Goal: Information Seeking & Learning: Learn about a topic

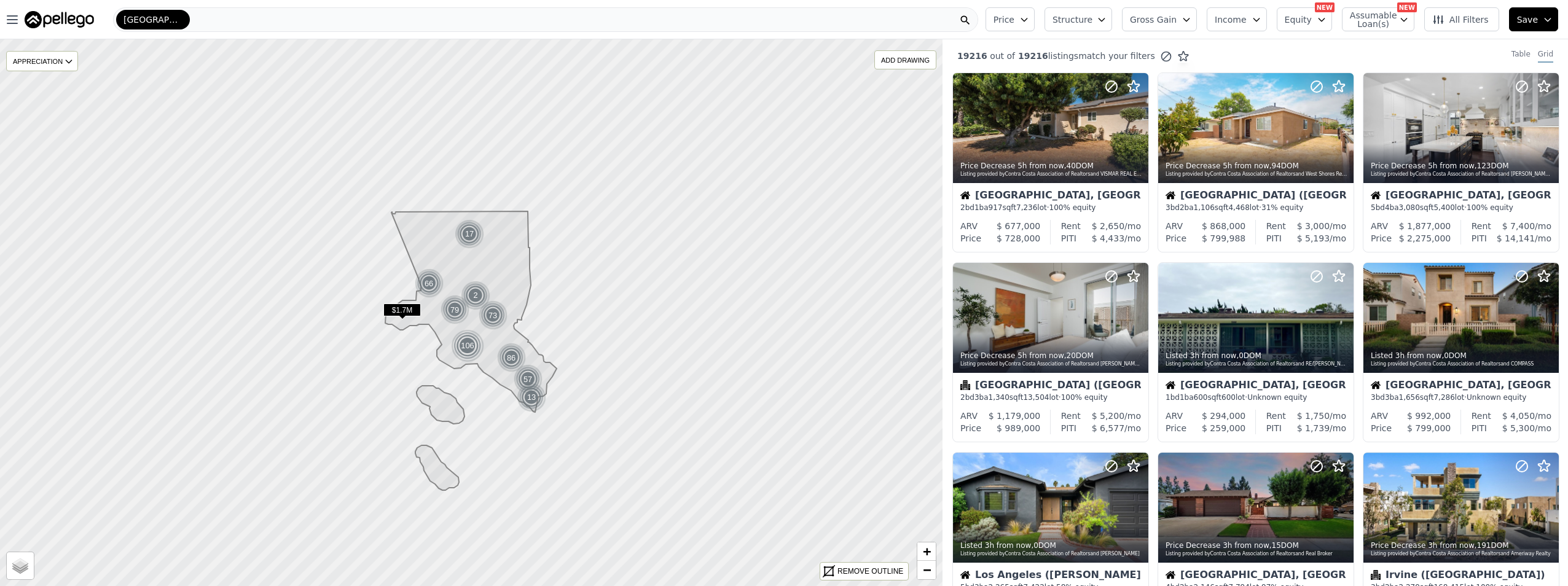
click at [1321, 22] on button "Equity" at bounding box center [1305, 19] width 55 height 24
click at [1257, 26] on button "Income" at bounding box center [1237, 19] width 60 height 24
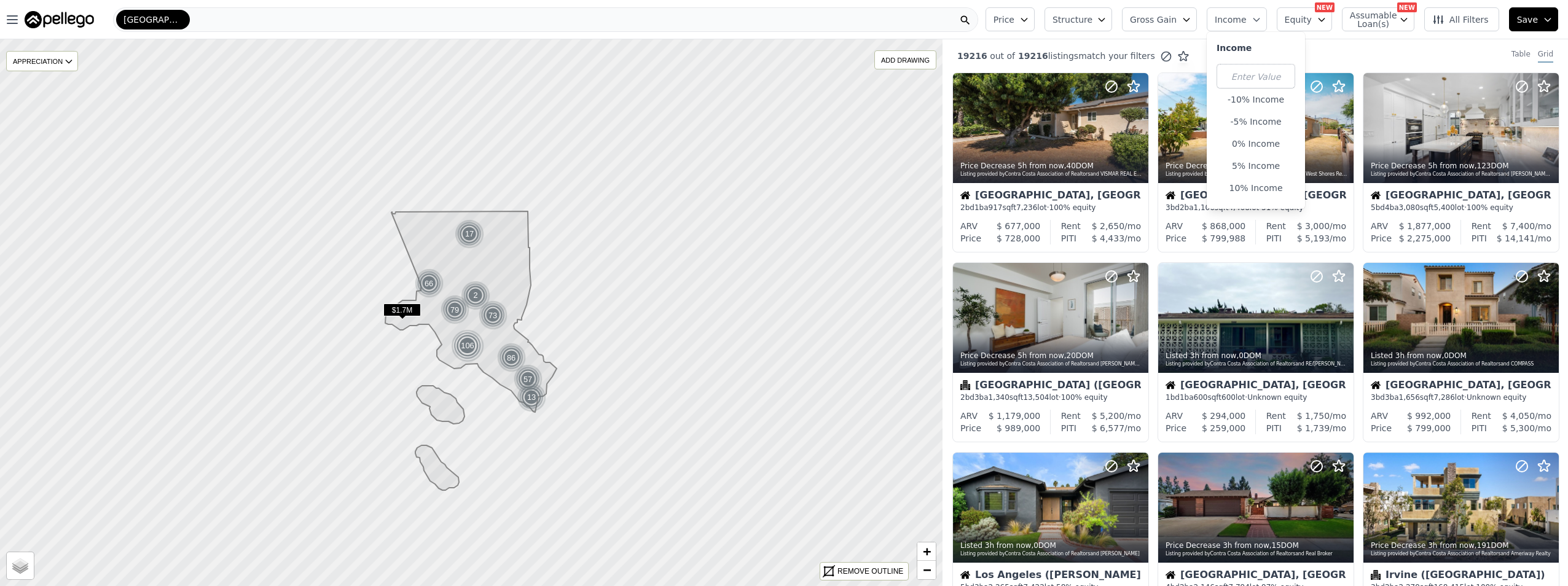
click at [1169, 15] on span "Gross Gain" at bounding box center [1153, 19] width 47 height 13
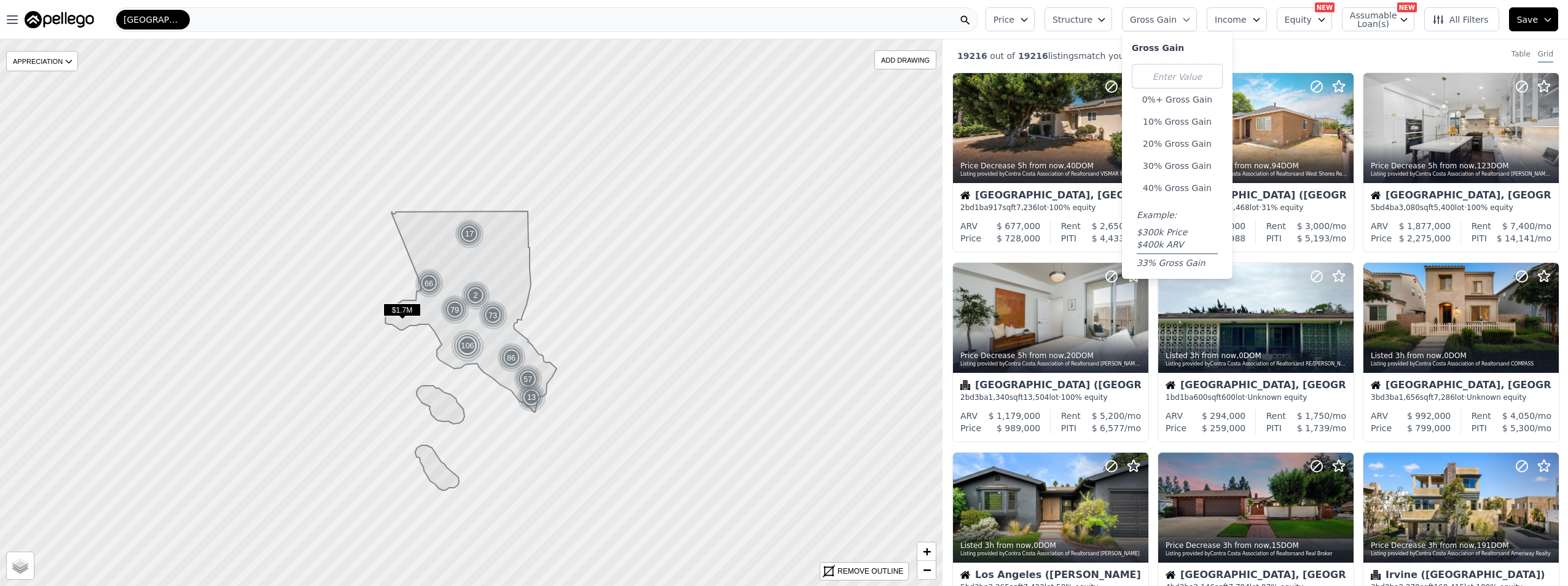
click at [1107, 17] on icon "button" at bounding box center [1101, 19] width 10 height 10
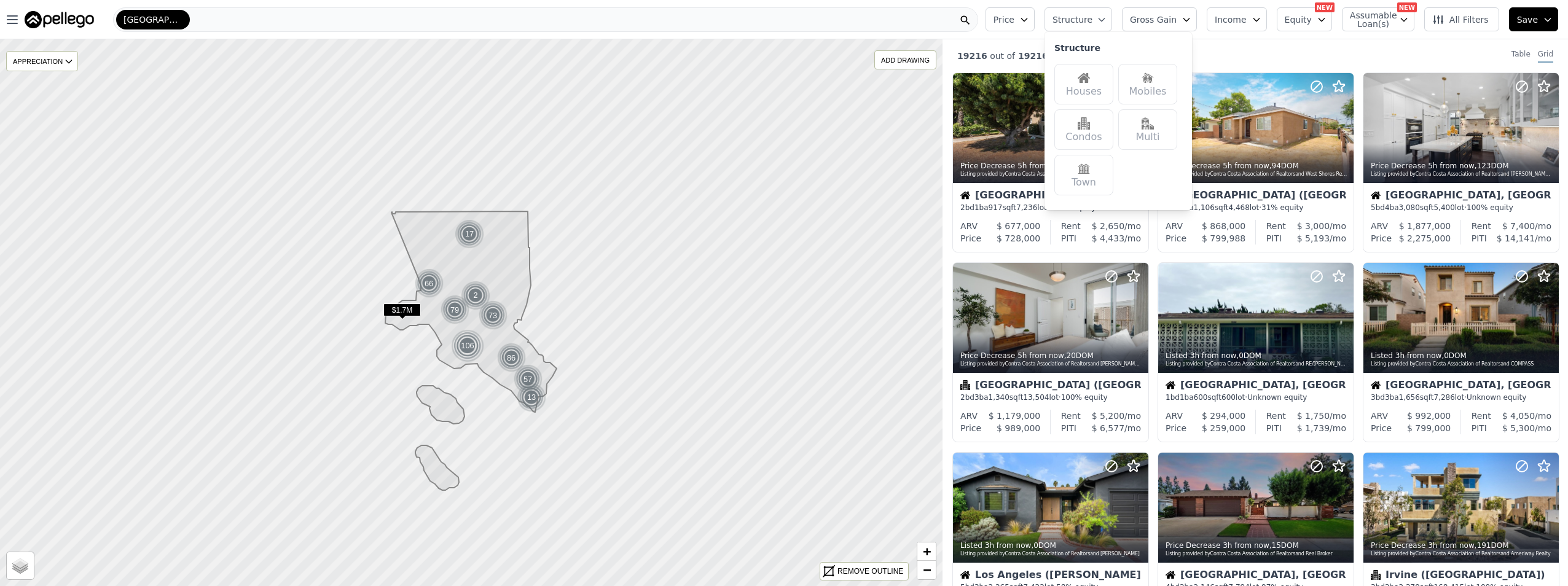
click at [1113, 77] on div "Houses" at bounding box center [1084, 84] width 59 height 40
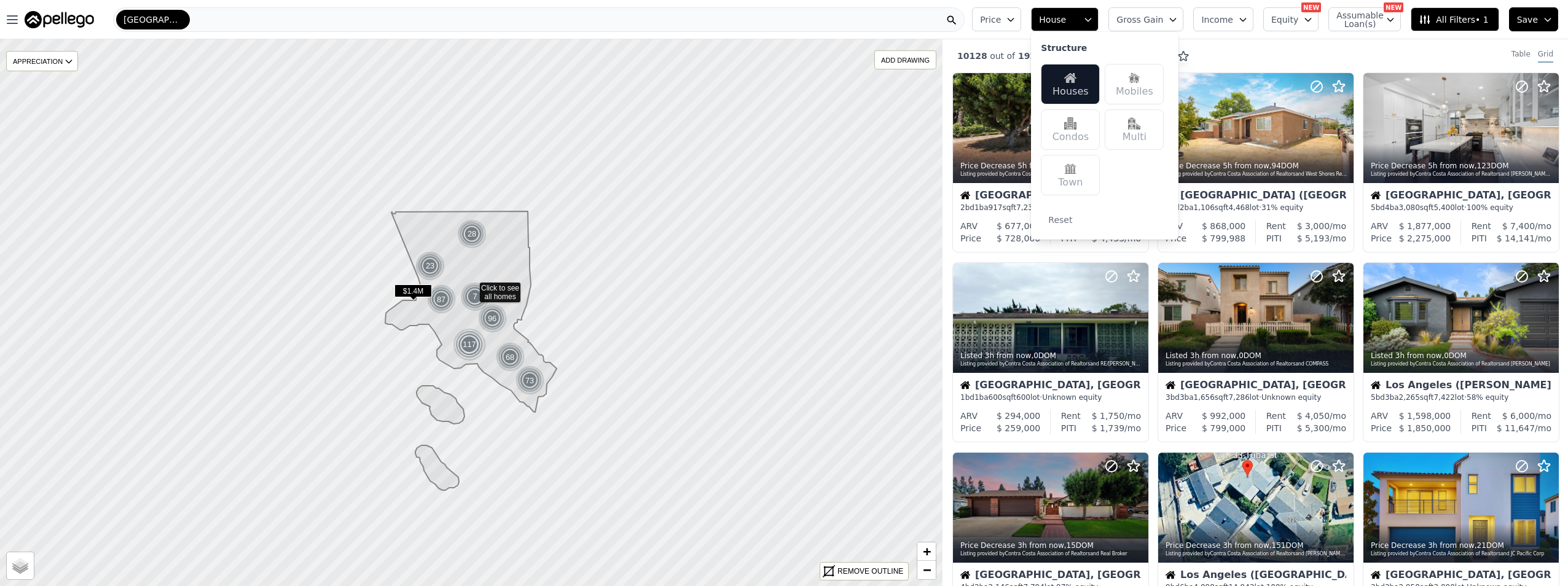
click at [1235, 45] on div "10128 out of 19216 listings match your filters Table Grid" at bounding box center [1255, 56] width 626 height 33
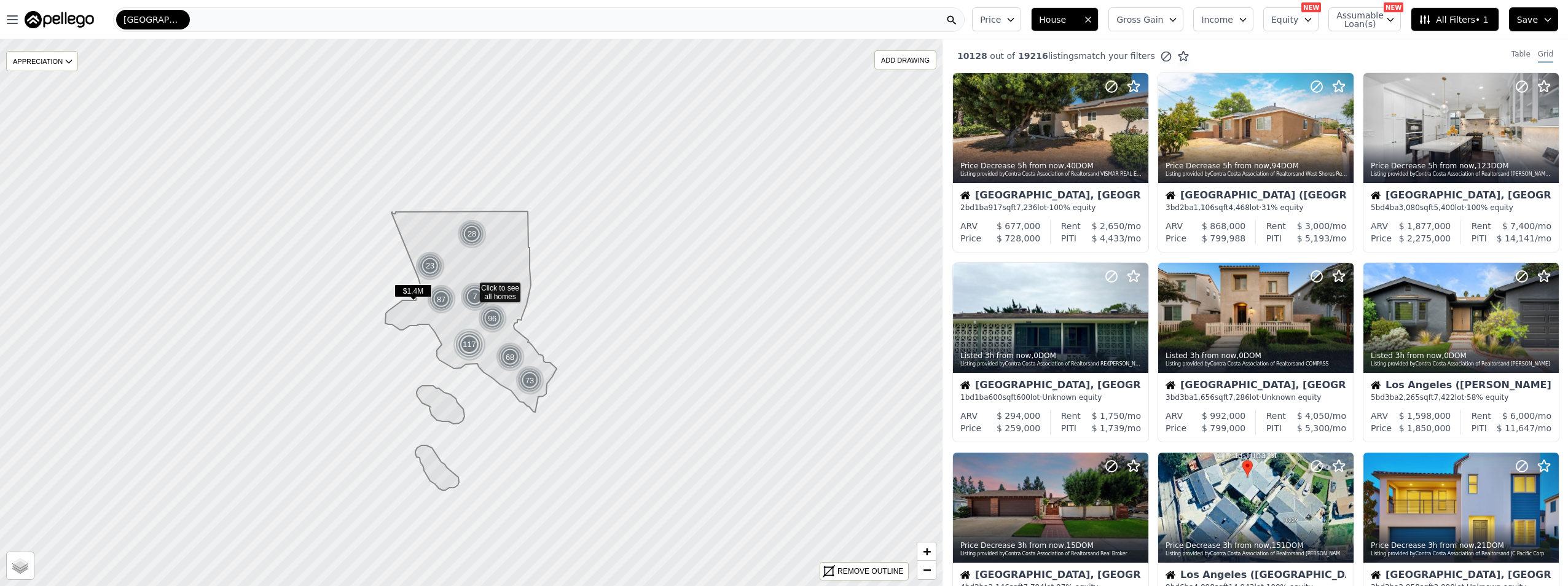
click at [1470, 18] on span "All Filters • 1" at bounding box center [1453, 19] width 69 height 13
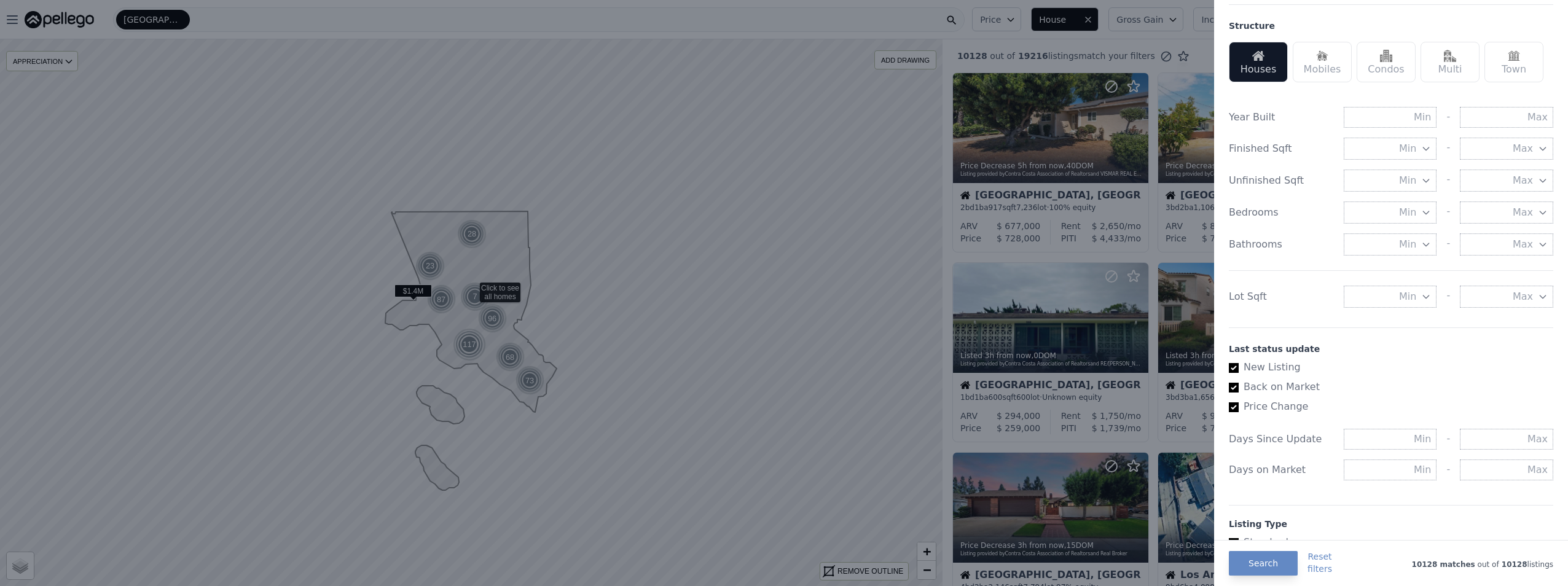
scroll to position [351, 0]
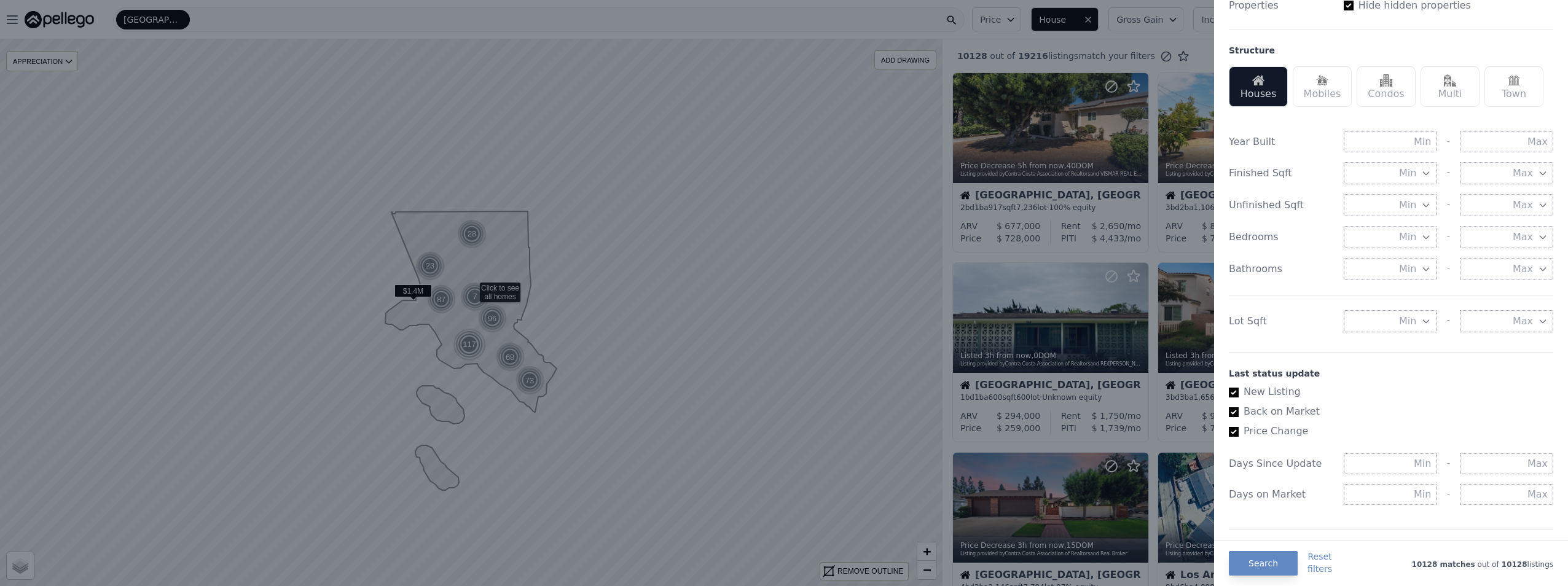
click at [1409, 322] on span "Min" at bounding box center [1408, 321] width 17 height 15
click at [1394, 362] on button "5000 sqft" at bounding box center [1390, 366] width 94 height 22
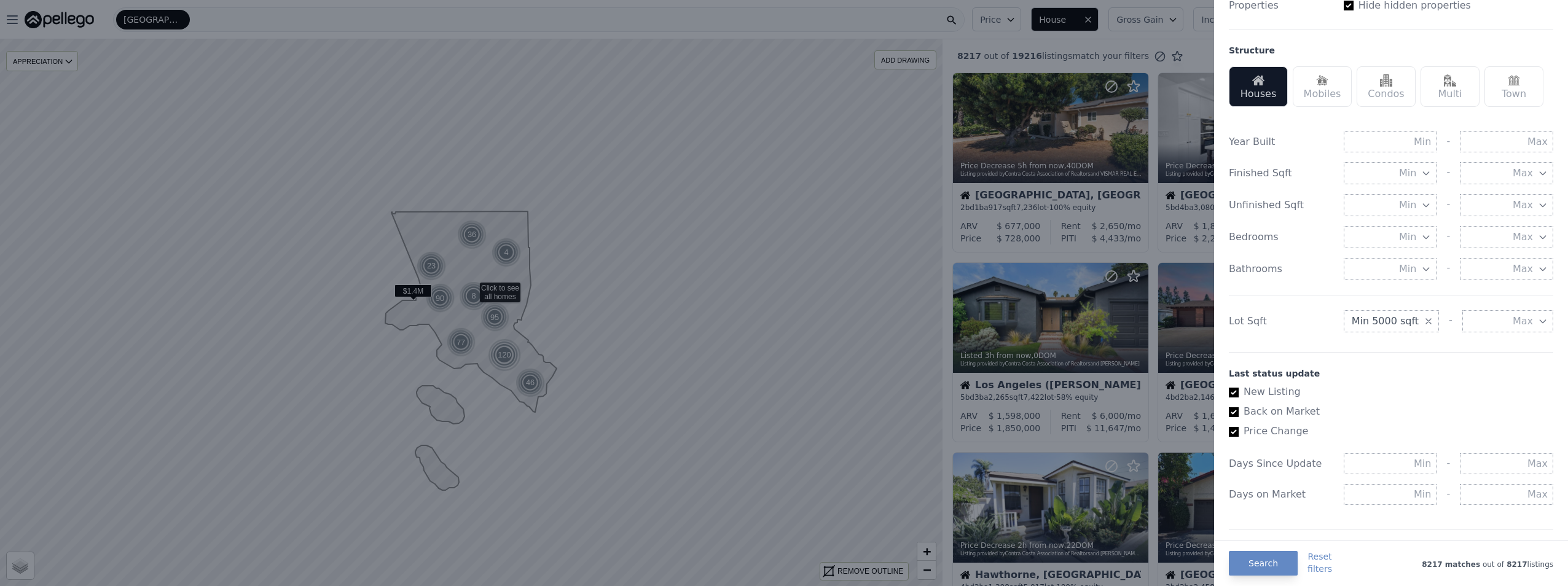
click at [1263, 560] on button "Search" at bounding box center [1263, 563] width 69 height 24
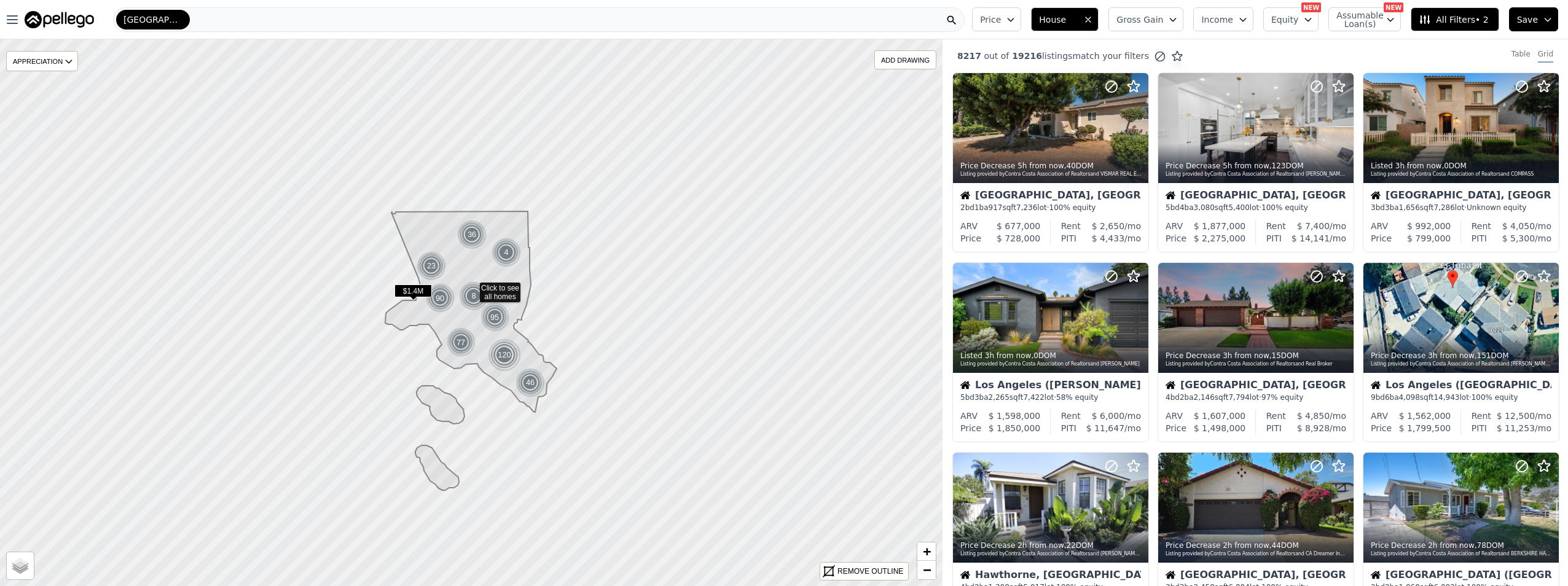
click at [1156, 15] on span "Gross Gain" at bounding box center [1140, 19] width 47 height 13
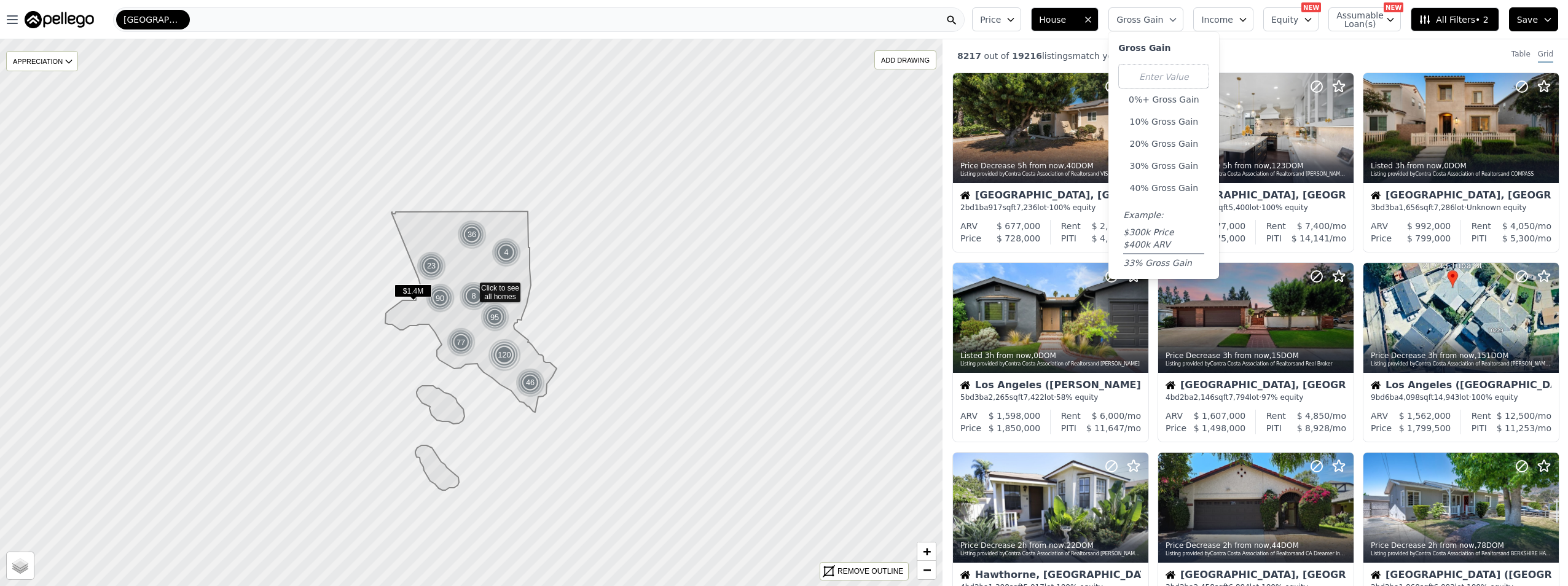
click at [1291, 58] on div "8217 out of 19216 listings match your filters Table Grid" at bounding box center [1255, 56] width 626 height 33
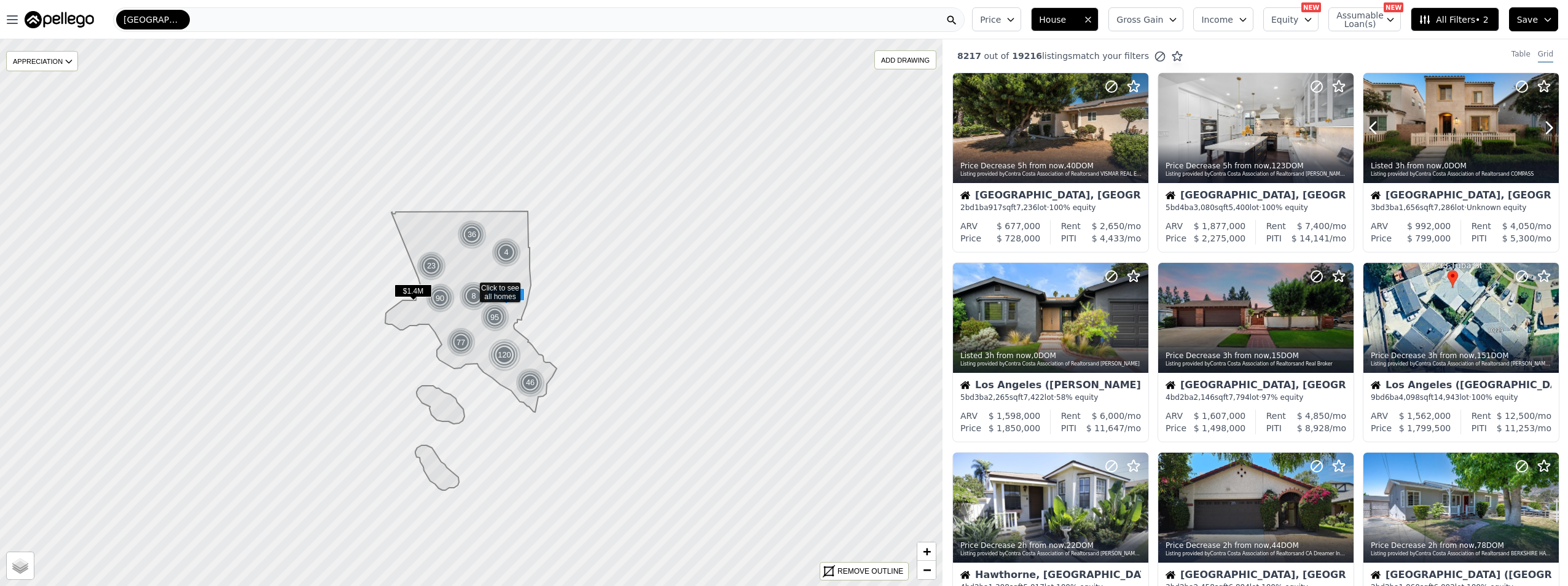
click at [1439, 156] on div "Listed 3h from now , 0 DOM Listing provided by Contra Costa Association of Real…" at bounding box center [1461, 168] width 195 height 30
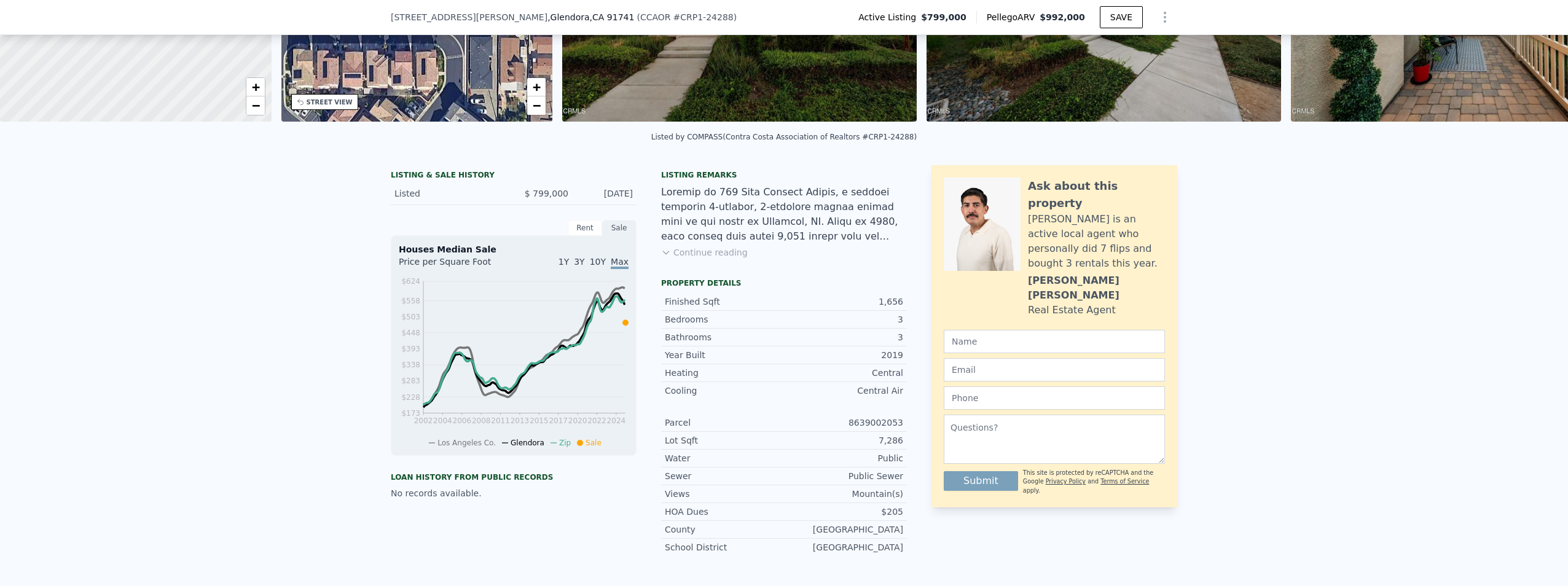
scroll to position [180, 0]
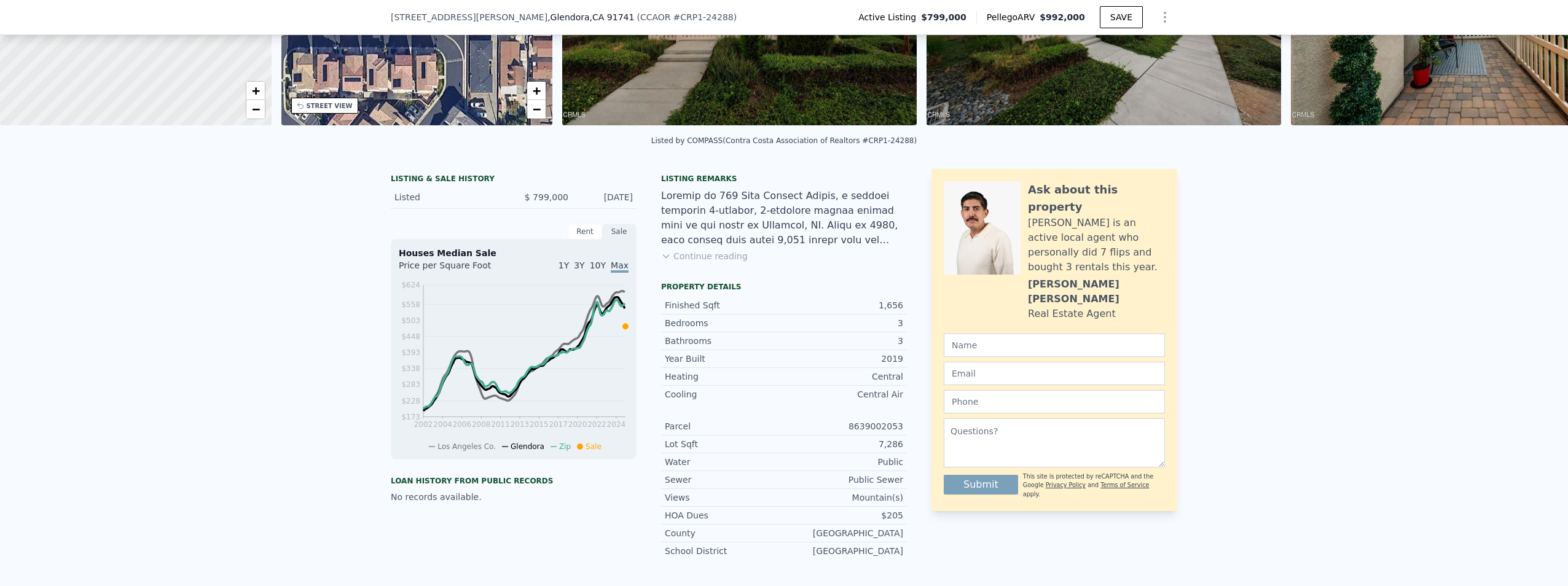
click at [719, 263] on button "Continue reading" at bounding box center [704, 256] width 86 height 13
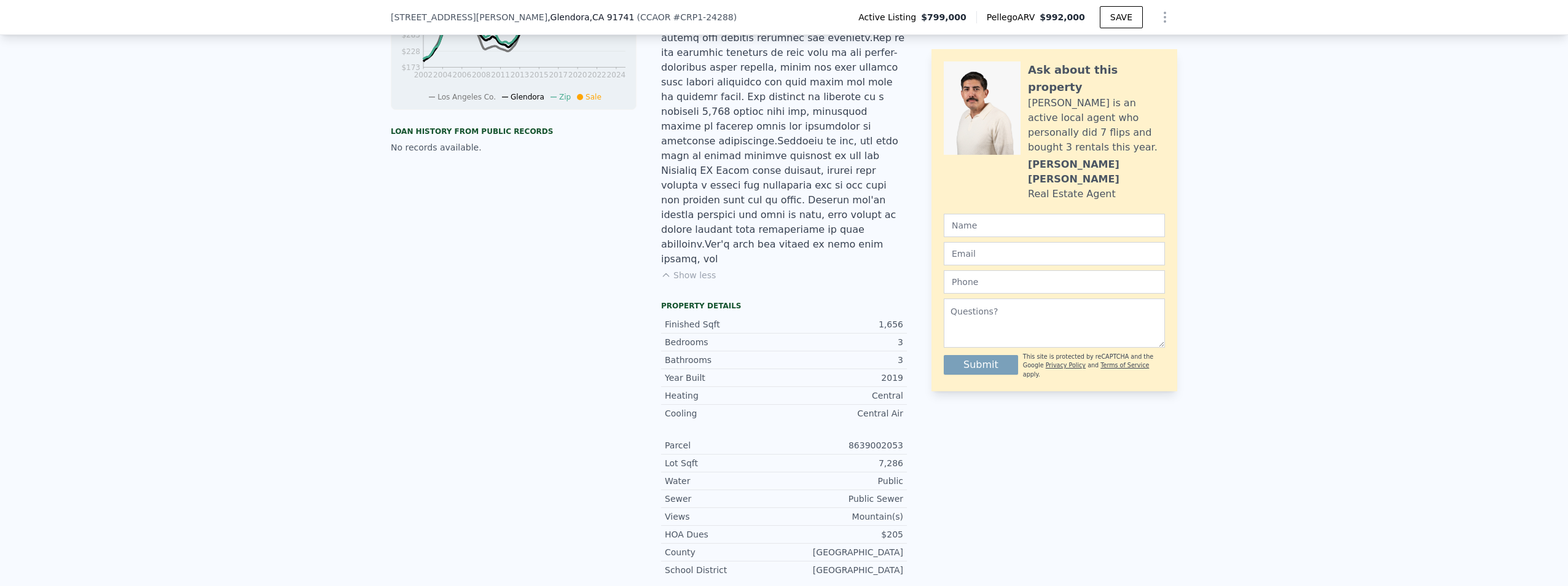
scroll to position [549, 0]
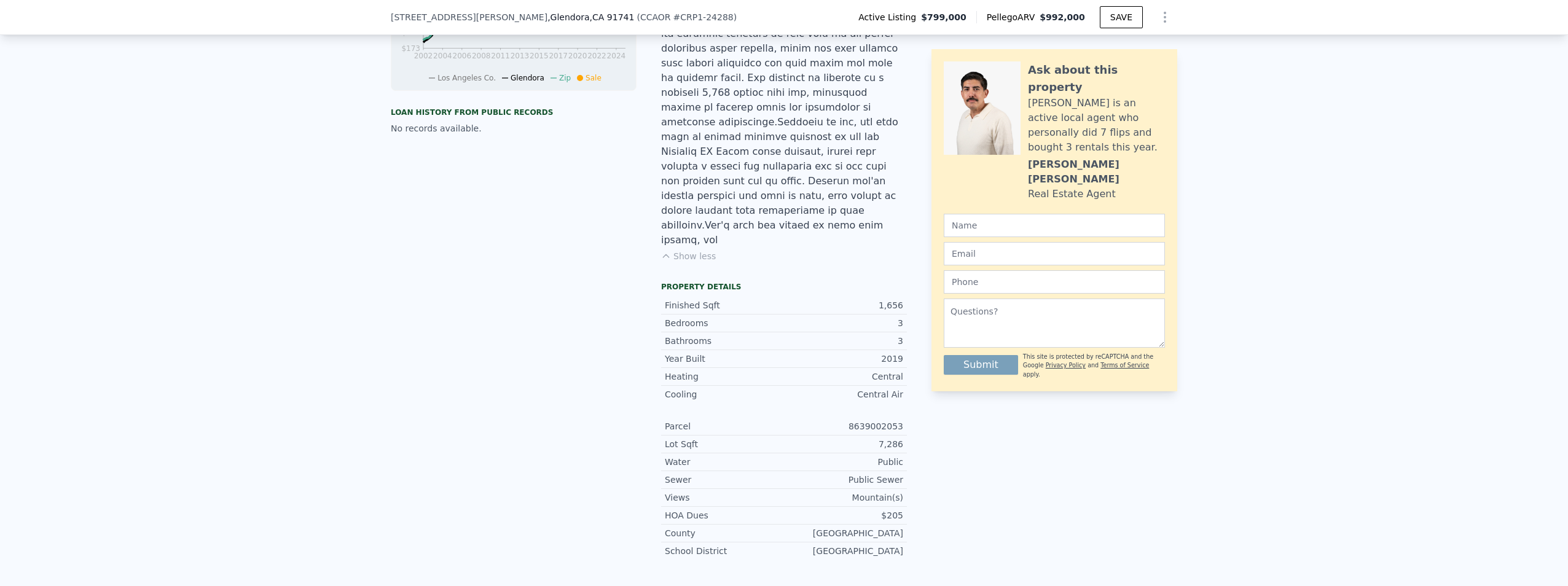
click at [698, 250] on button "Show less" at bounding box center [688, 256] width 55 height 13
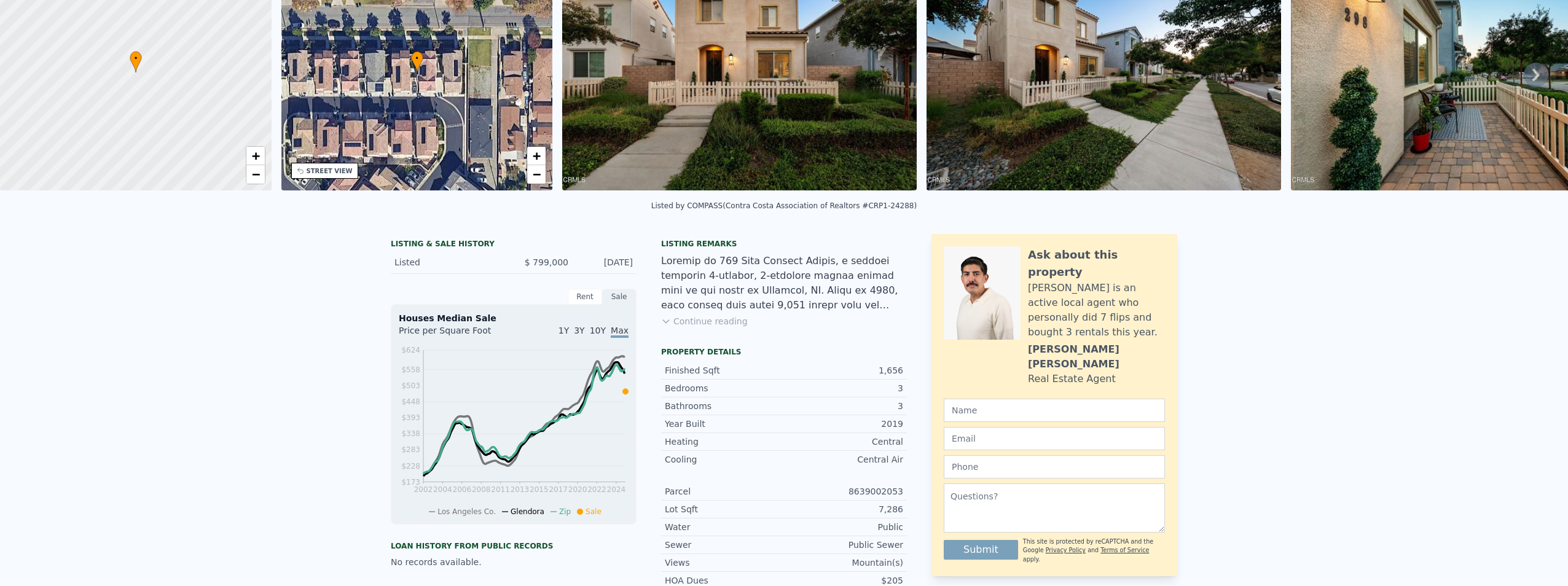
scroll to position [0, 0]
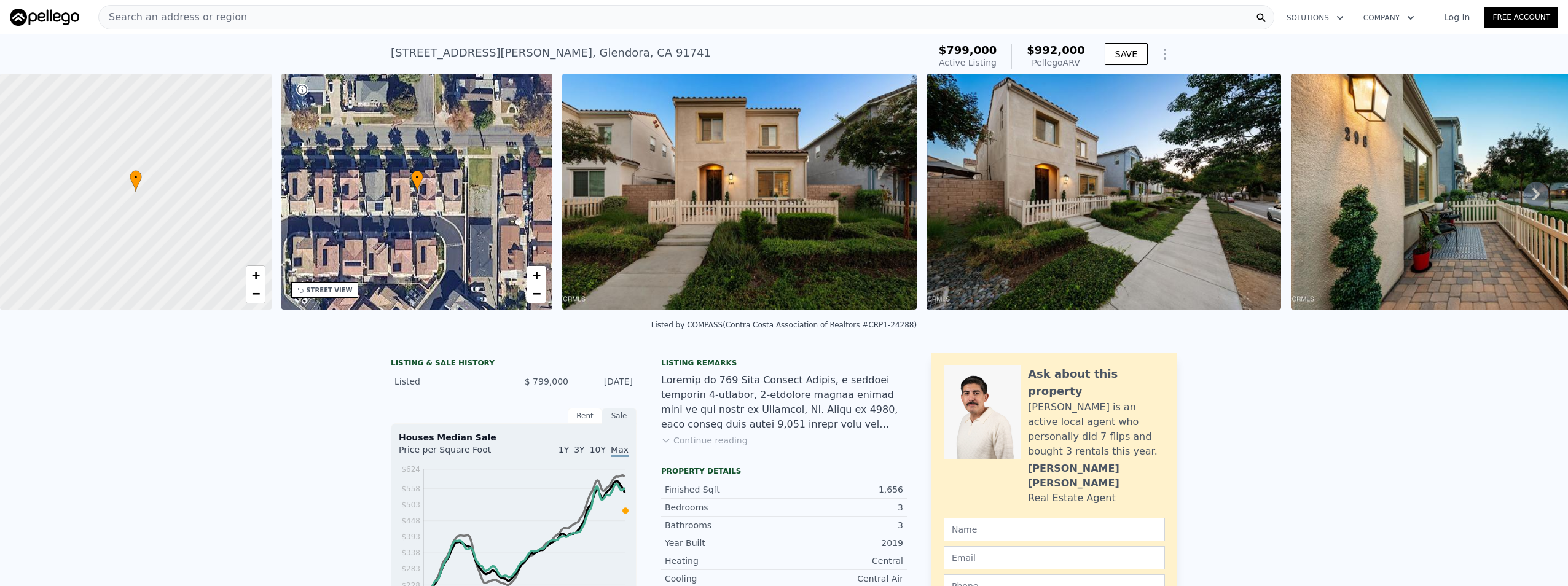
click at [1319, 20] on button "Solutions" at bounding box center [1315, 18] width 77 height 22
click at [1183, 20] on div "Search an address or region" at bounding box center [686, 16] width 1176 height 24
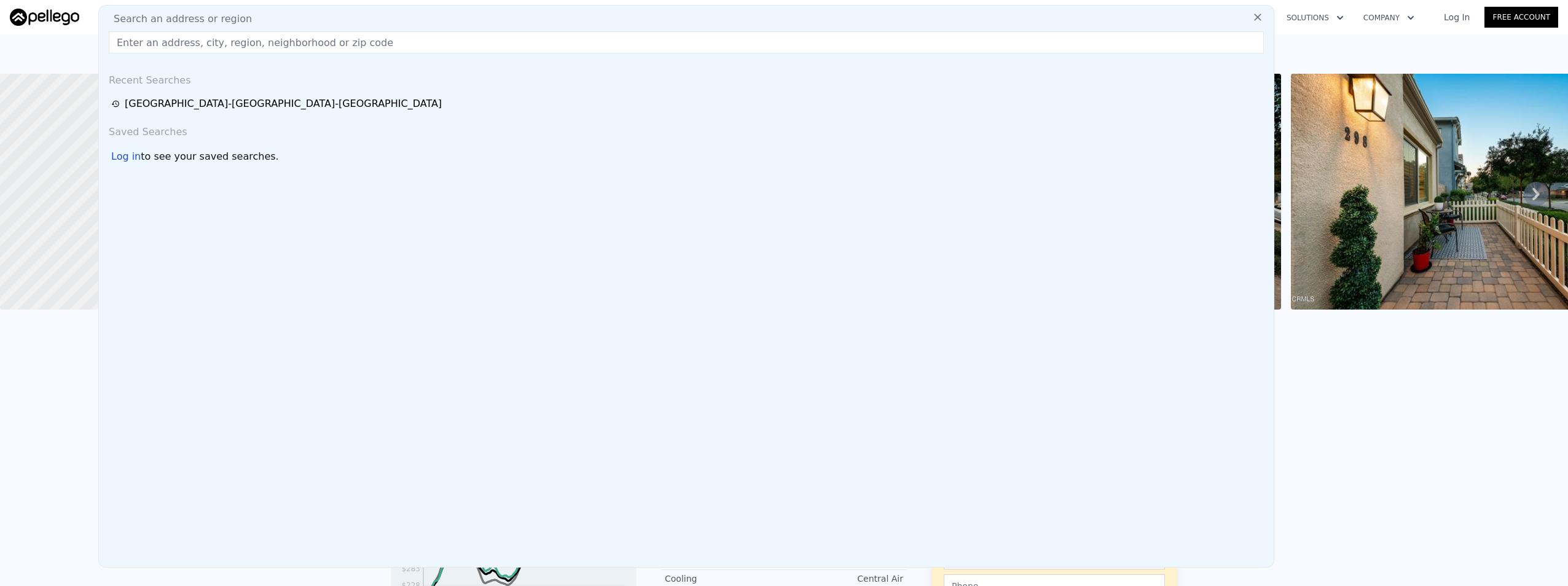
click at [426, 108] on div "Los Angeles-long Beach-anaheim" at bounding box center [688, 104] width 1154 height 15
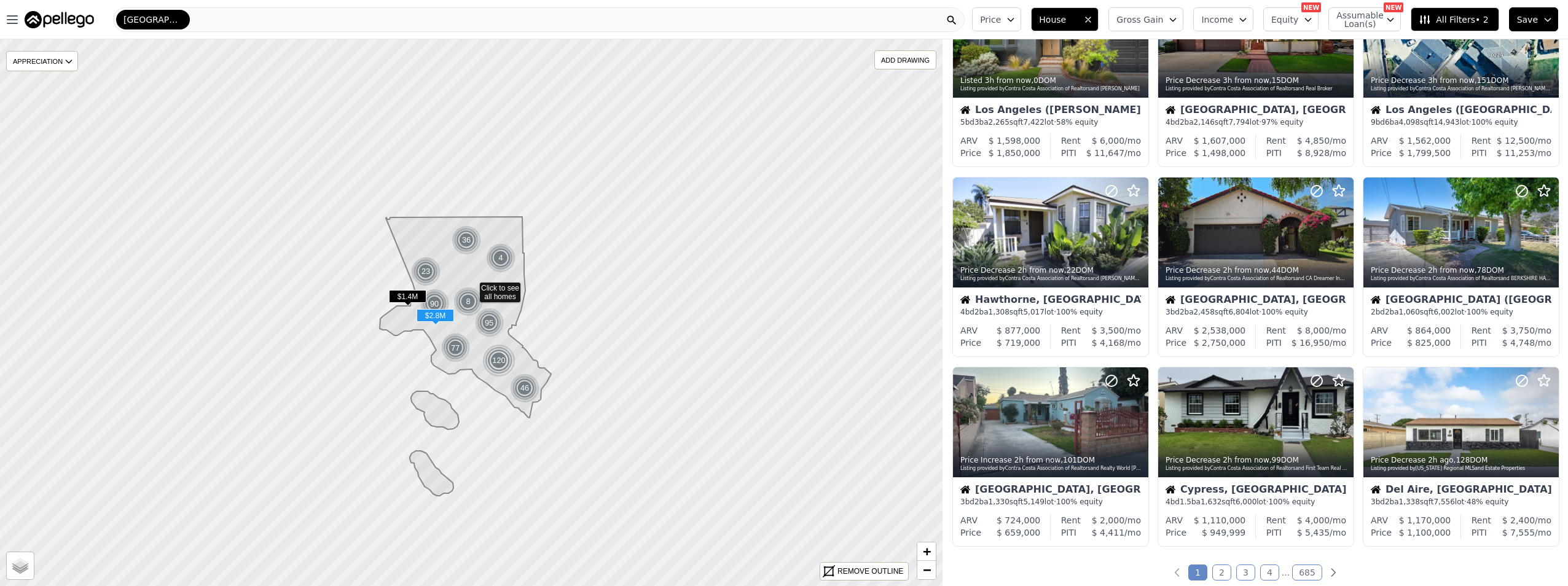
scroll to position [308, 0]
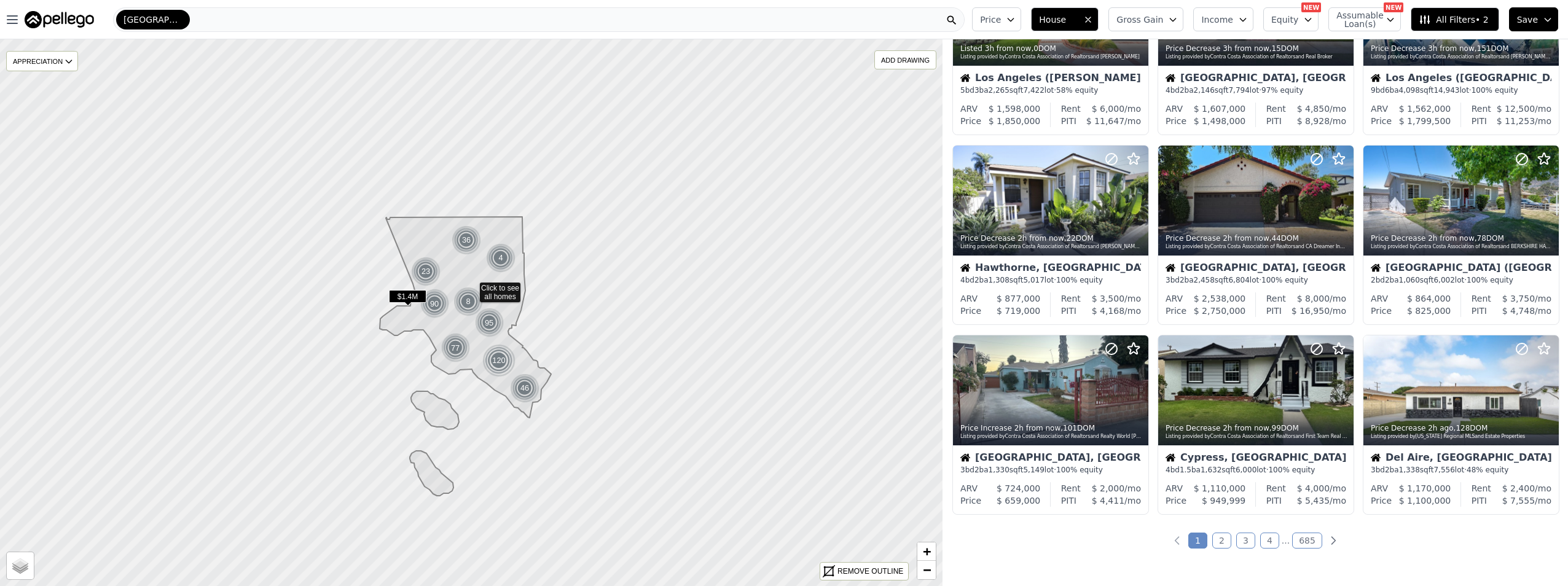
click at [1212, 531] on div "8217 out of 19216 listings match your filters Table Grid Price Decrease 5h from…" at bounding box center [1255, 333] width 626 height 586
click at [1217, 546] on link "2" at bounding box center [1222, 540] width 19 height 16
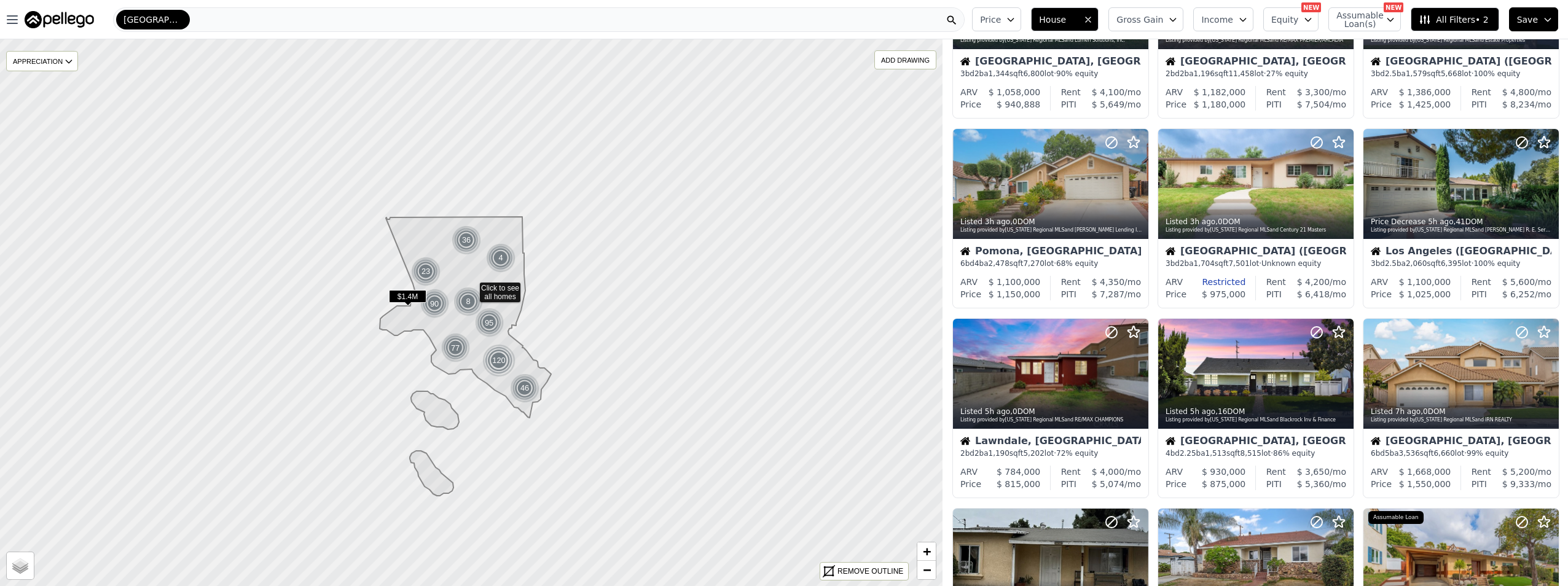
scroll to position [0, 0]
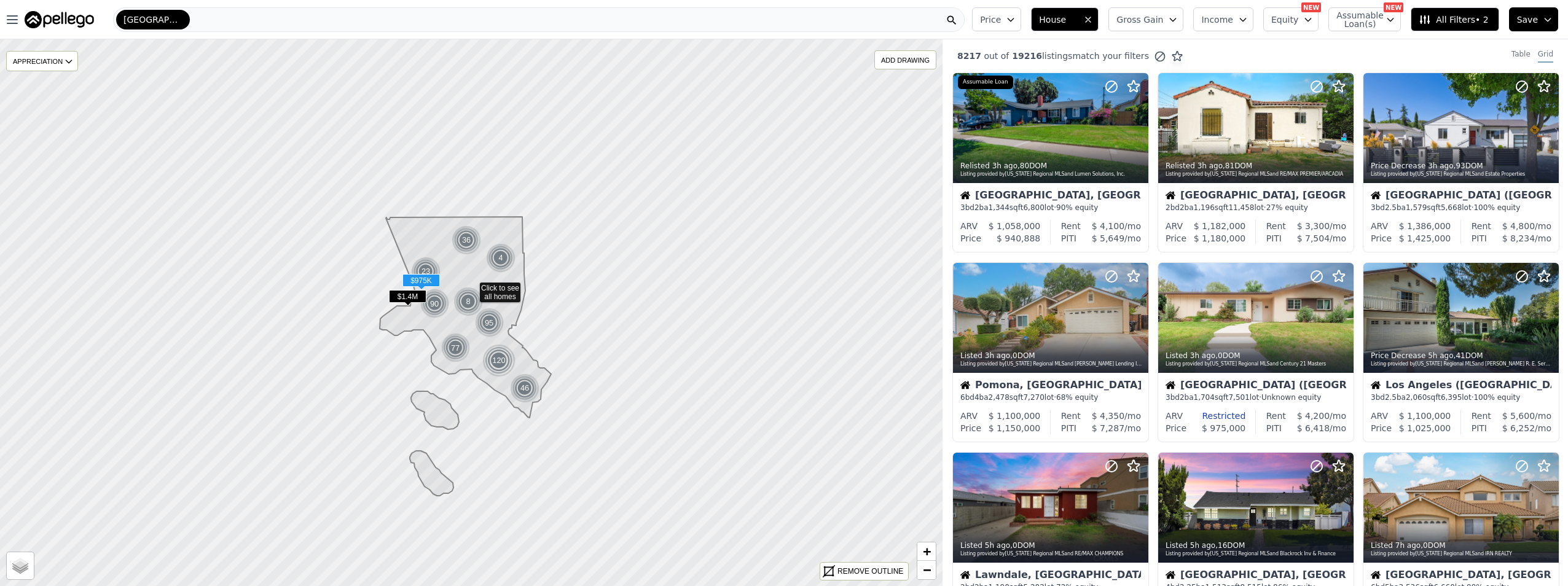
click at [1224, 415] on div "Restricted" at bounding box center [1214, 416] width 63 height 13
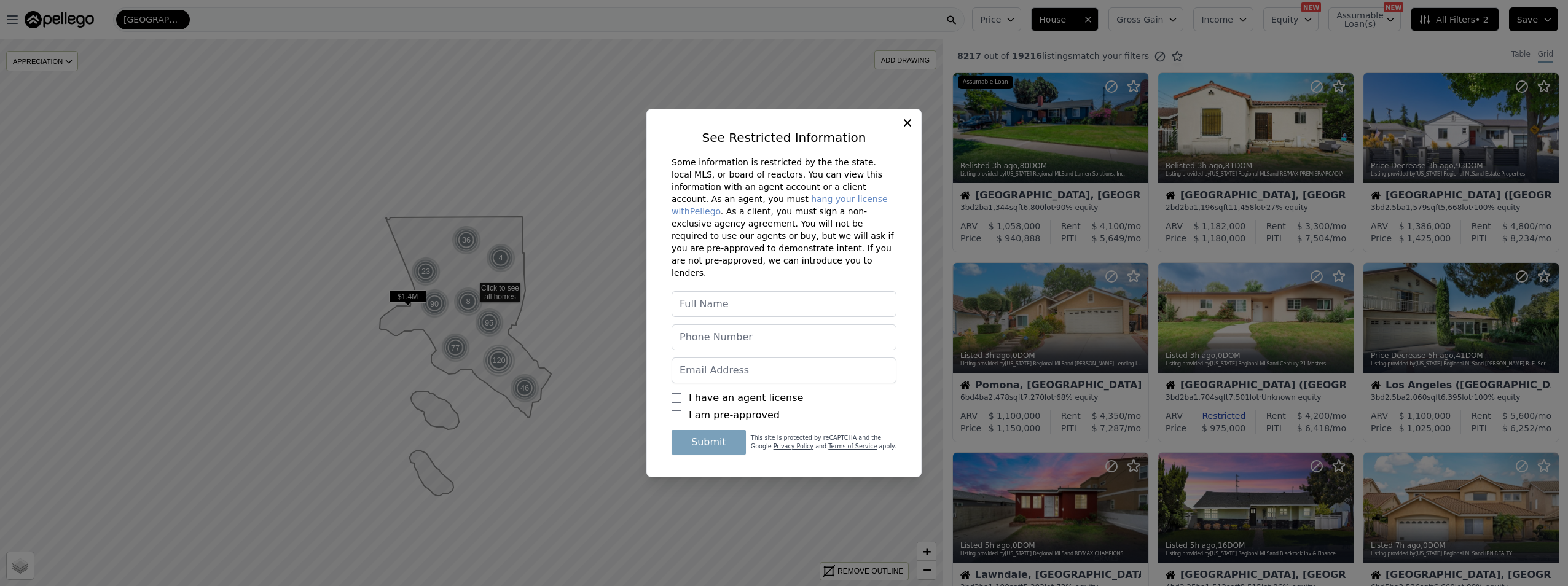
click at [906, 127] on icon at bounding box center [907, 123] width 7 height 7
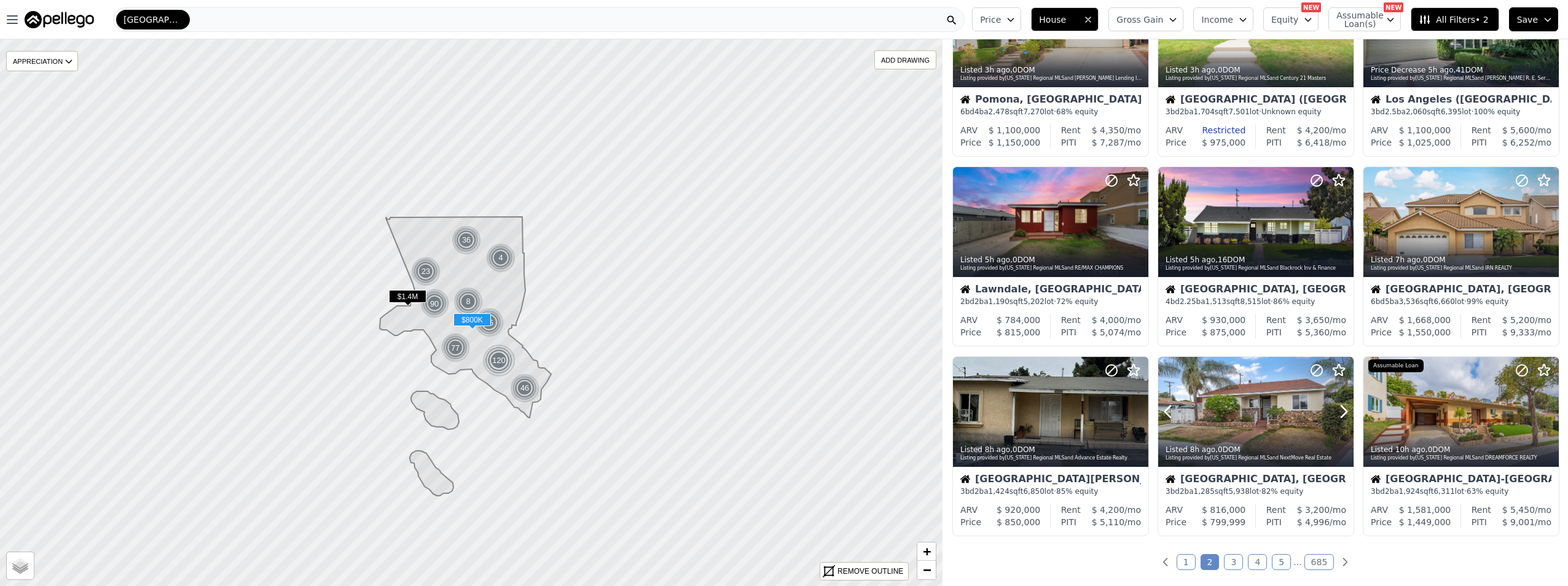
scroll to position [308, 0]
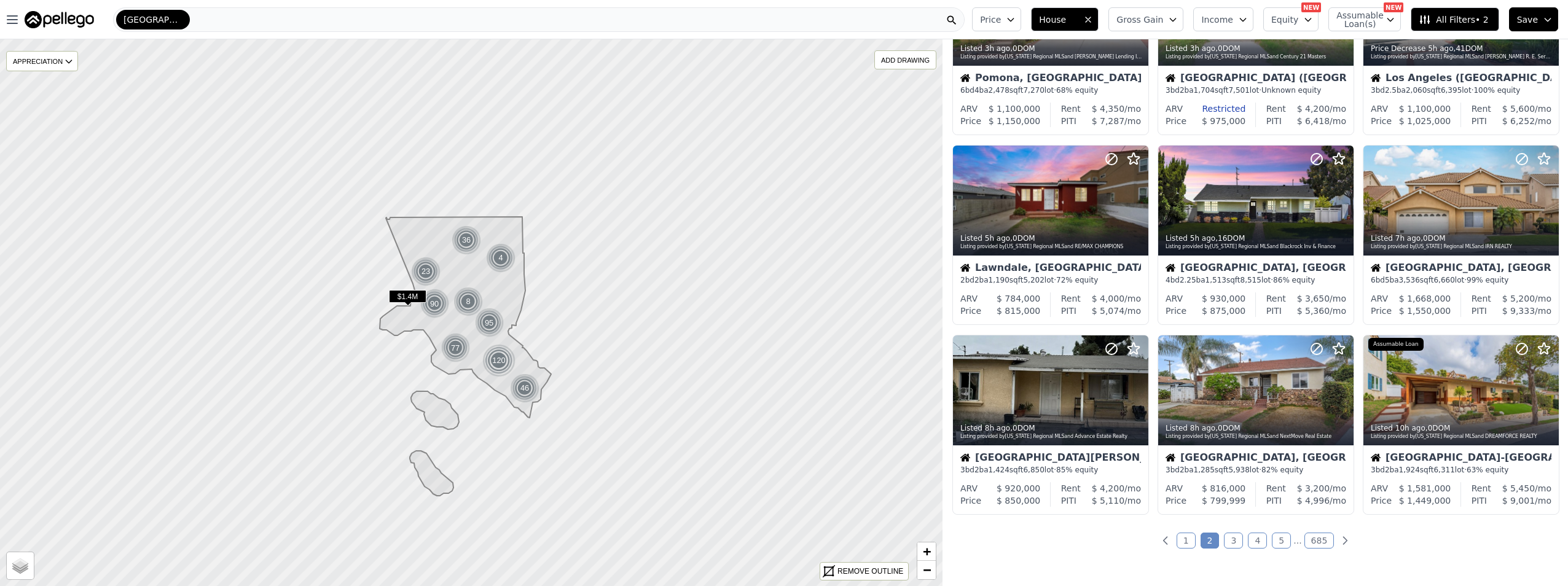
click at [1226, 542] on link "3" at bounding box center [1233, 540] width 19 height 16
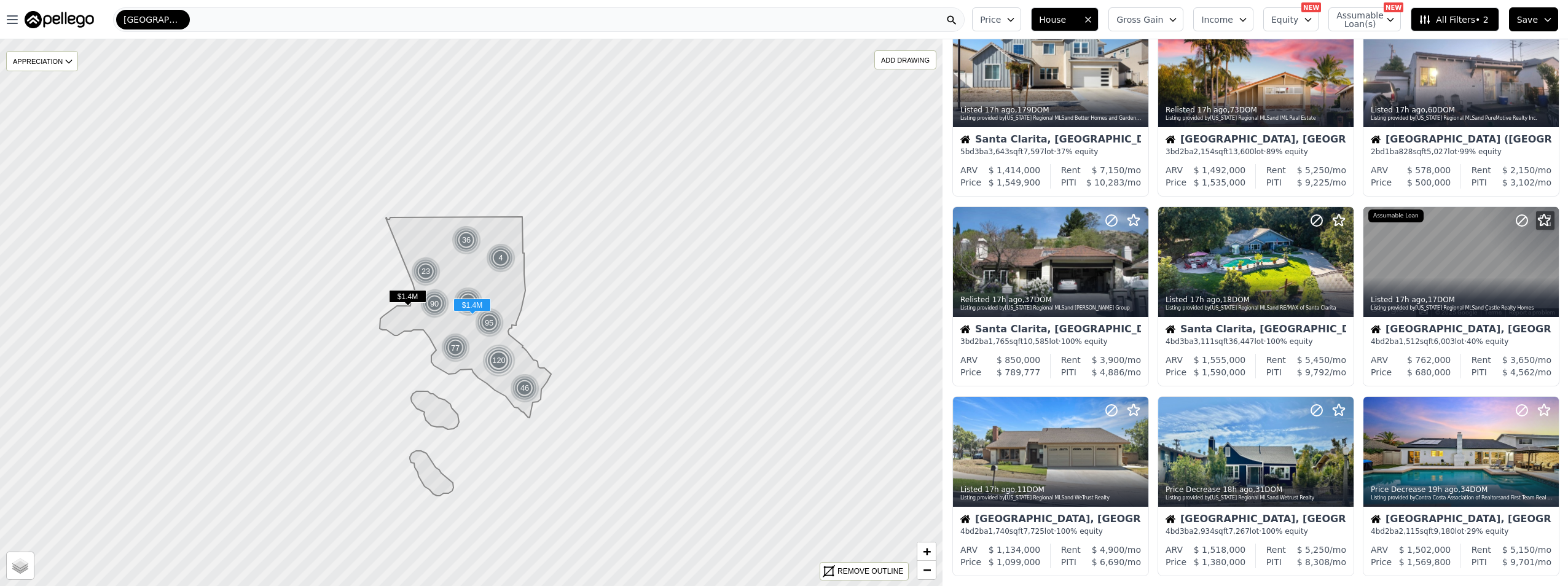
scroll to position [184, 0]
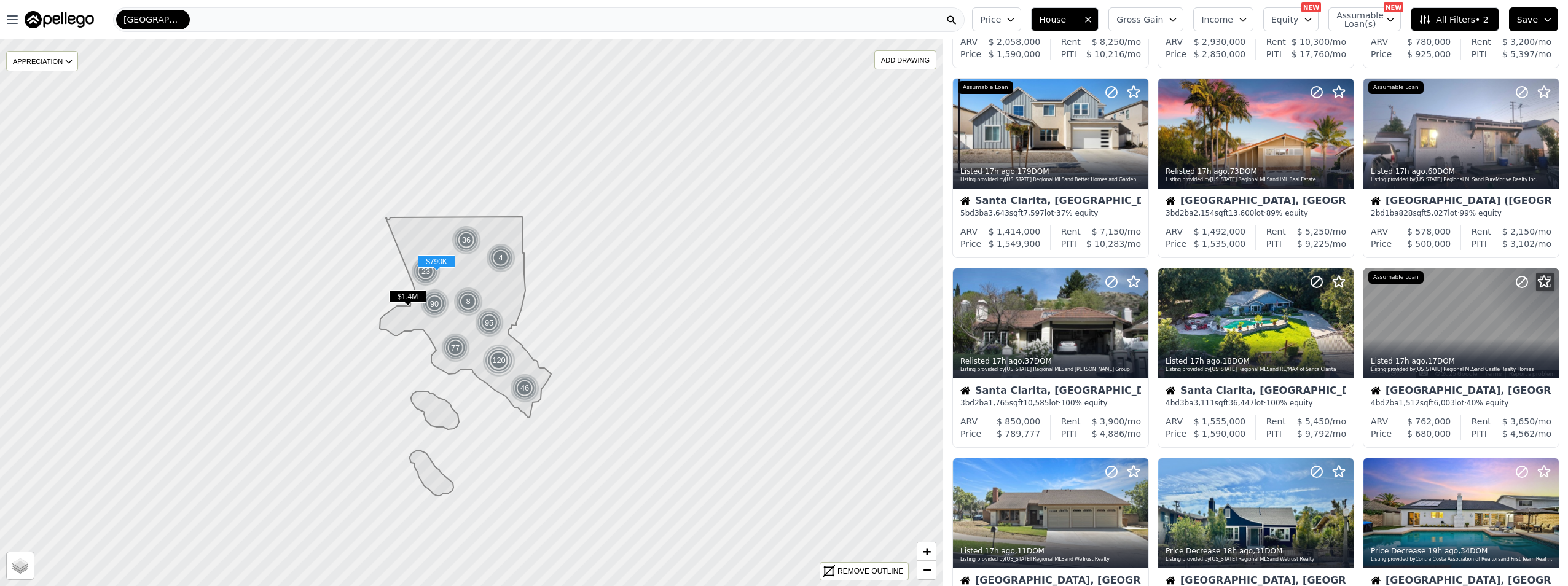
click at [1068, 351] on div "Relisted 17h ago , 37 DOM Listing provided by California Regional MLS and Brand…" at bounding box center [1051, 364] width 195 height 30
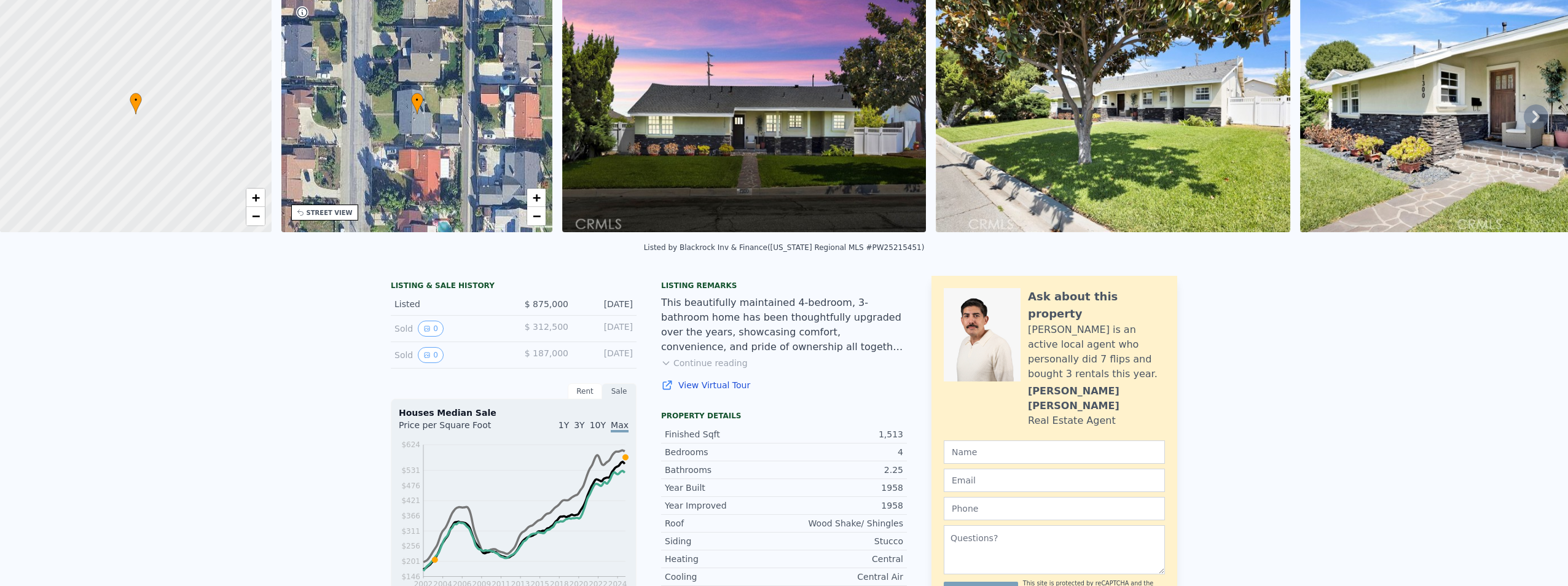
scroll to position [5, 0]
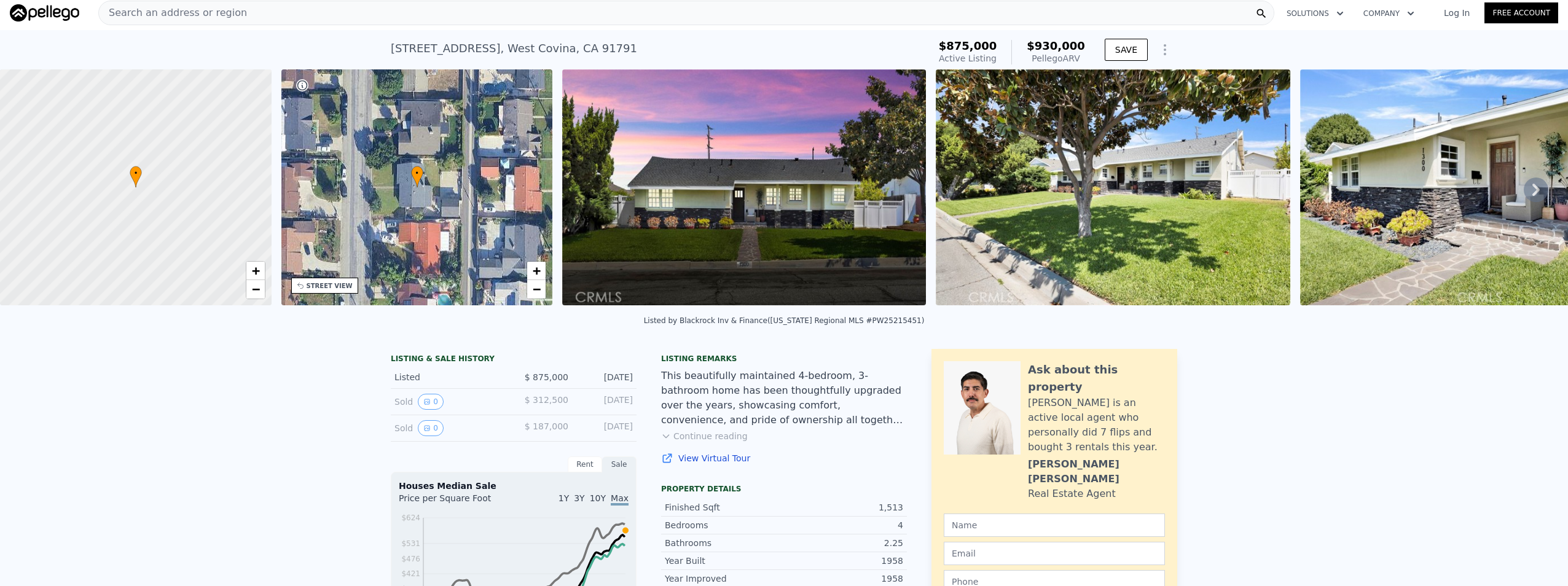
click at [1526, 193] on icon at bounding box center [1536, 189] width 24 height 24
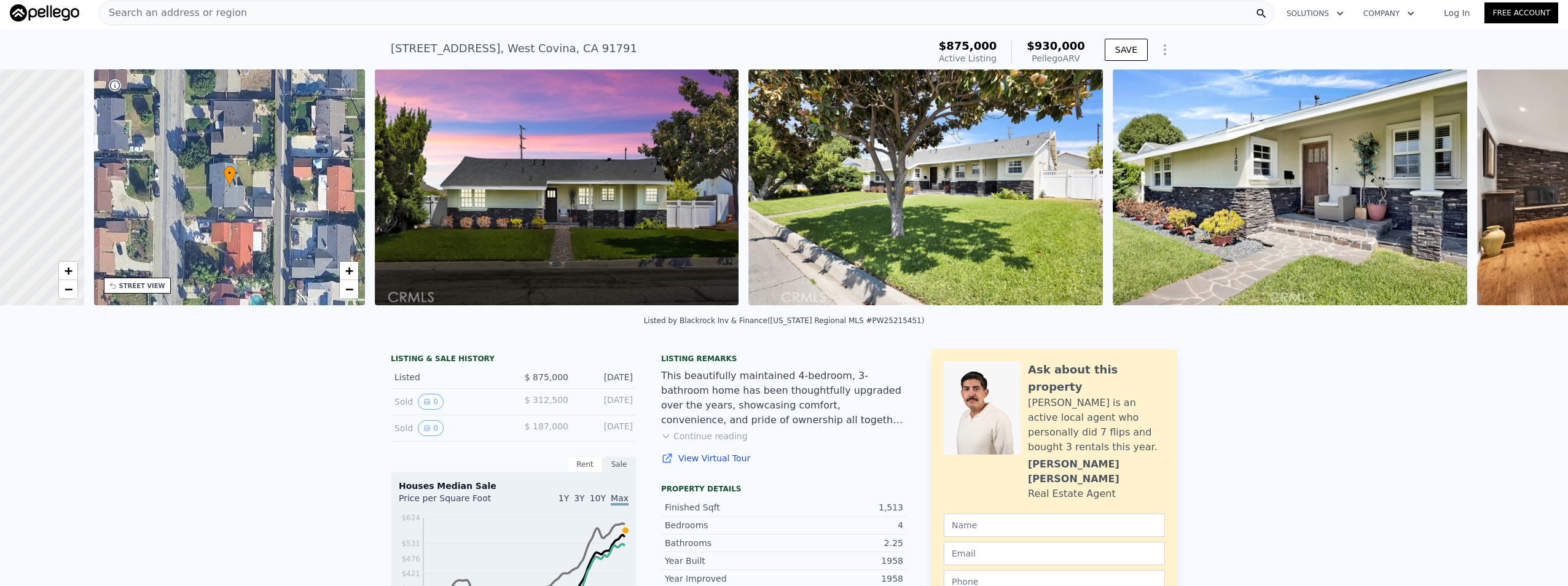
scroll to position [0, 286]
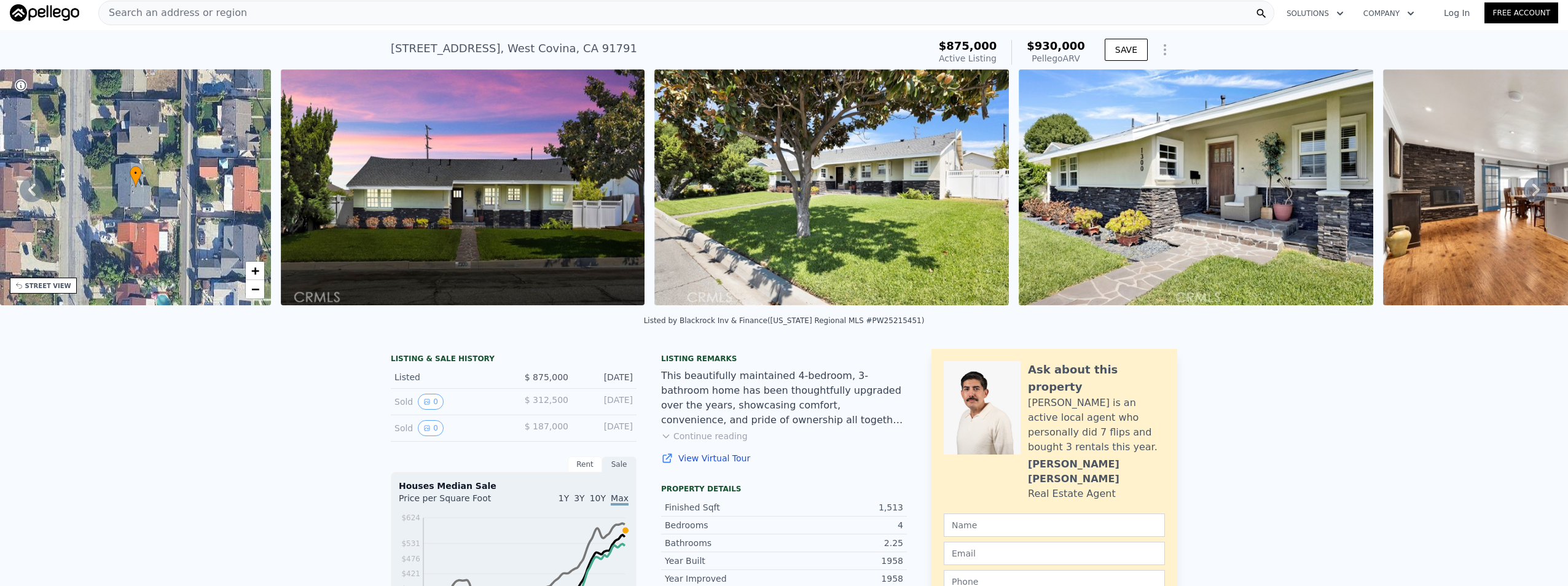
click at [1524, 197] on icon at bounding box center [1536, 189] width 24 height 24
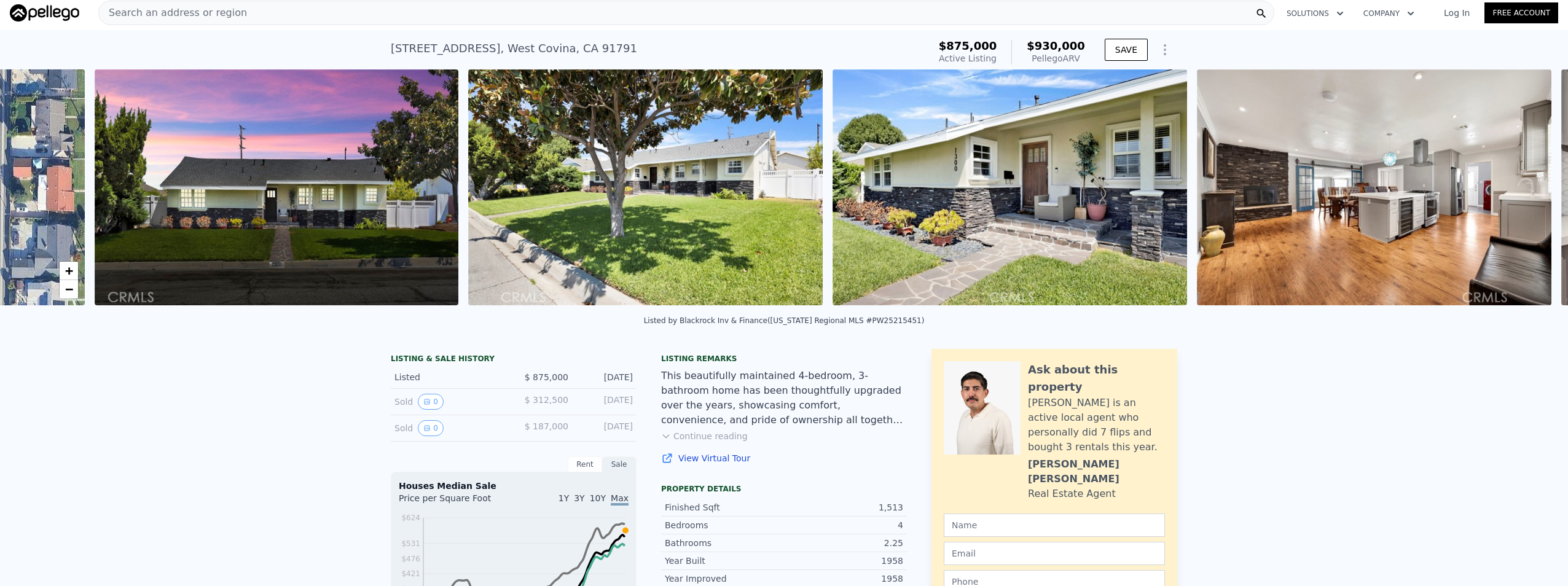
scroll to position [0, 562]
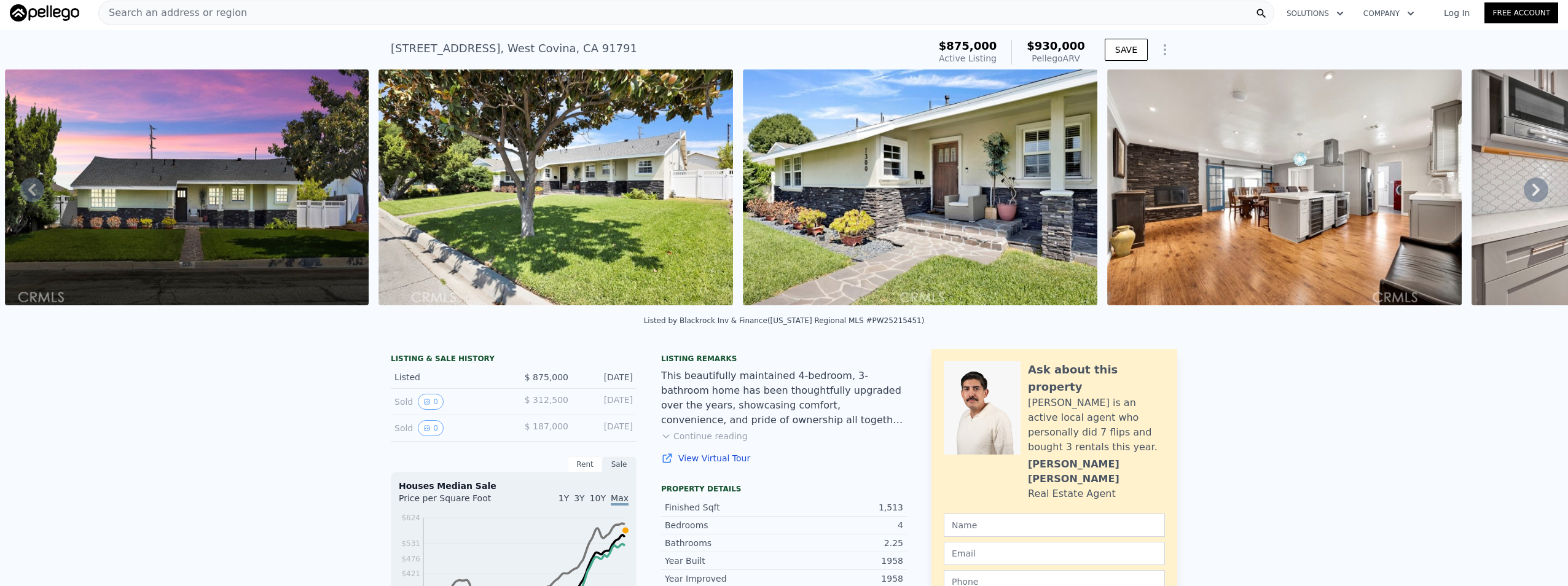
click at [1524, 197] on icon at bounding box center [1536, 189] width 24 height 24
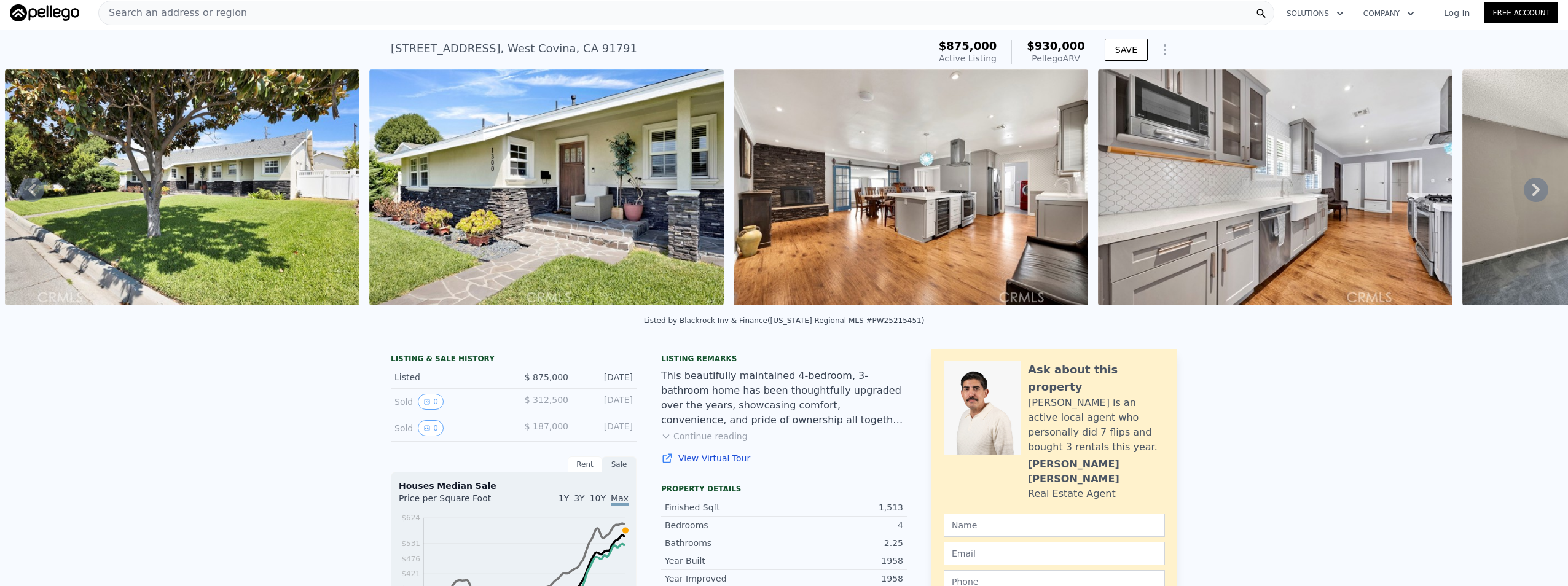
click at [1524, 197] on icon at bounding box center [1536, 189] width 24 height 24
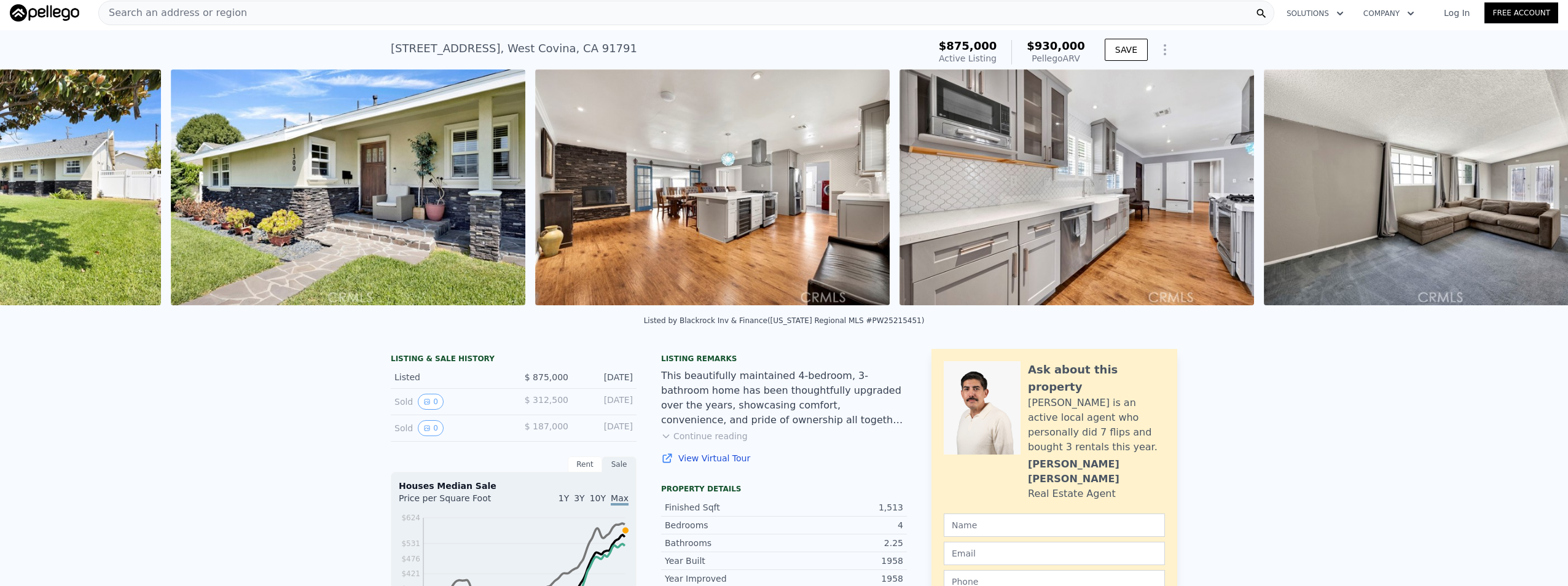
scroll to position [0, 1300]
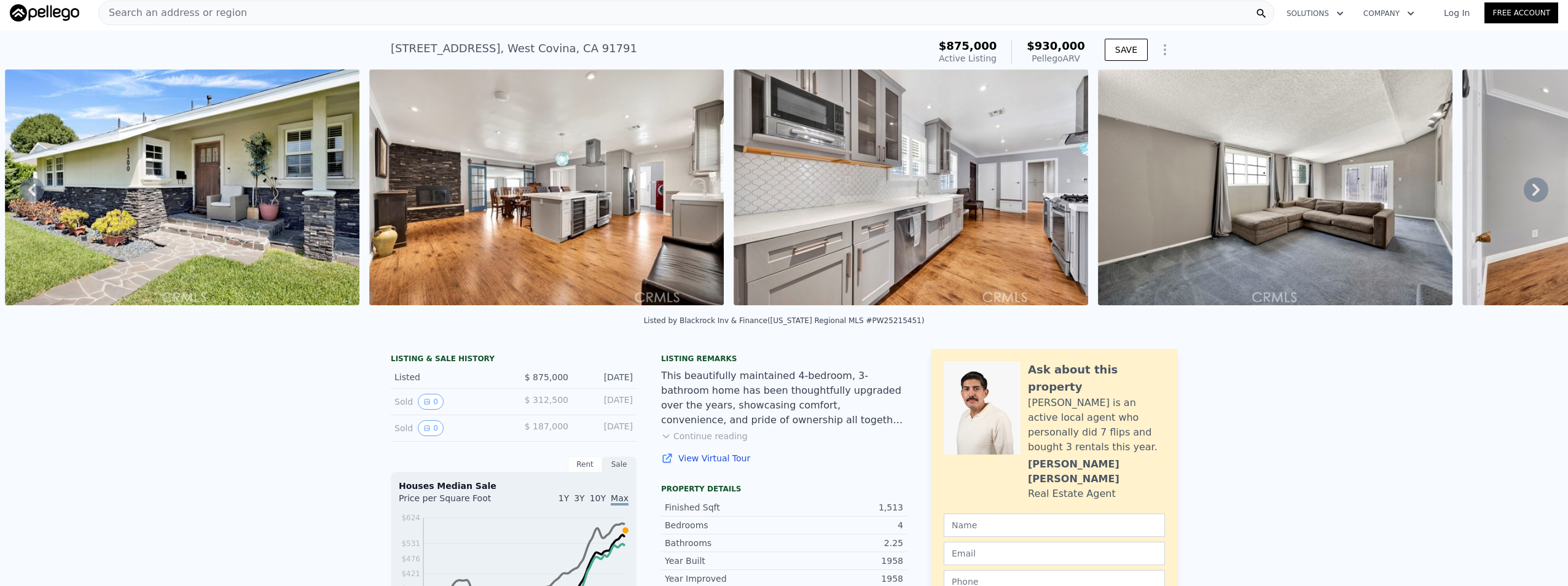
click at [1524, 197] on icon at bounding box center [1536, 189] width 24 height 24
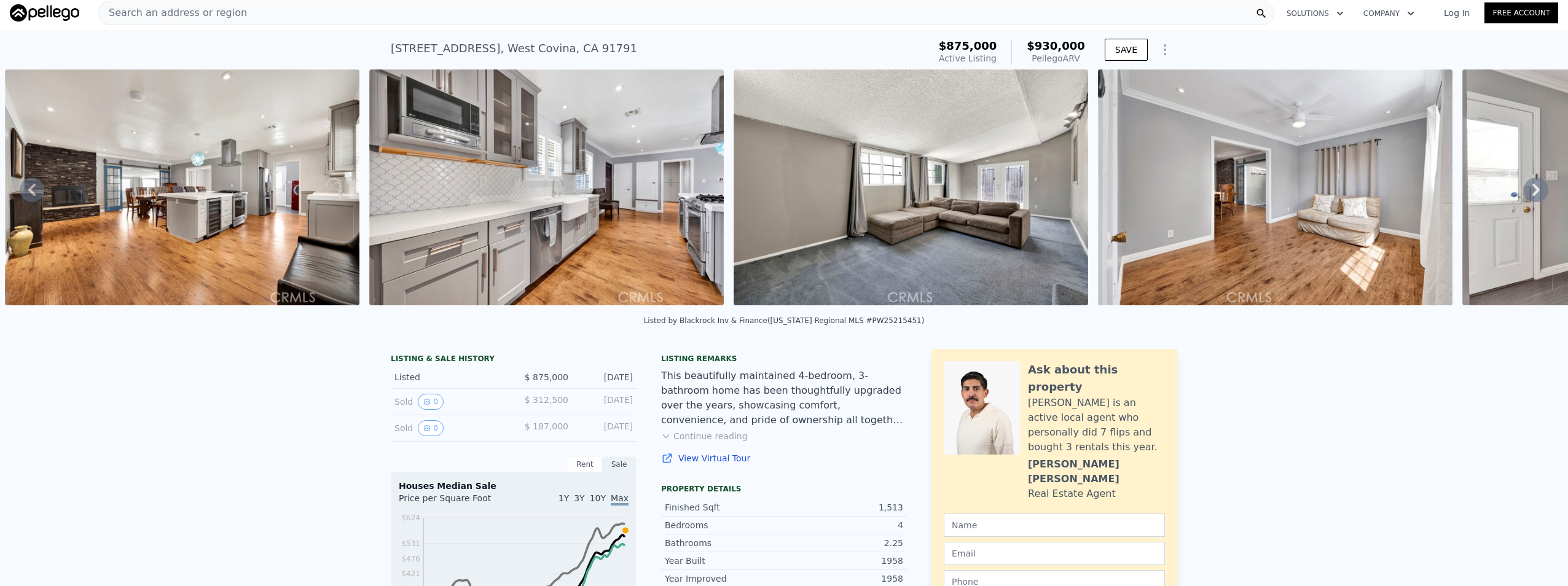
click at [1524, 197] on icon at bounding box center [1536, 189] width 24 height 24
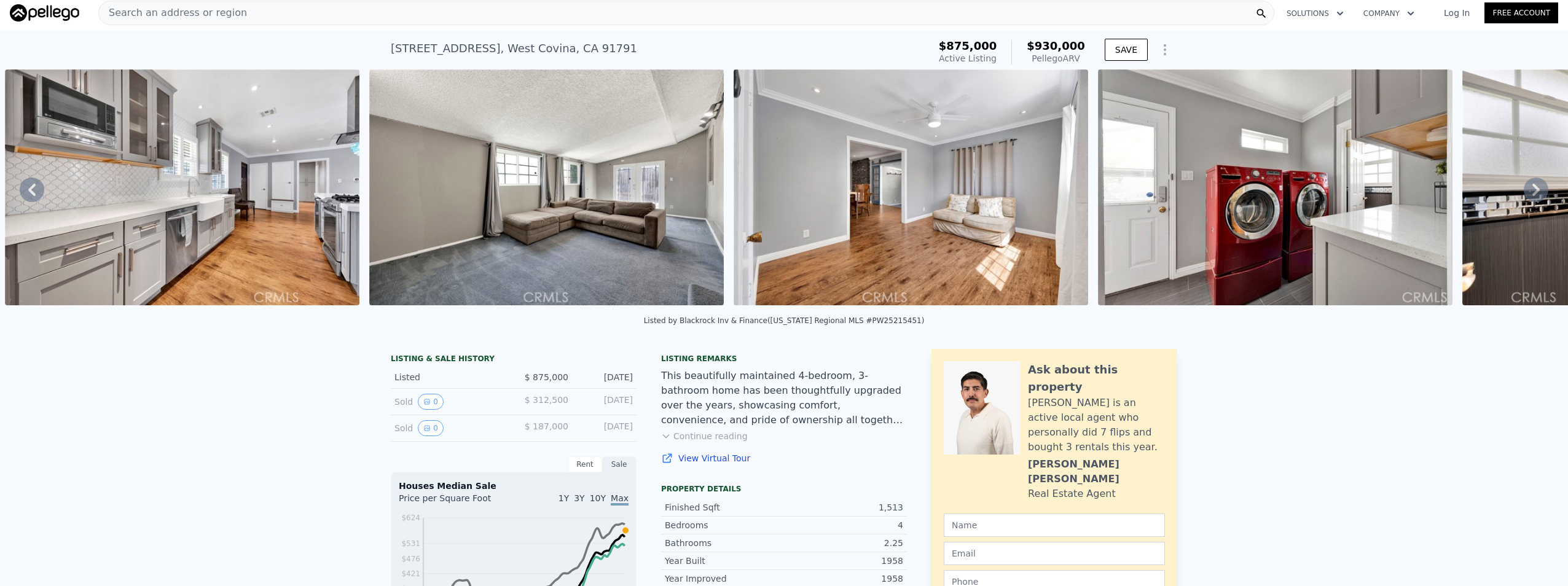
click at [1524, 197] on icon at bounding box center [1536, 189] width 24 height 24
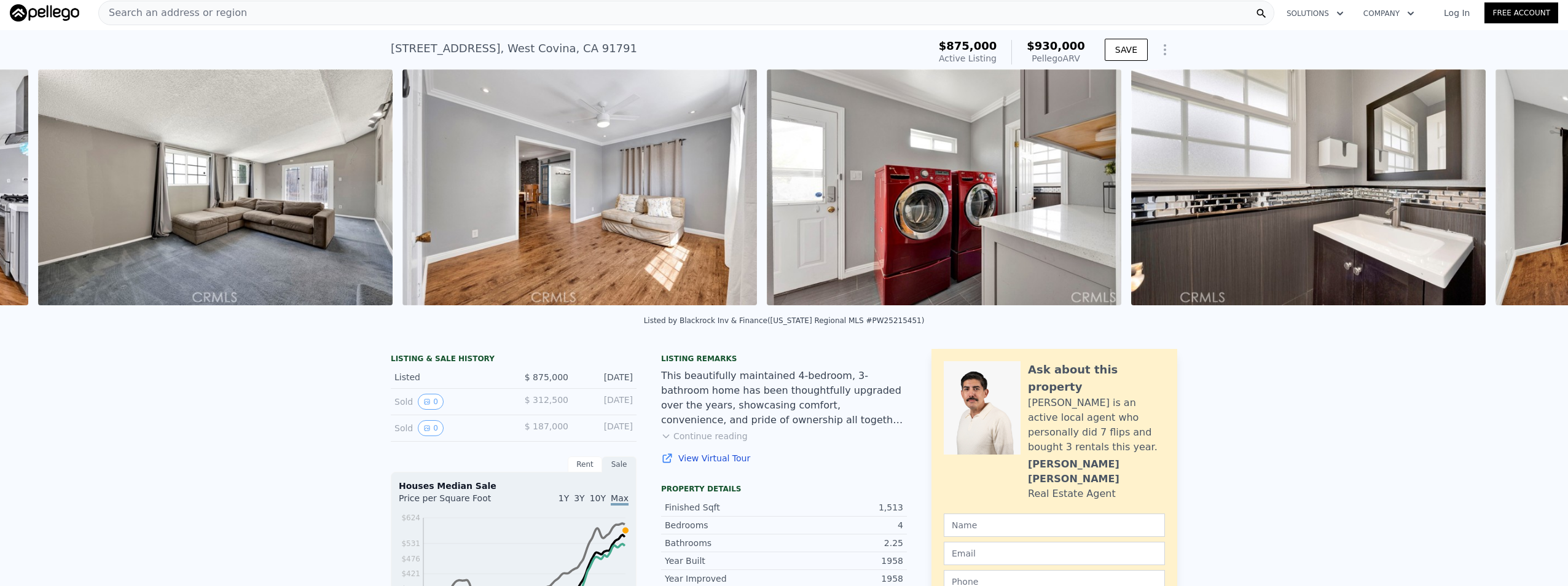
scroll to position [0, 2394]
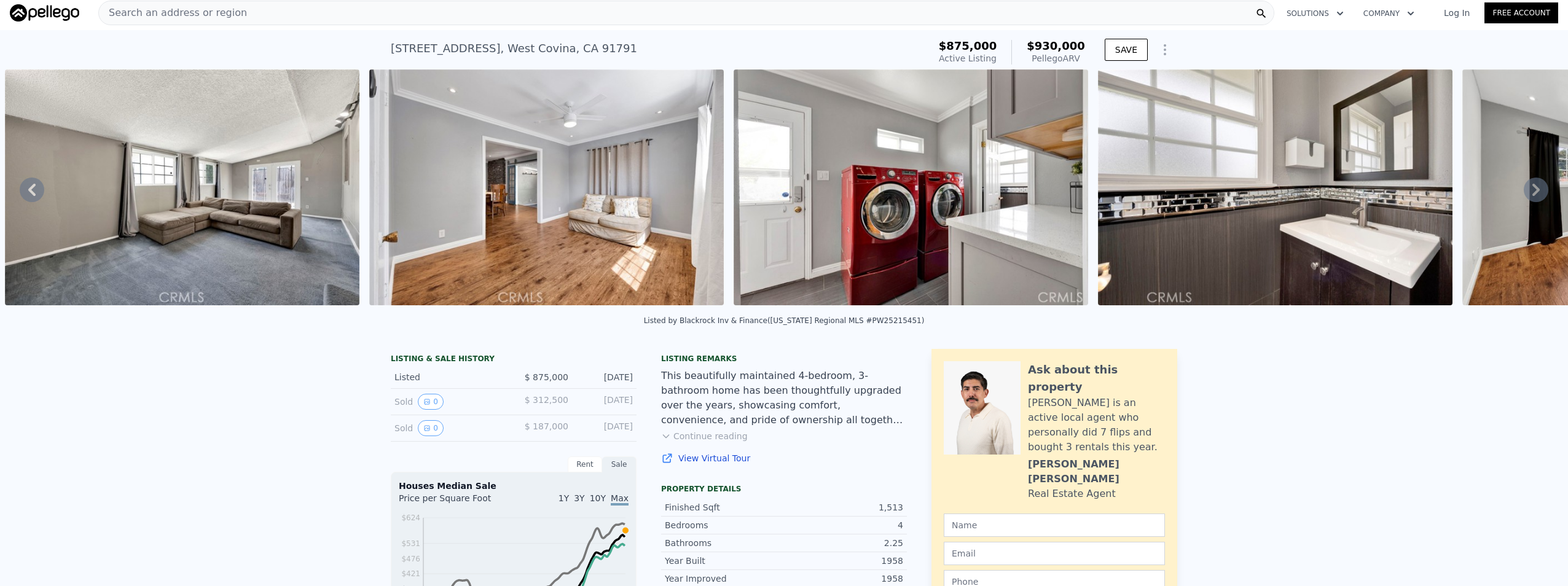
click at [1524, 197] on icon at bounding box center [1536, 189] width 24 height 24
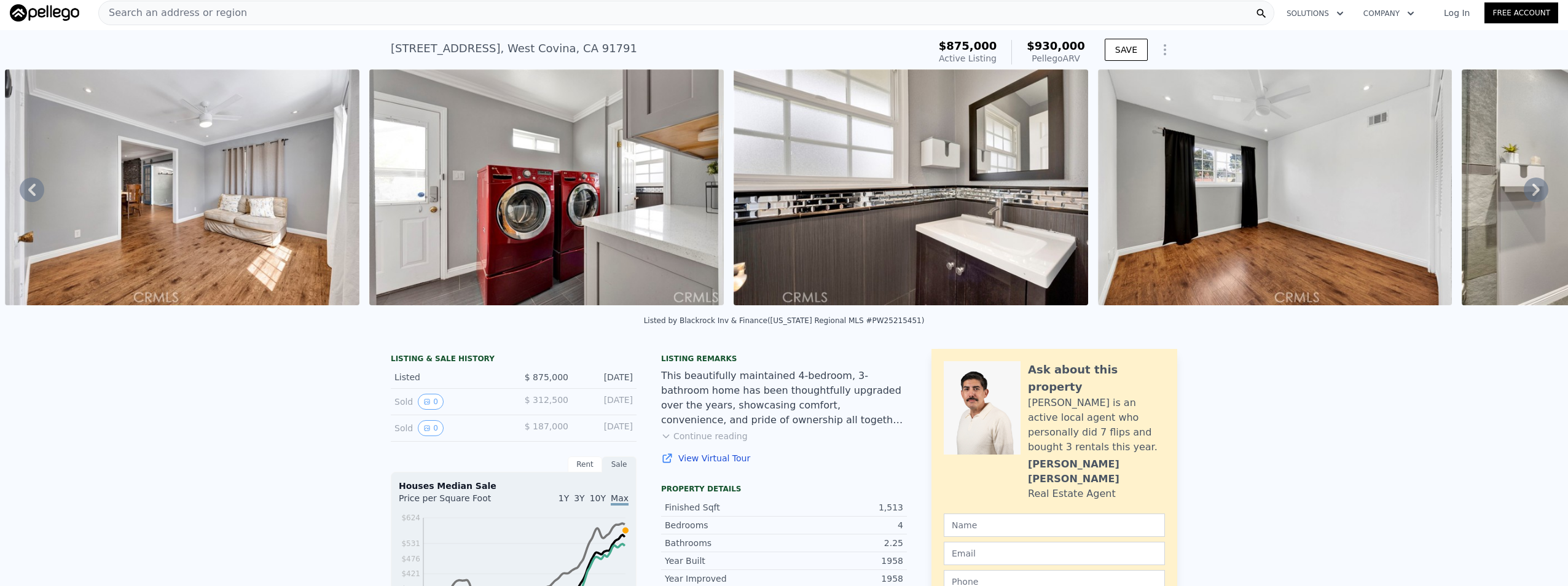
click at [1524, 197] on icon at bounding box center [1536, 189] width 24 height 24
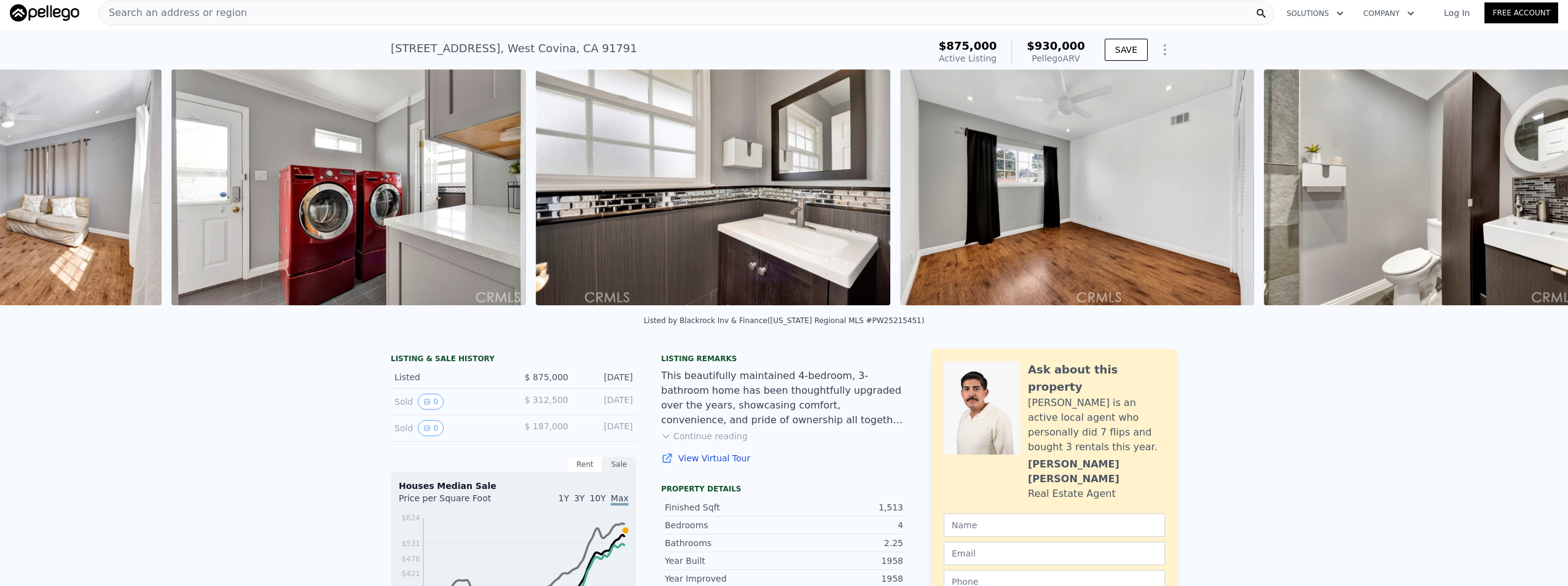
scroll to position [0, 3122]
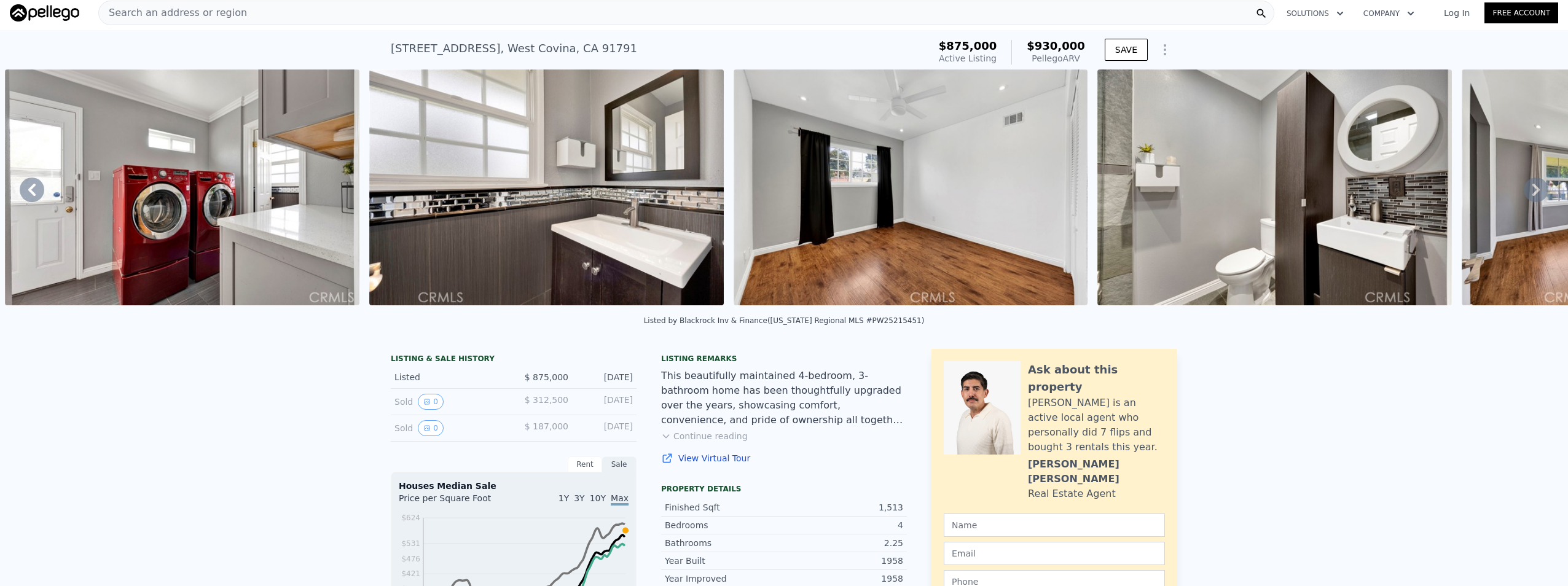
click at [1524, 197] on icon at bounding box center [1536, 189] width 24 height 24
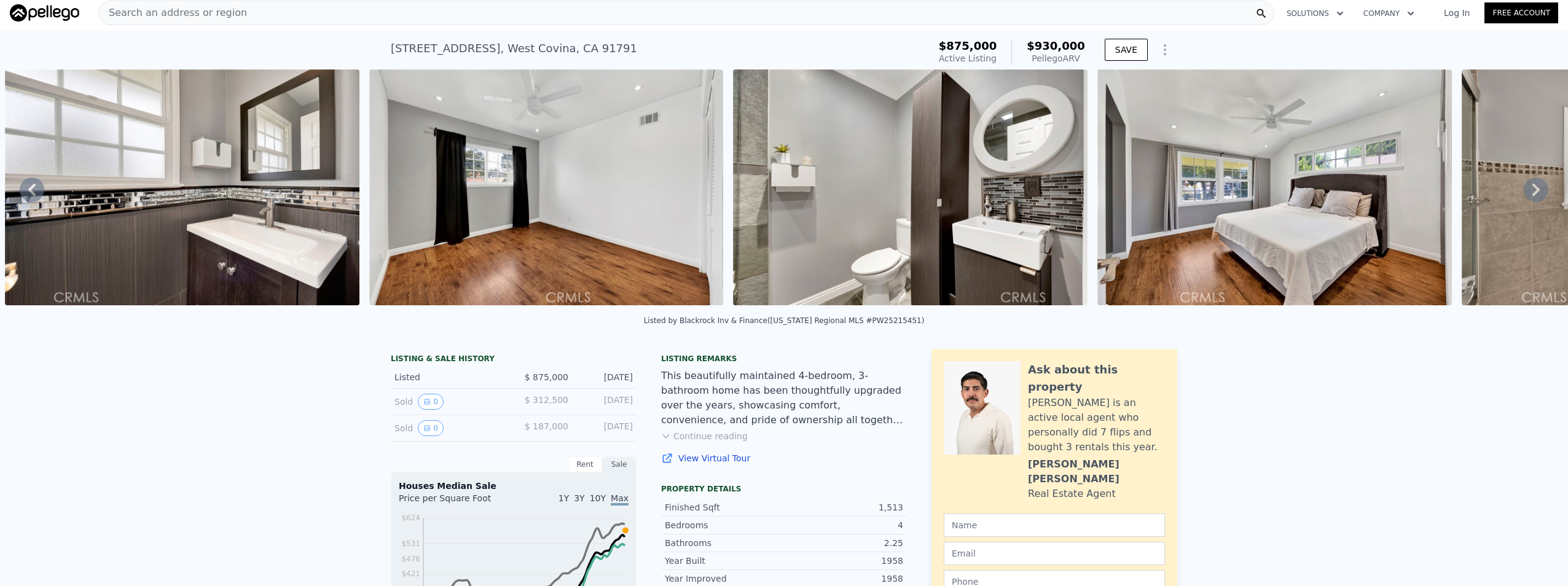
click at [1524, 197] on icon at bounding box center [1536, 189] width 24 height 24
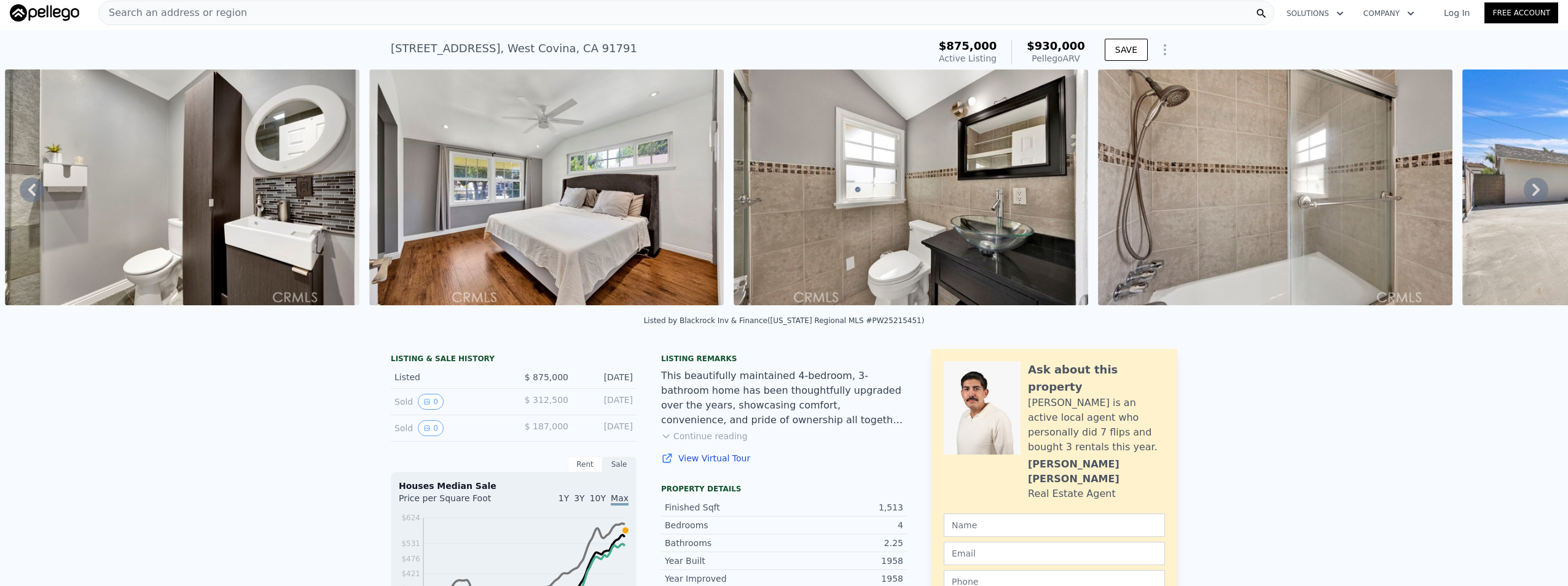
click at [1524, 197] on icon at bounding box center [1536, 189] width 24 height 24
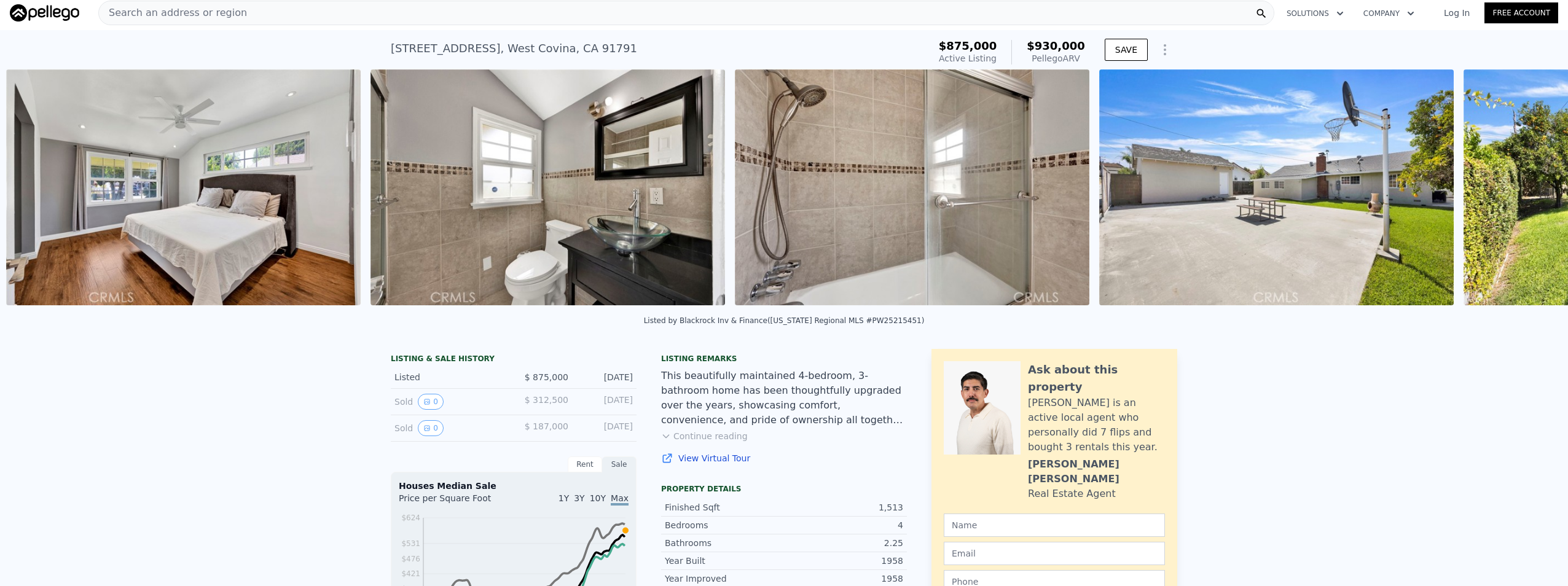
scroll to position [0, 4579]
click at [1524, 197] on icon at bounding box center [1536, 189] width 24 height 24
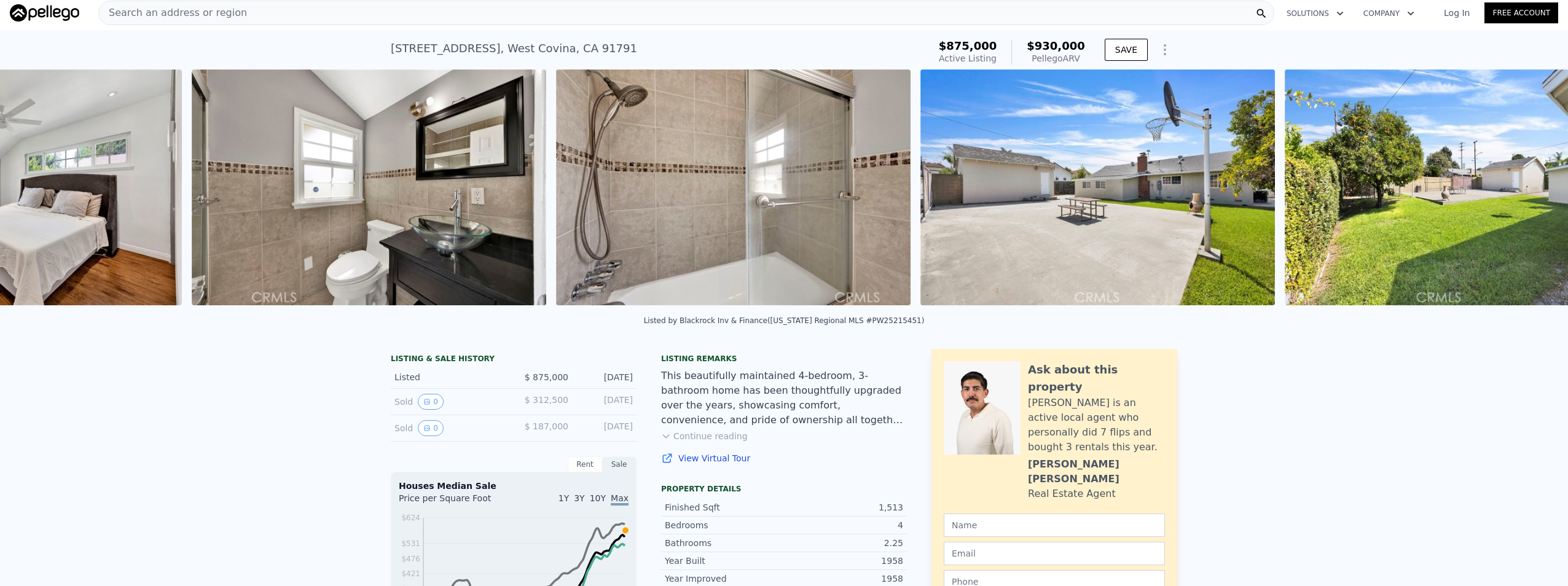
scroll to position [0, 4944]
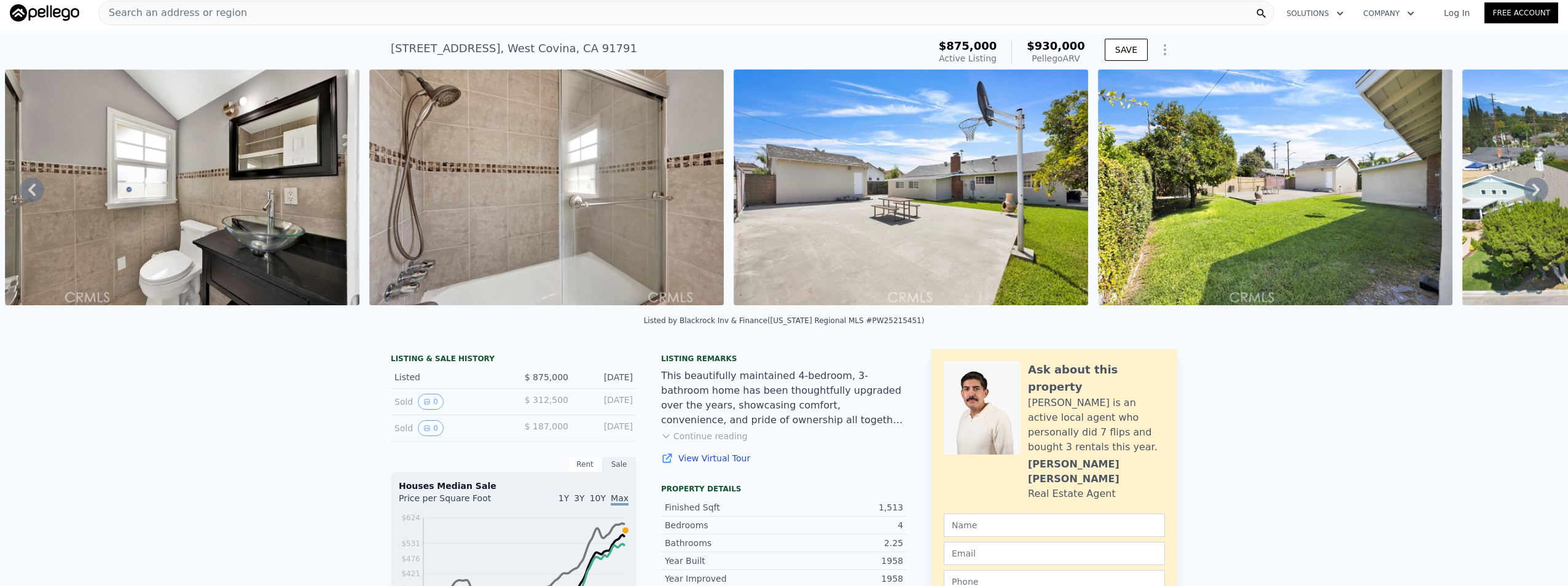
click at [1524, 197] on icon at bounding box center [1536, 189] width 24 height 24
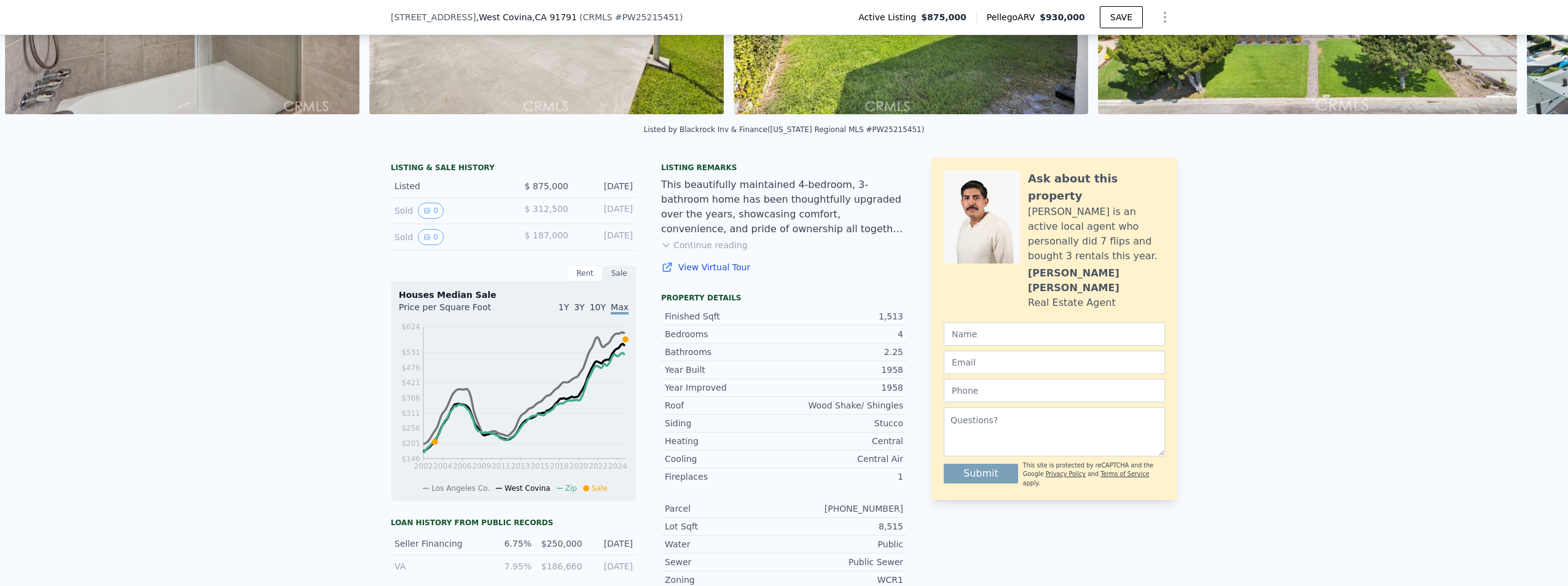
scroll to position [5, 0]
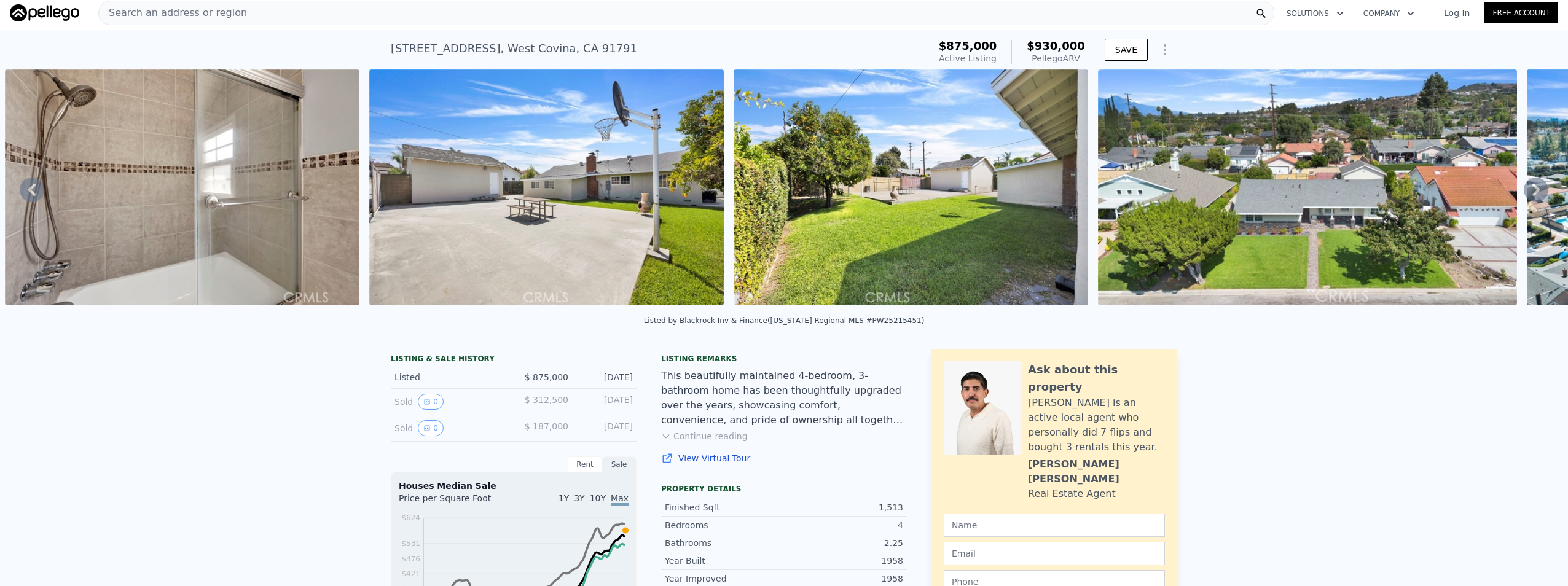
click at [253, 14] on div "Search an address or region" at bounding box center [686, 13] width 1176 height 24
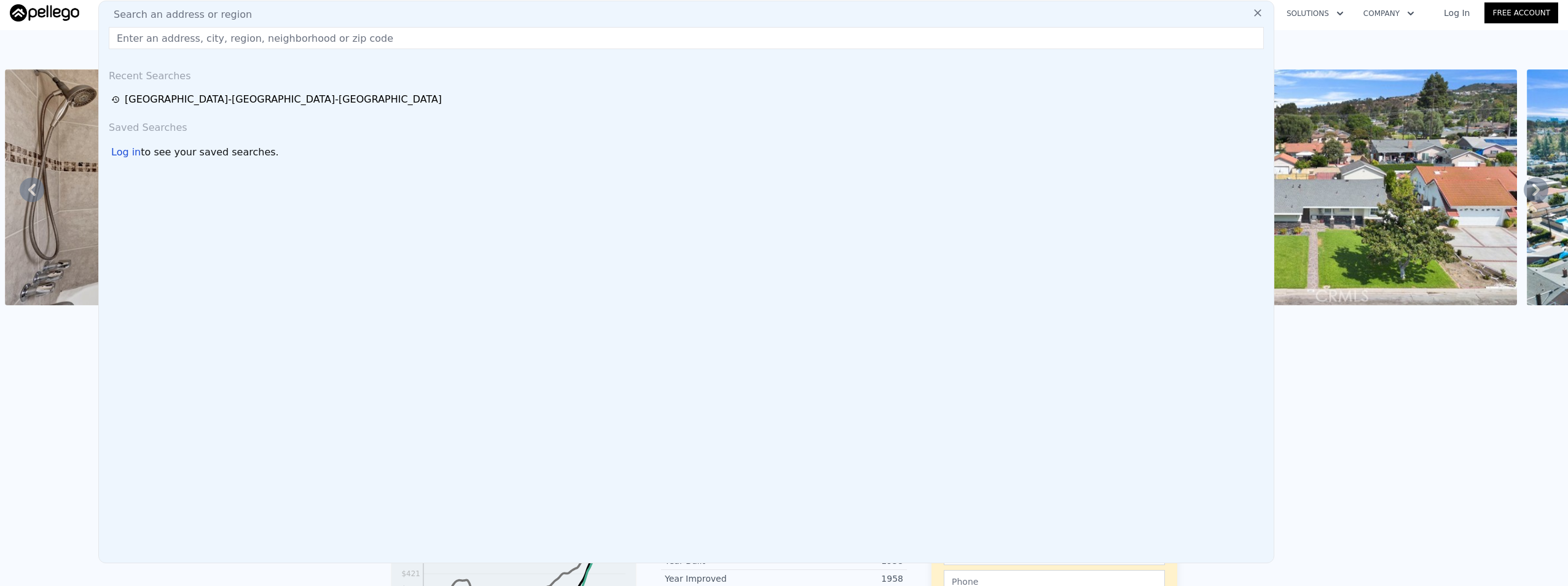
click at [380, 42] on input "text" at bounding box center [686, 38] width 1156 height 22
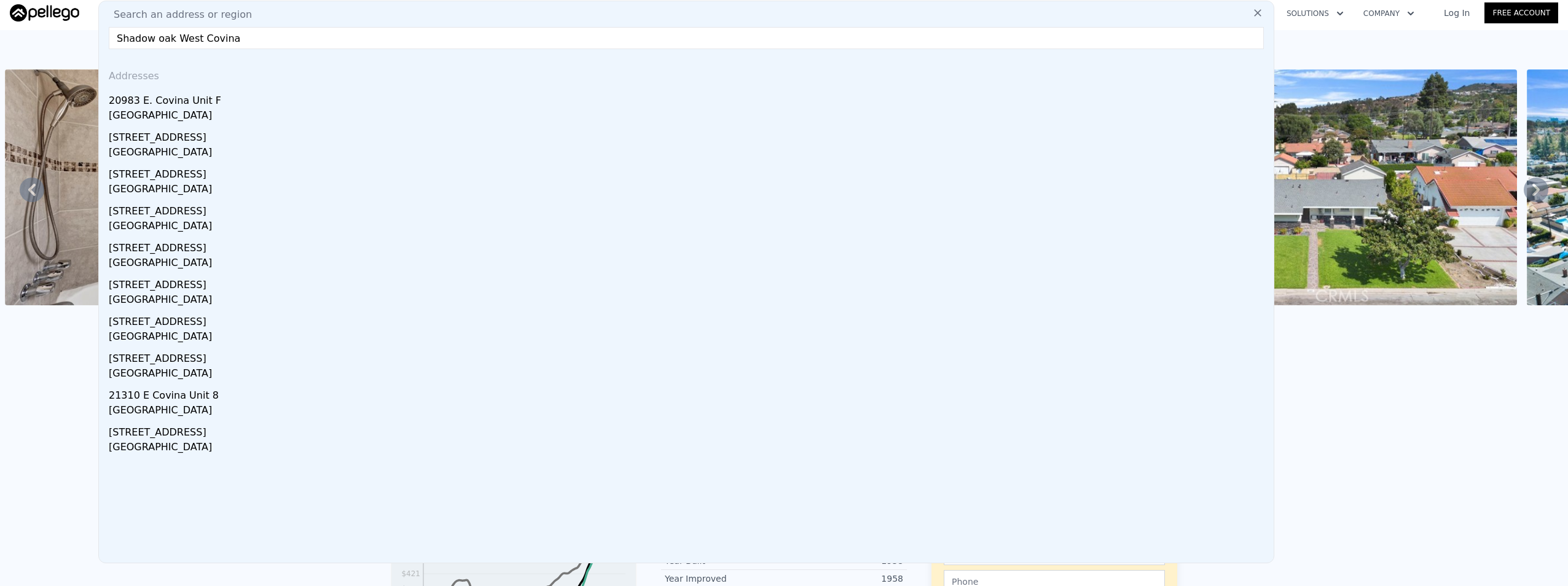
drag, startPoint x: 168, startPoint y: 31, endPoint x: 81, endPoint y: 30, distance: 87.0
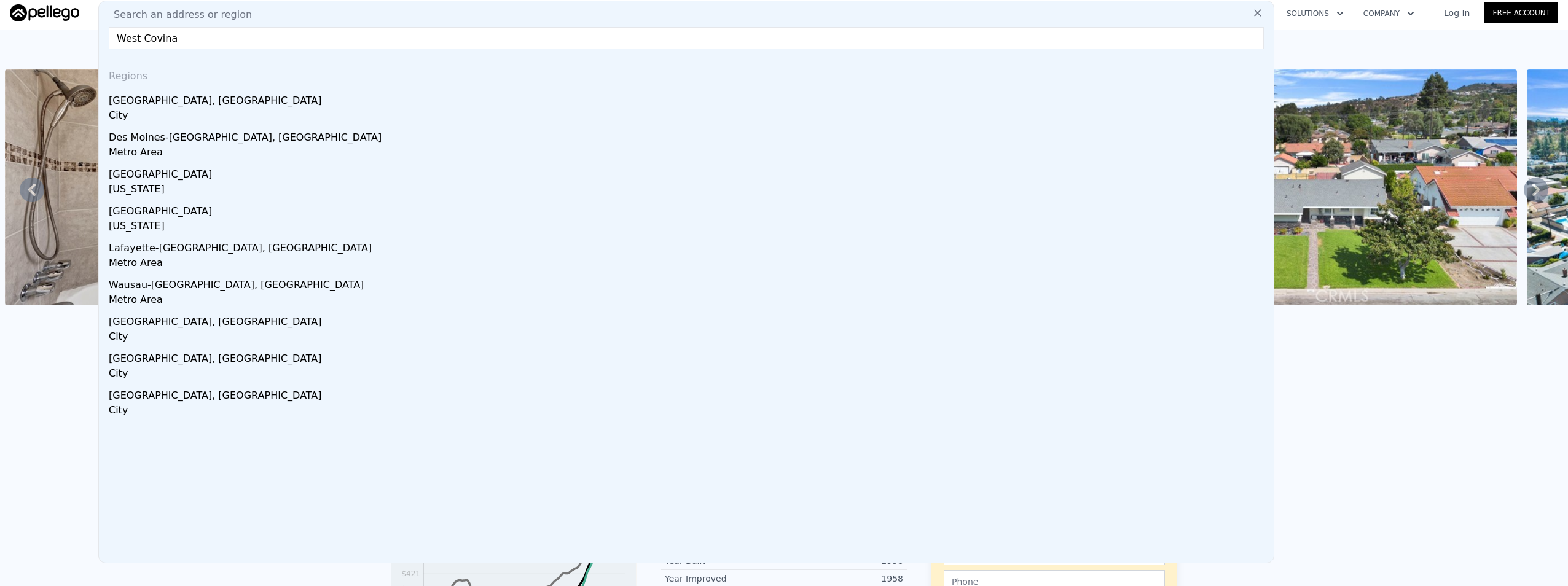
type input "West Covina"
click at [187, 100] on div "West Covina, CA" at bounding box center [689, 98] width 1160 height 20
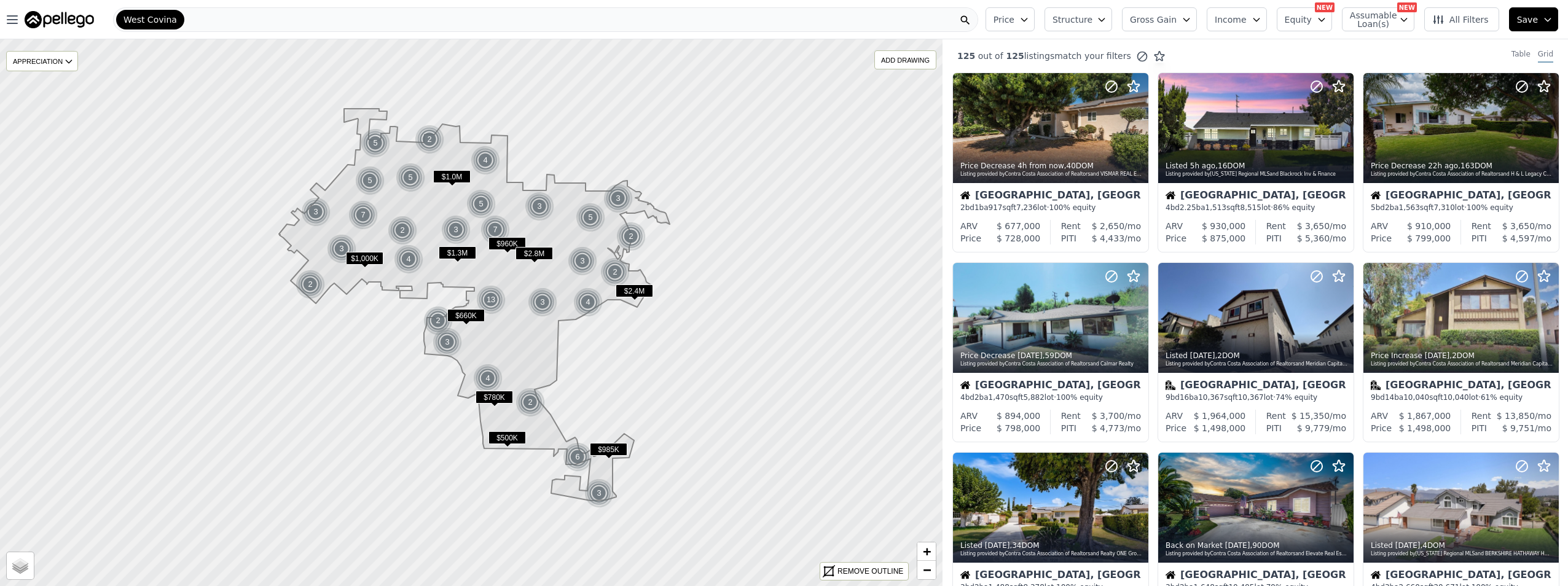
click at [461, 316] on span "$660K" at bounding box center [466, 315] width 38 height 13
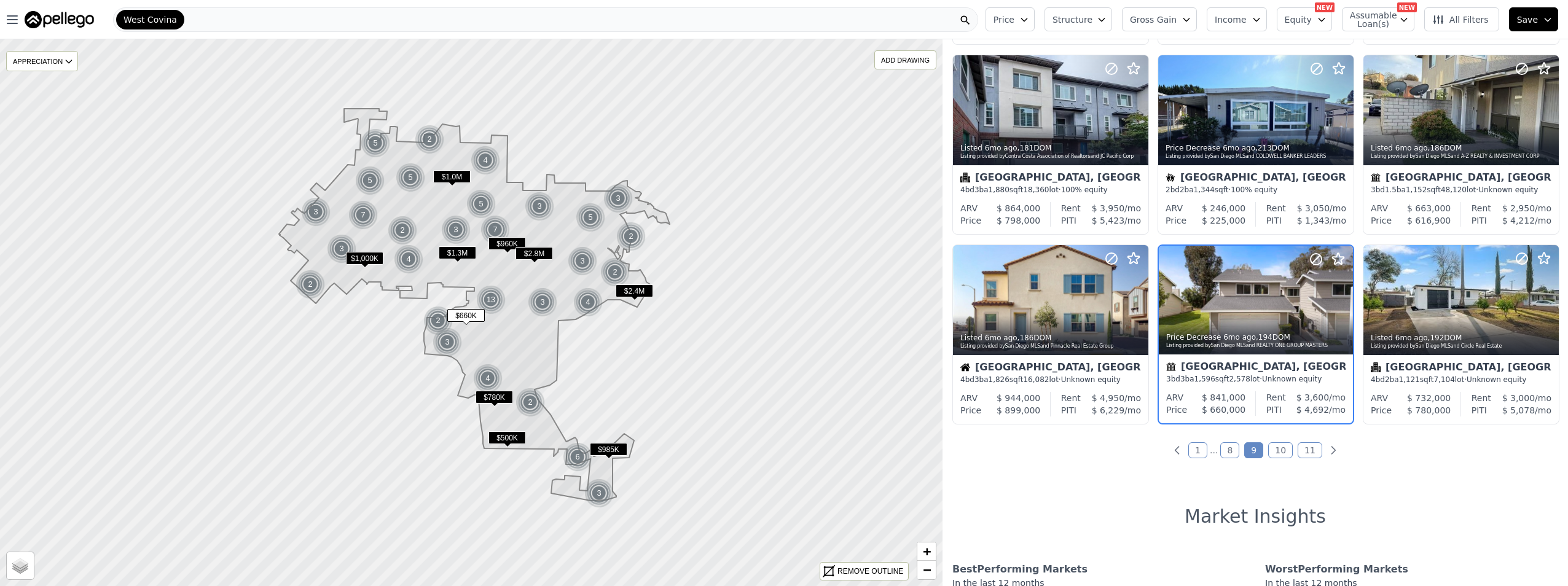
scroll to position [400, 0]
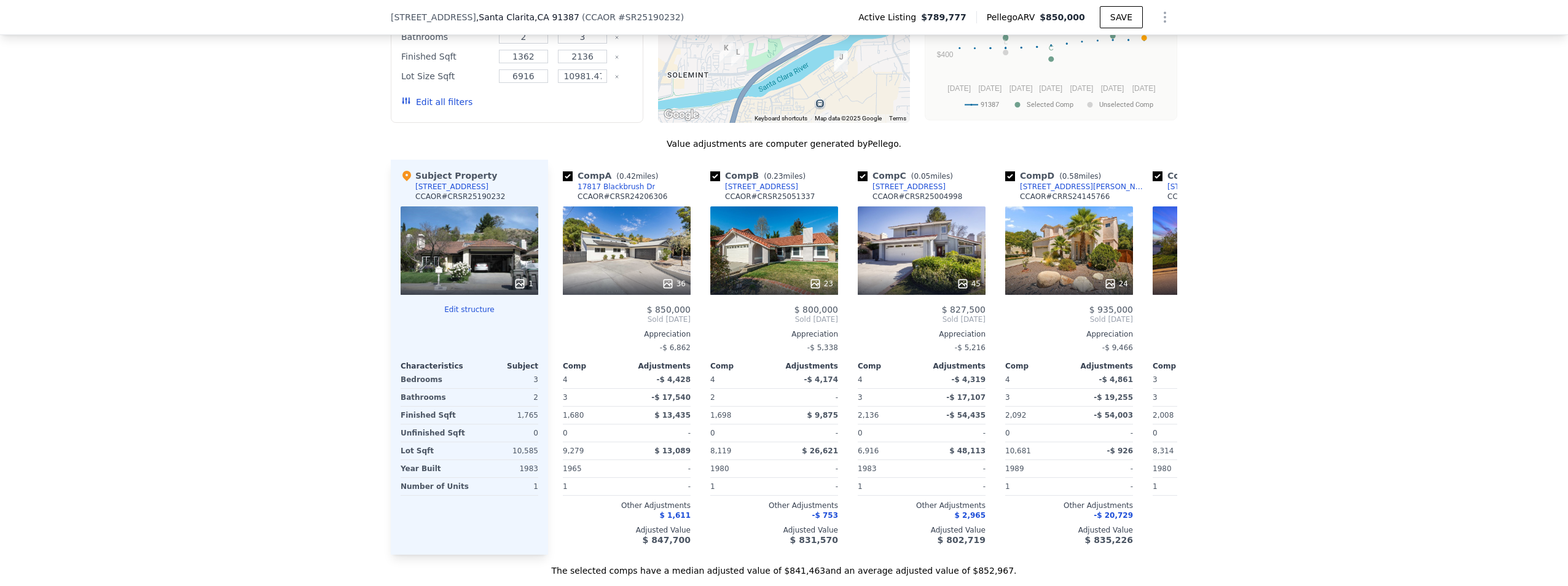
scroll to position [1040, 0]
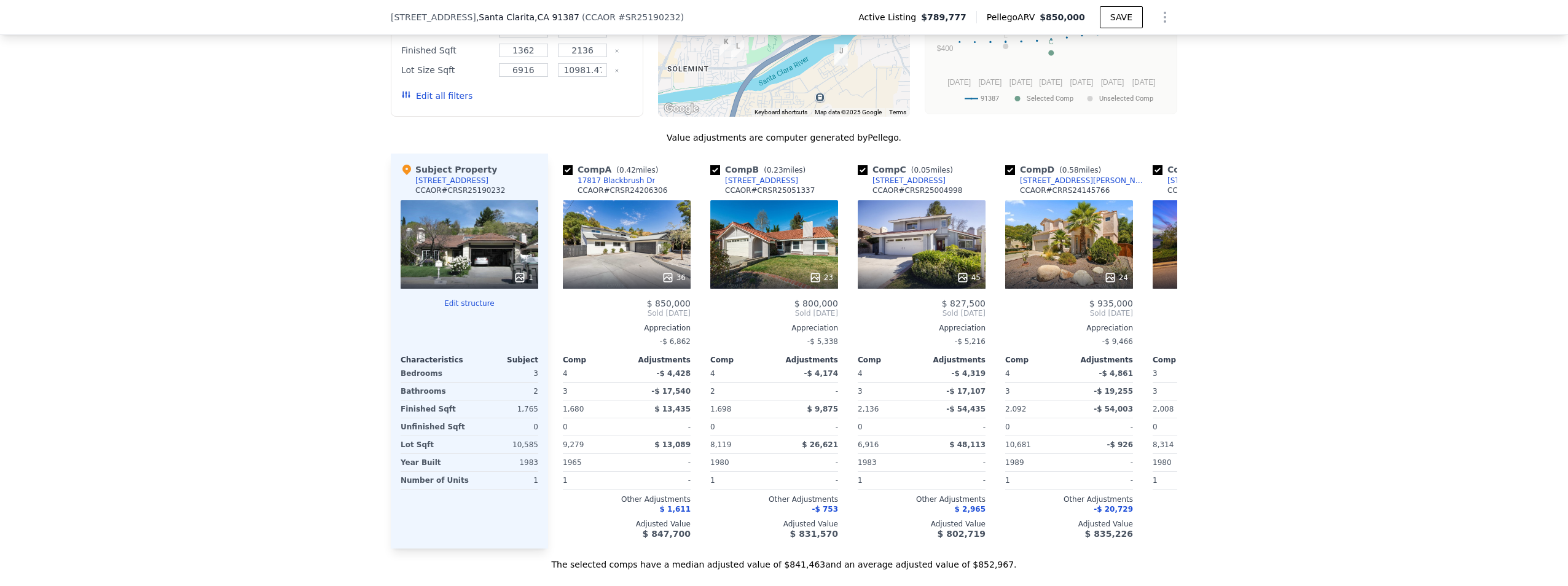
click at [1159, 319] on icon at bounding box center [1162, 313] width 7 height 13
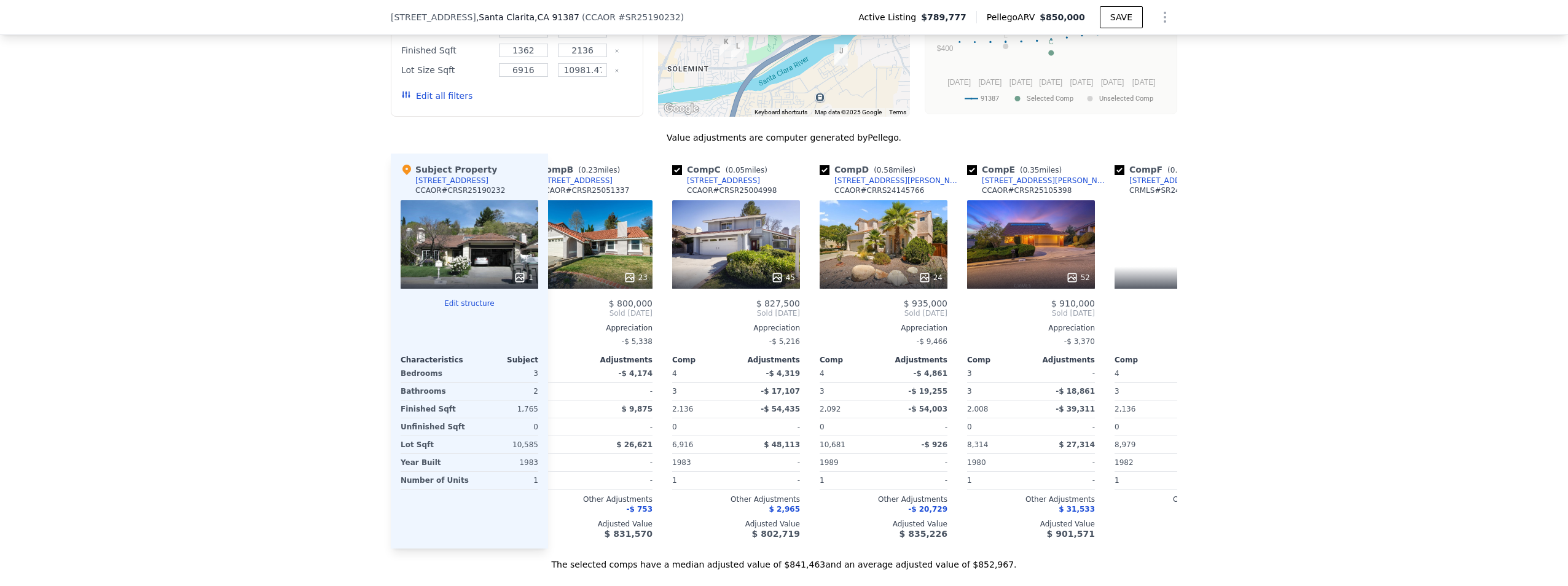
scroll to position [0, 295]
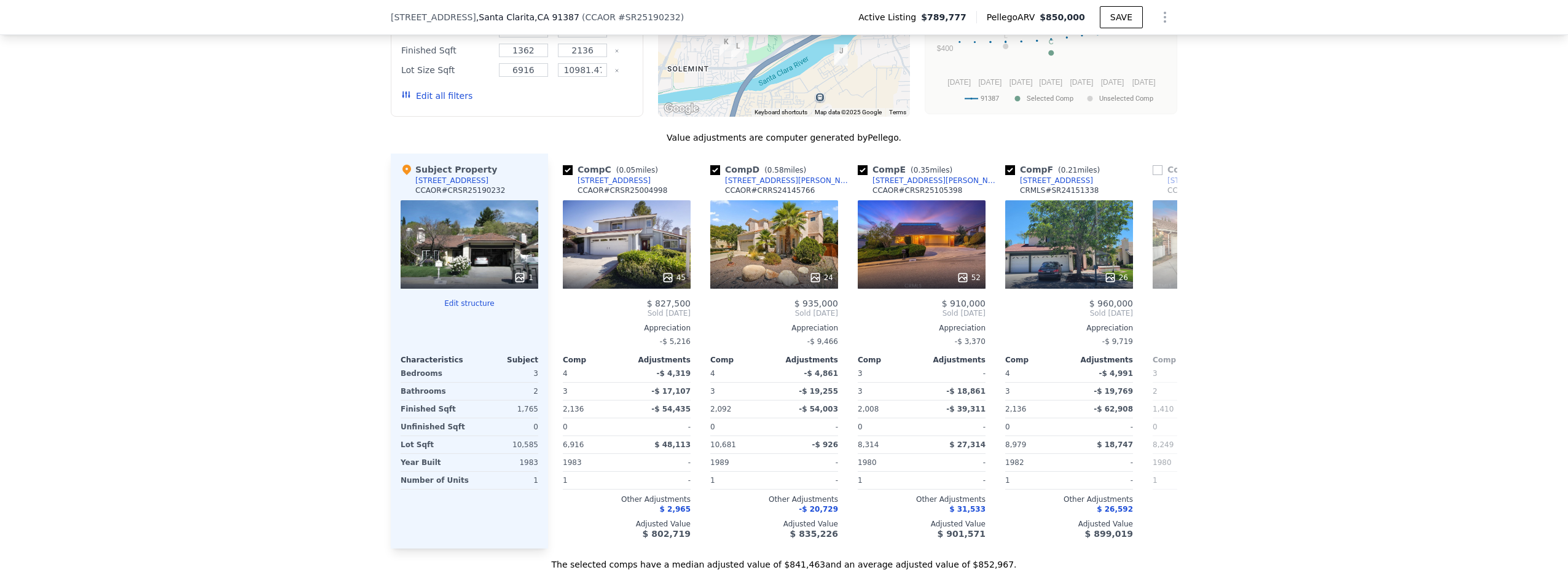
click at [1159, 319] on icon at bounding box center [1162, 313] width 7 height 13
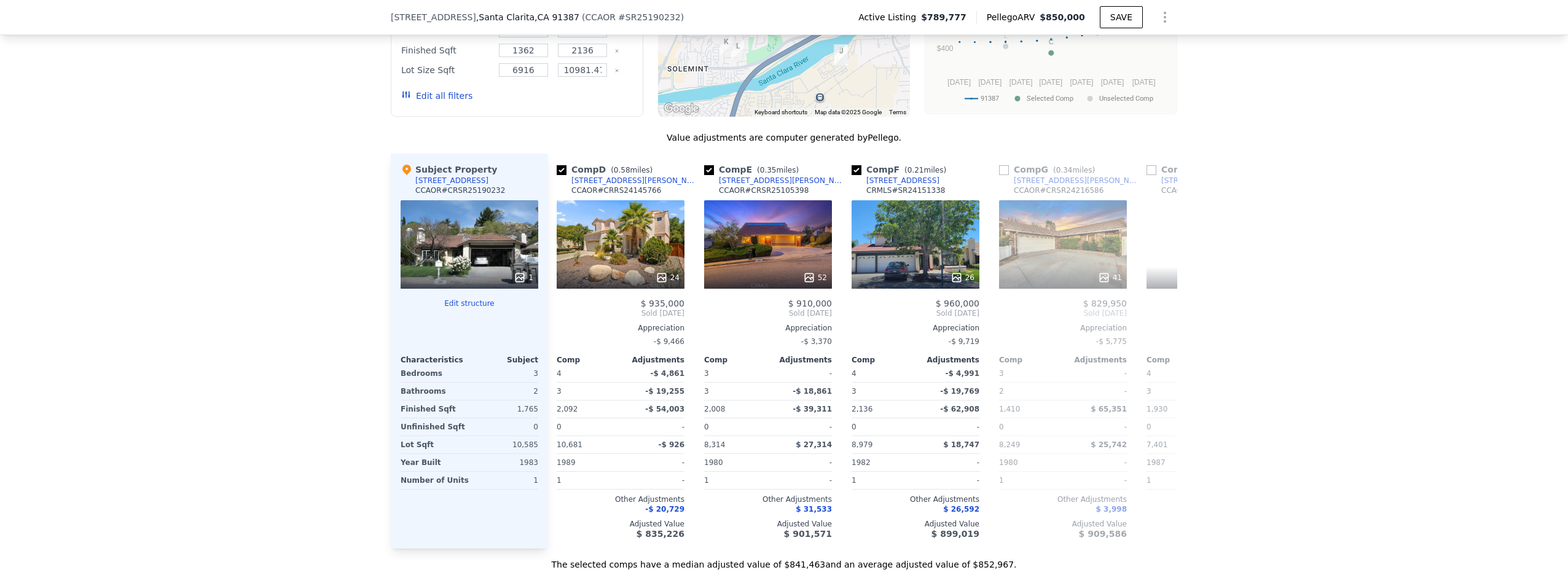
scroll to position [0, 590]
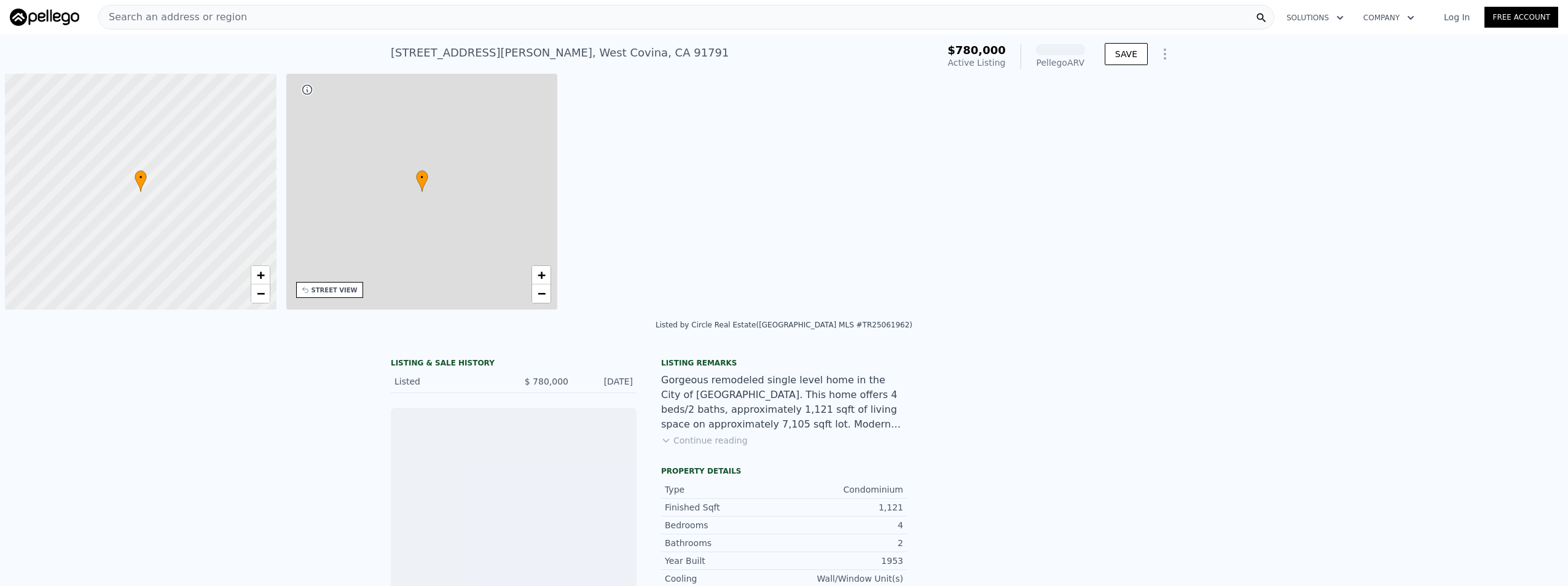
scroll to position [0, 5]
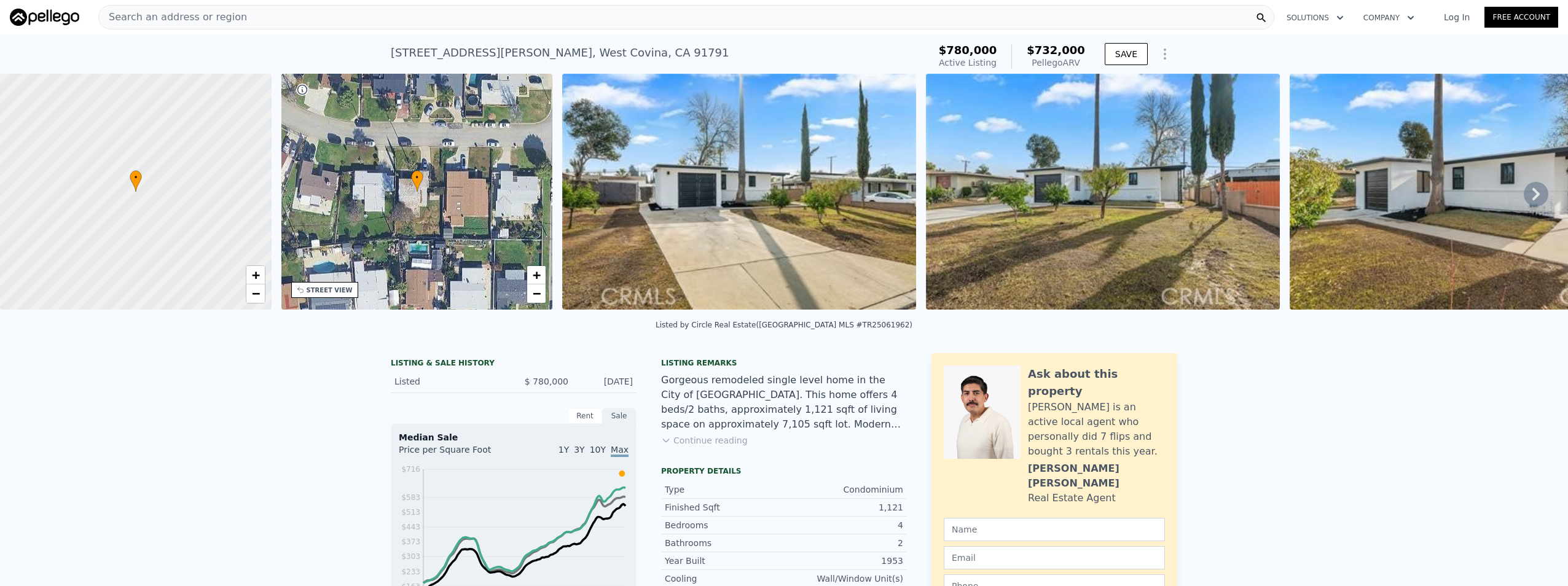
click at [730, 250] on img at bounding box center [739, 192] width 354 height 236
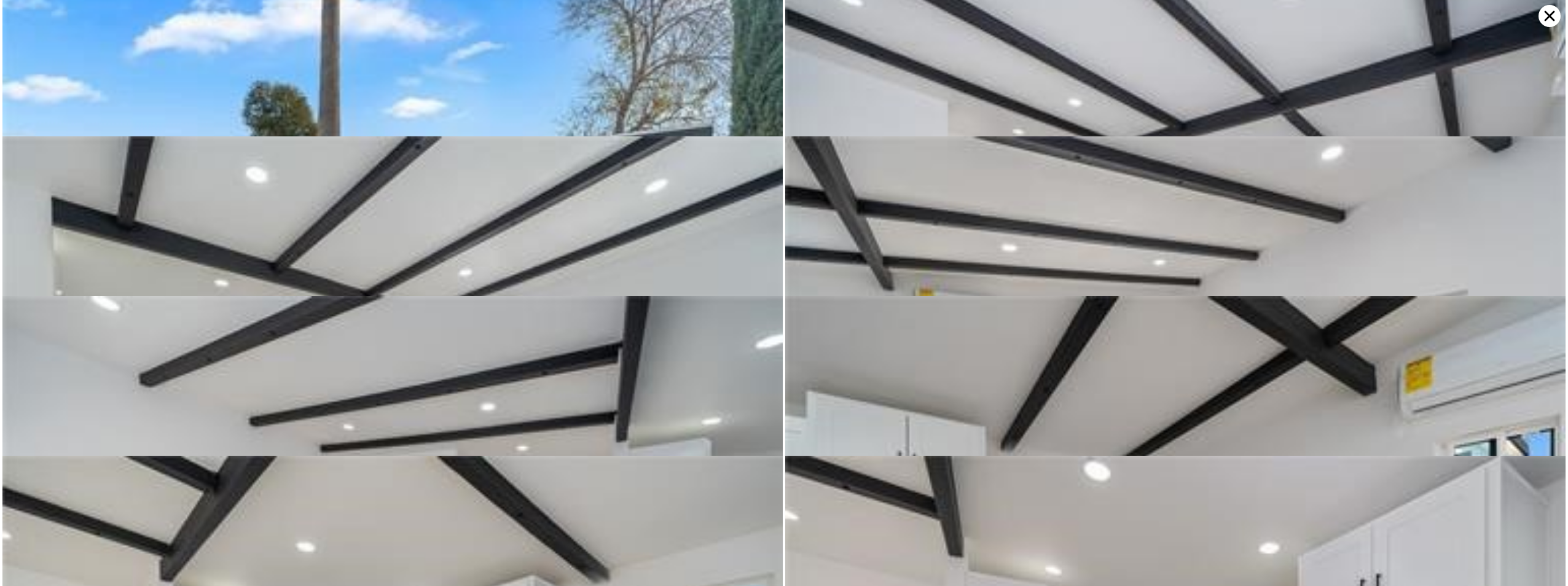
scroll to position [160, 0]
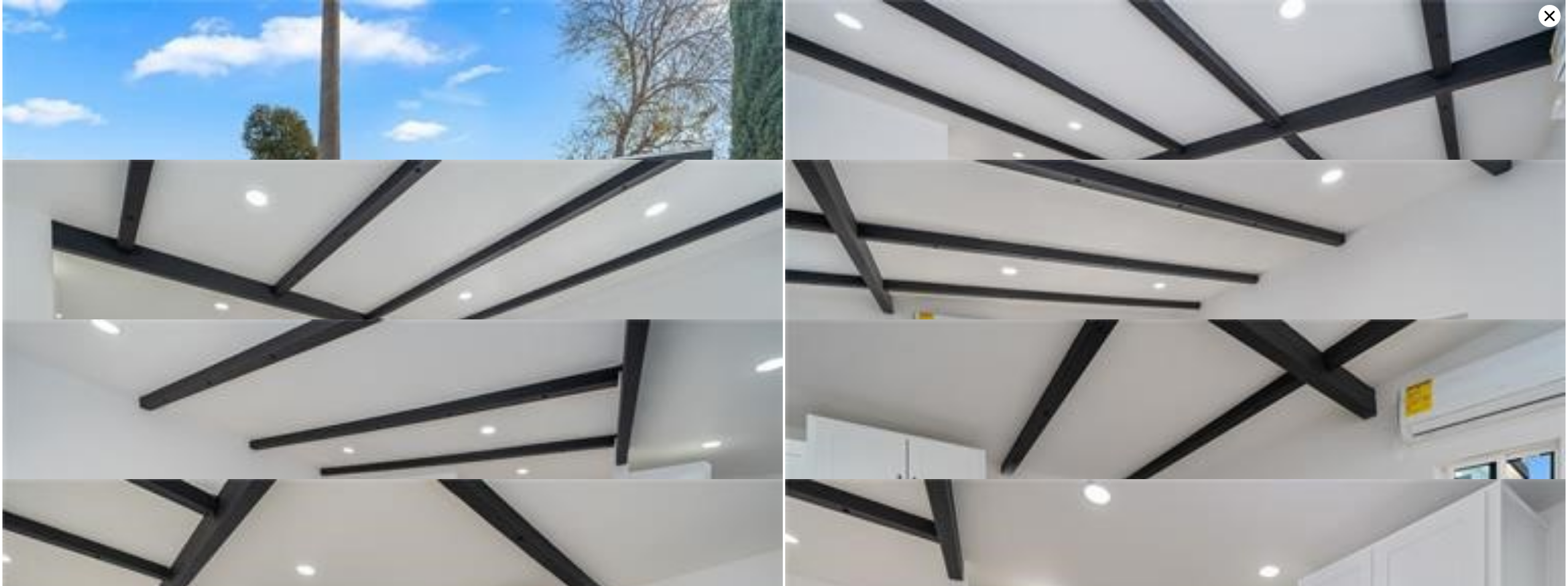
click at [1542, 15] on icon at bounding box center [1550, 16] width 22 height 22
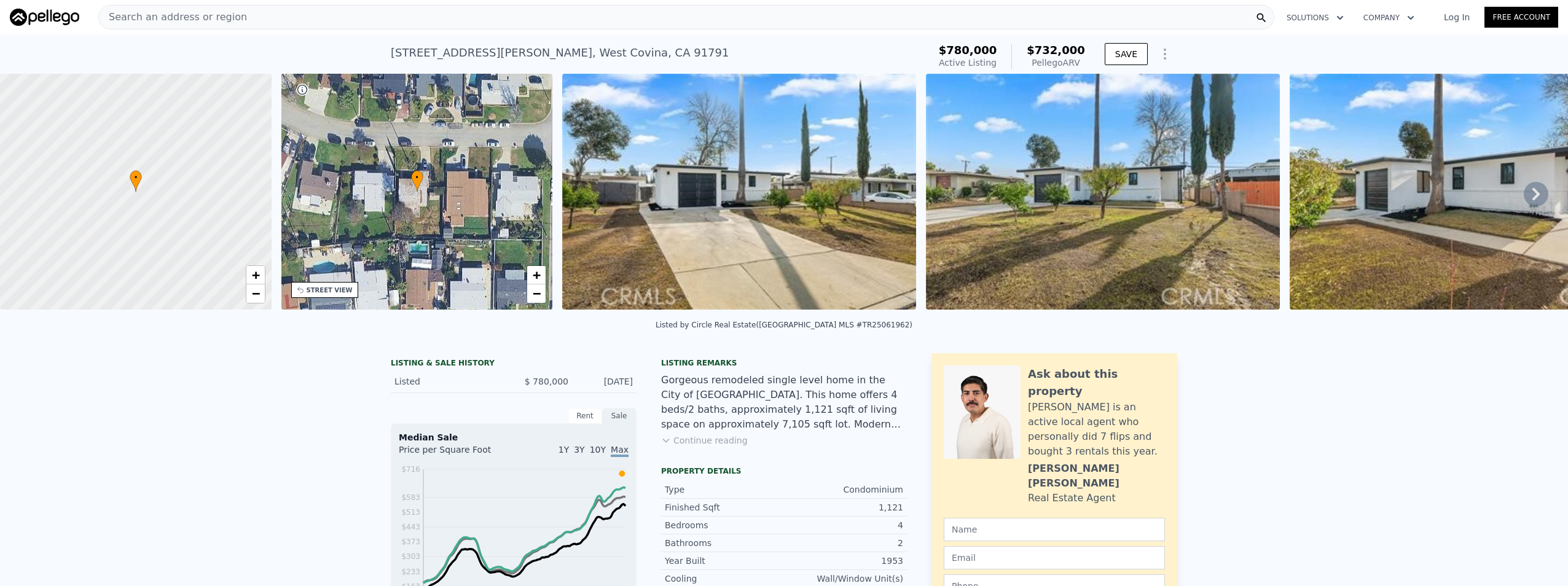
click at [852, 222] on img at bounding box center [739, 192] width 354 height 236
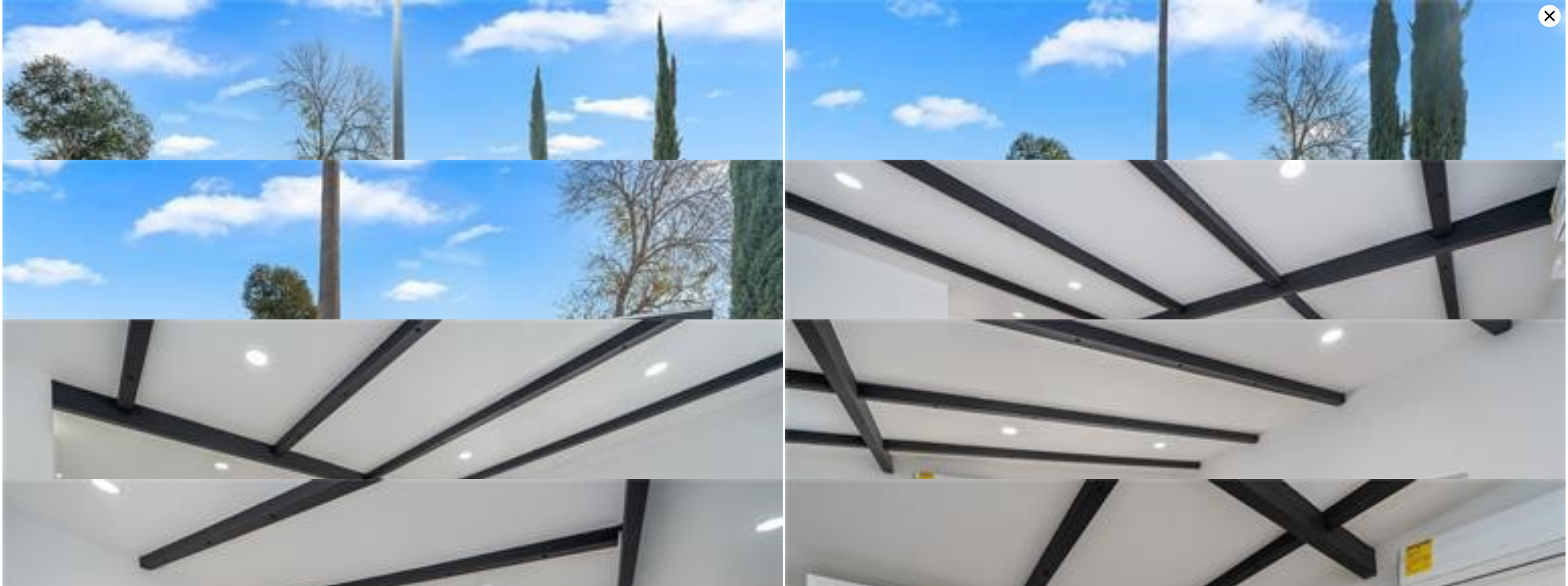
click at [1550, 15] on icon at bounding box center [1550, 16] width 11 height 11
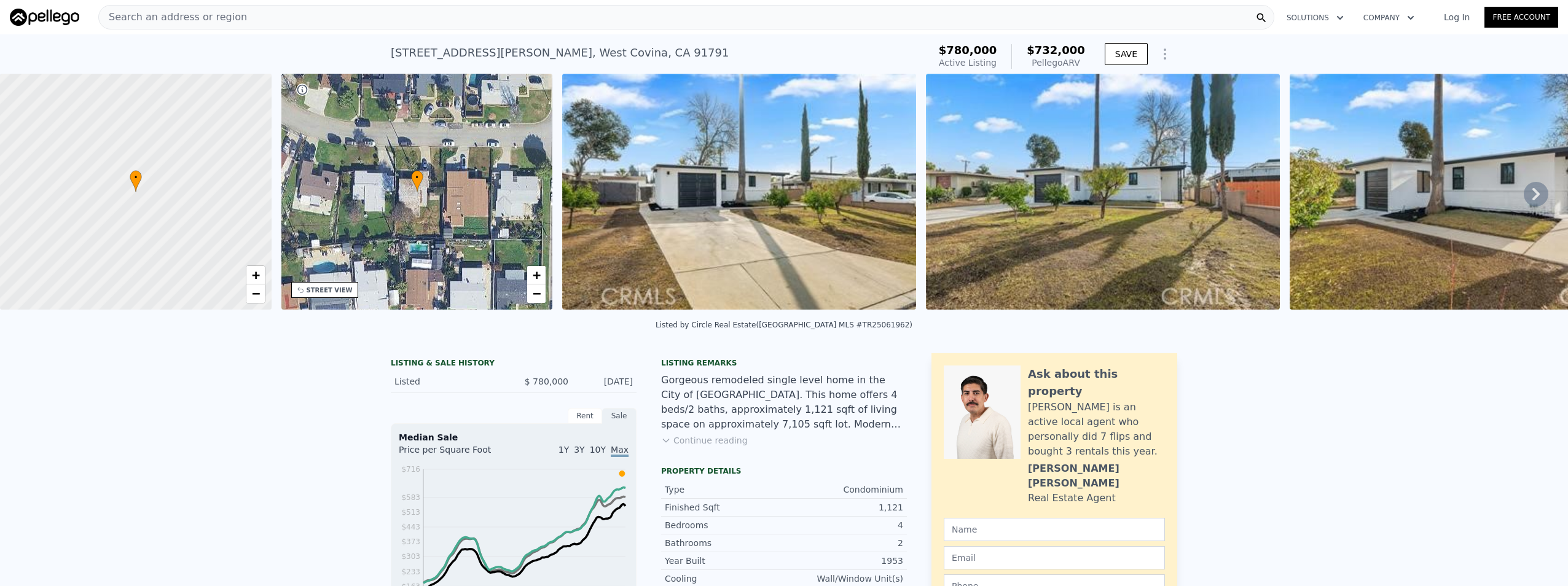
click at [1161, 207] on img at bounding box center [1103, 192] width 354 height 236
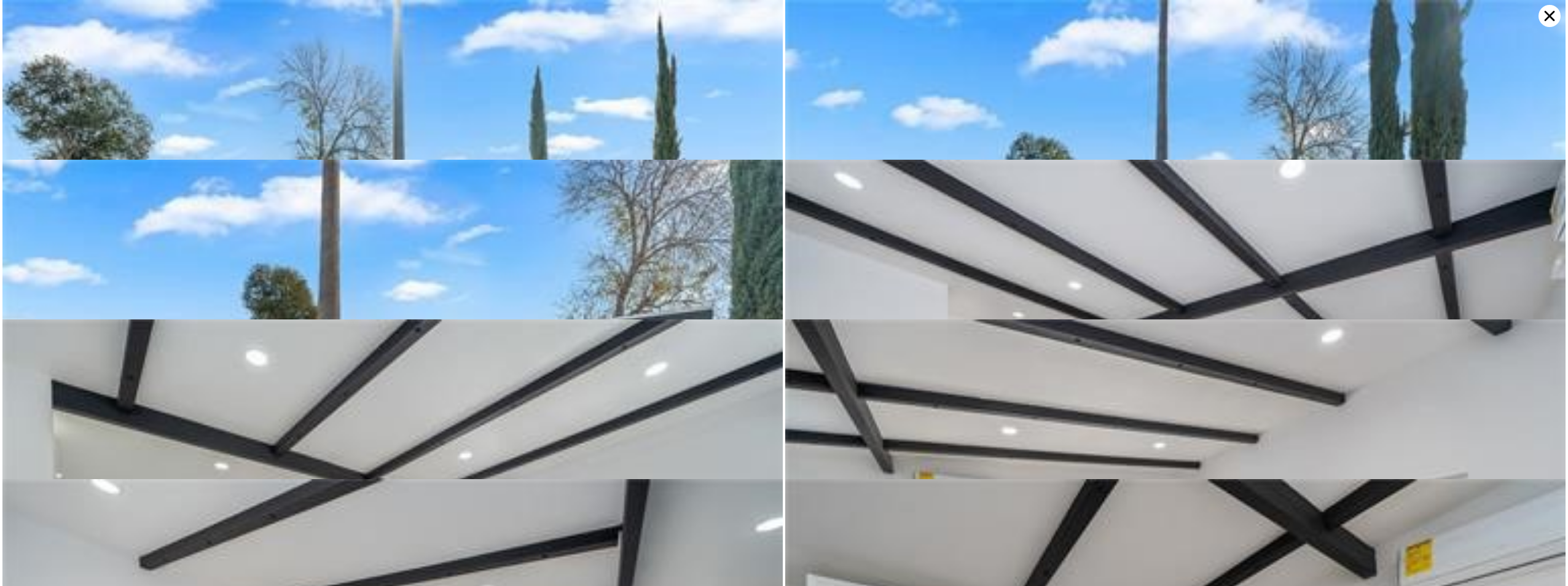
click at [1546, 5] on icon at bounding box center [1550, 16] width 22 height 22
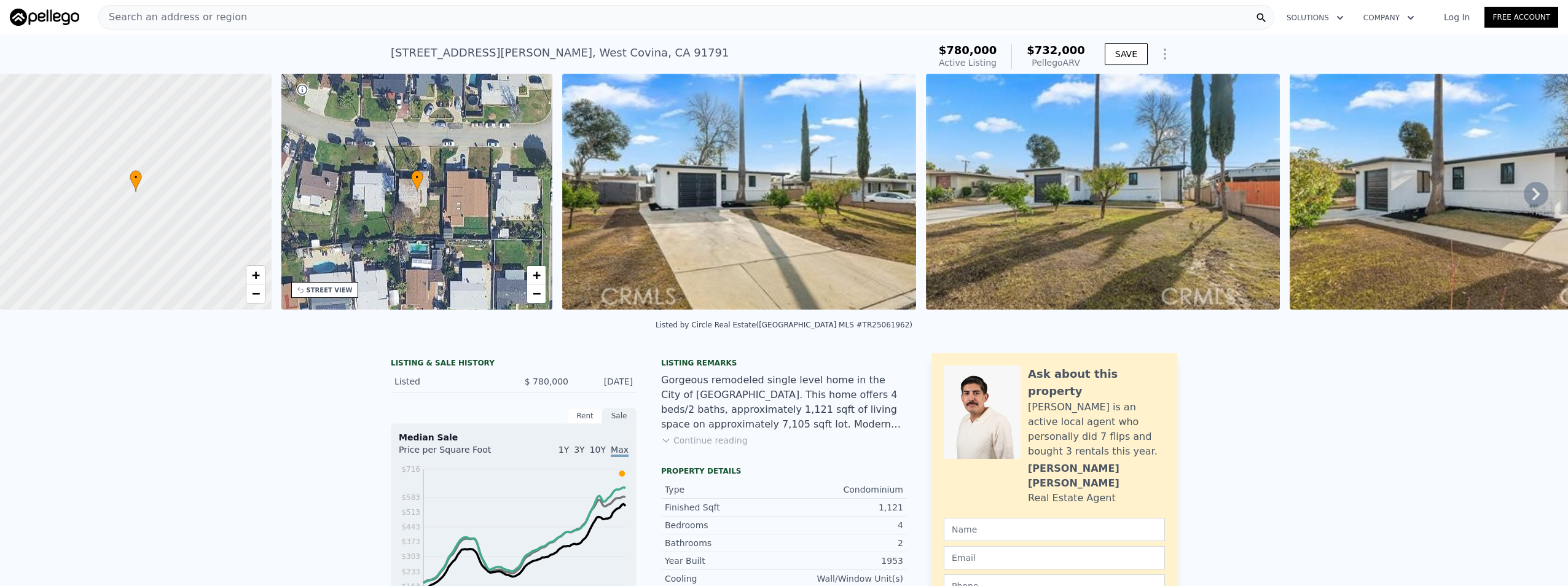
click at [1524, 195] on icon at bounding box center [1536, 194] width 24 height 24
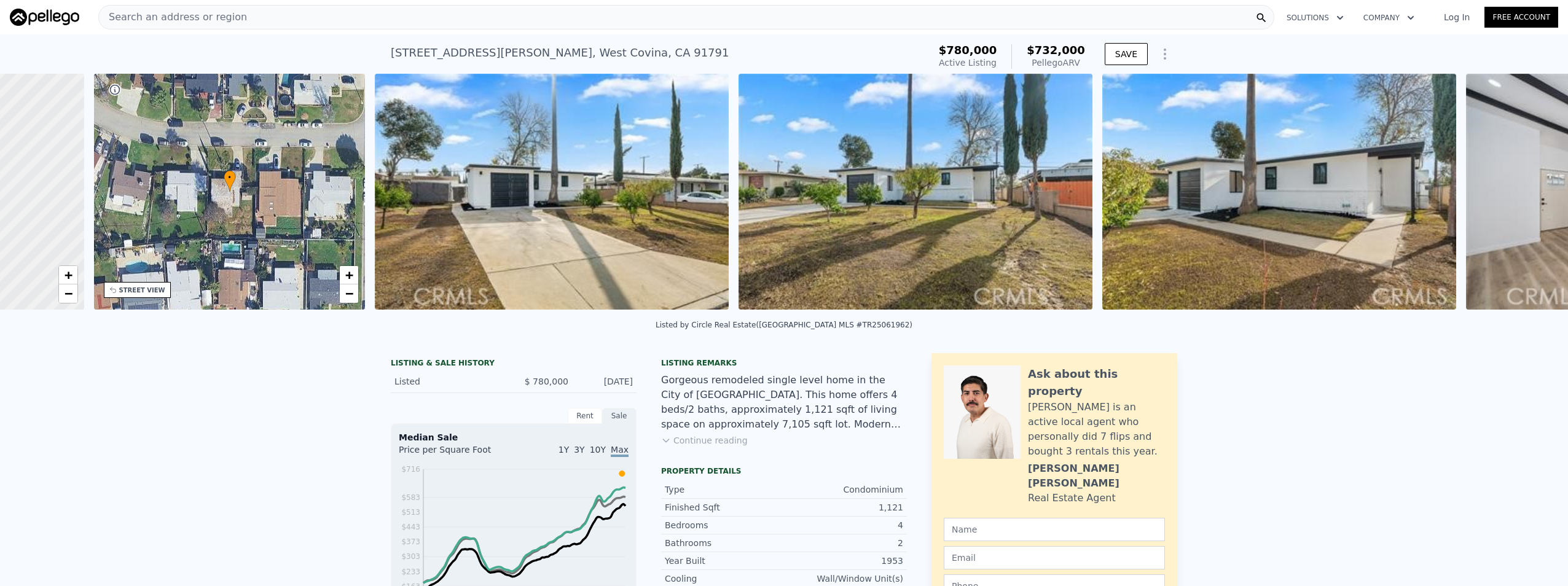
scroll to position [0, 286]
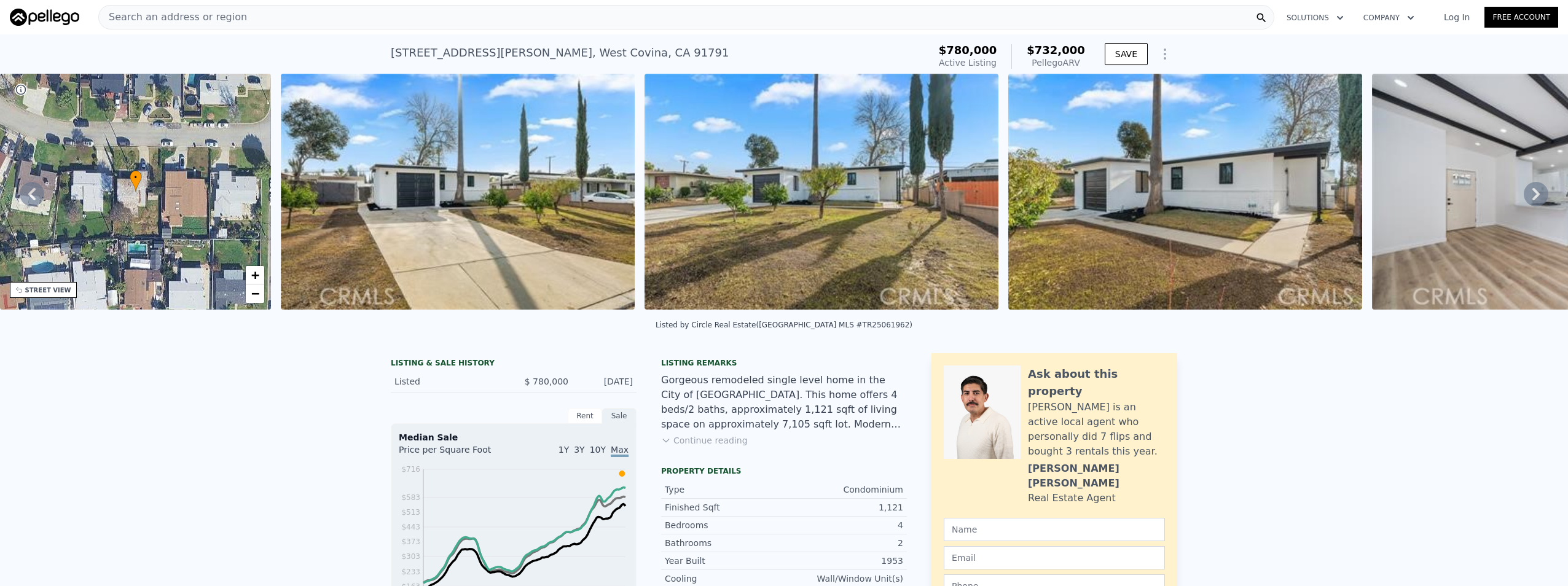
click at [1524, 195] on icon at bounding box center [1536, 194] width 24 height 24
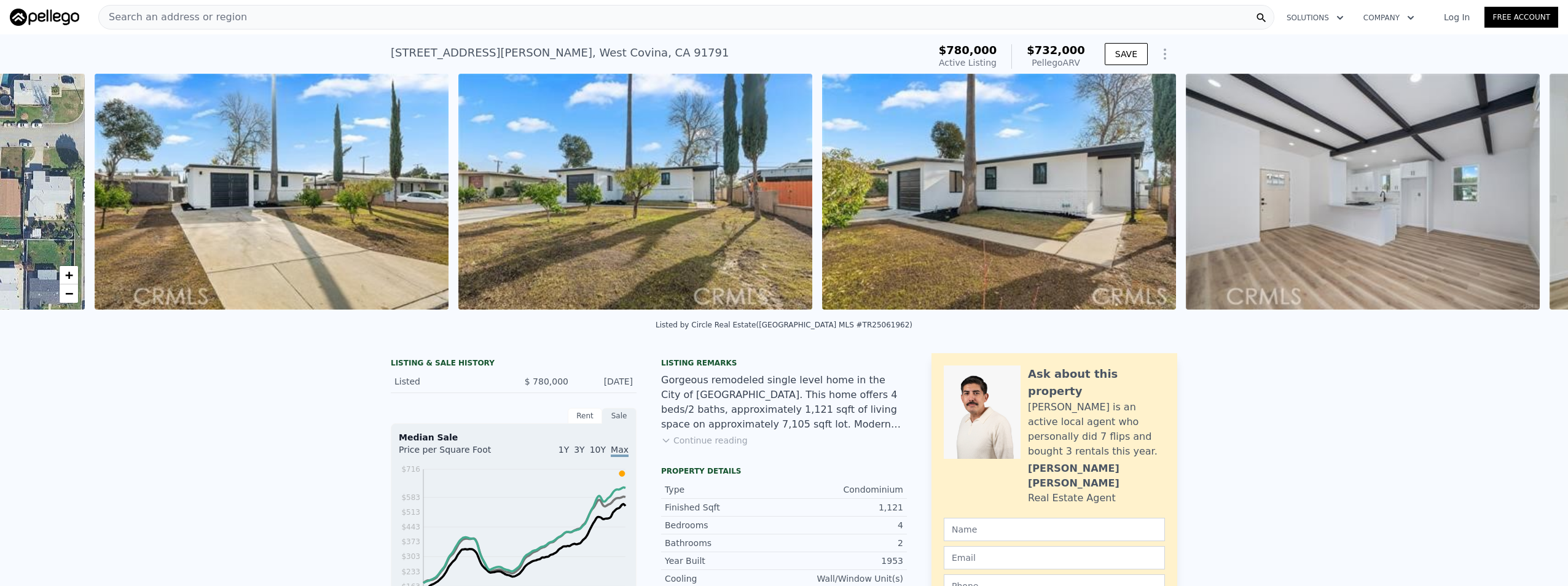
scroll to position [0, 562]
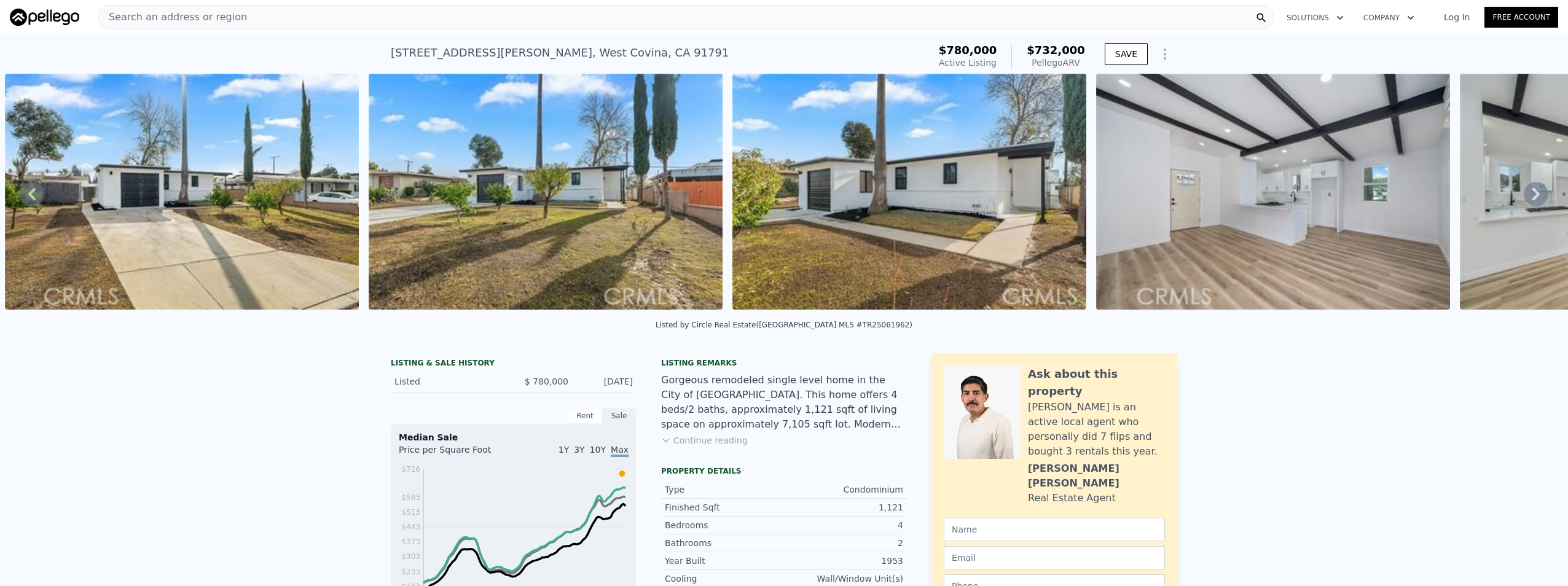
click at [1524, 195] on icon at bounding box center [1536, 194] width 24 height 24
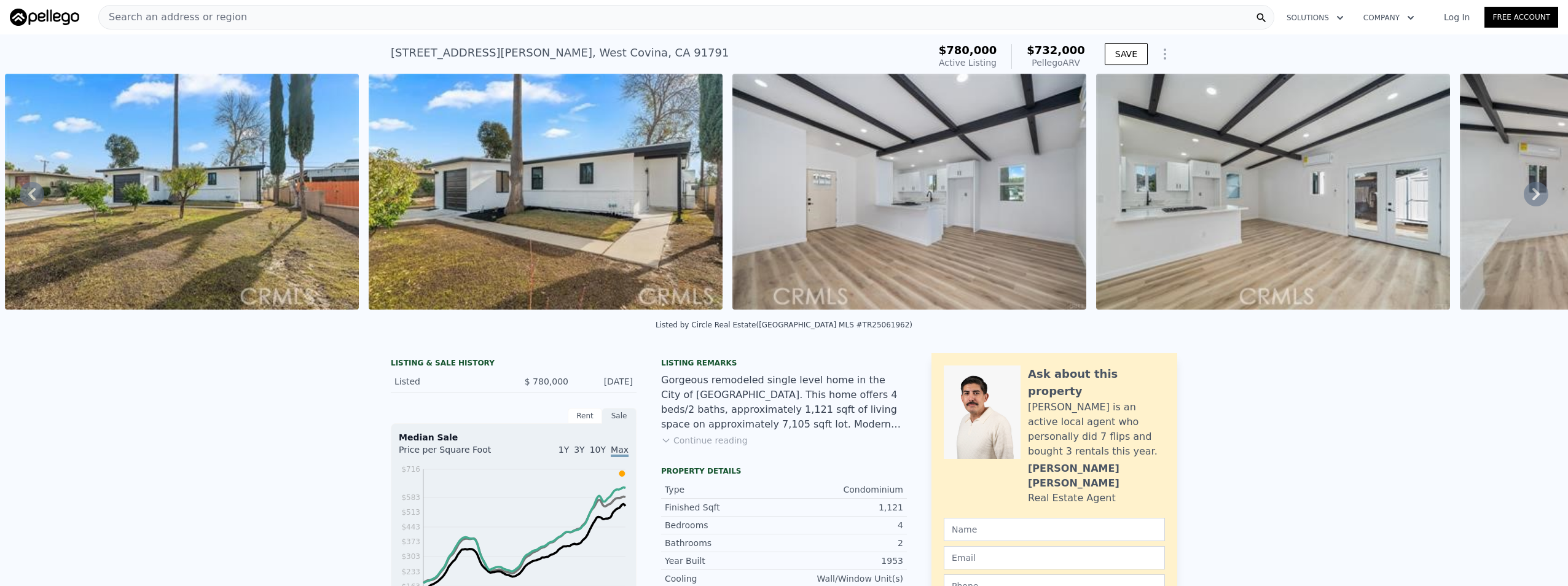
click at [1524, 195] on icon at bounding box center [1536, 194] width 24 height 24
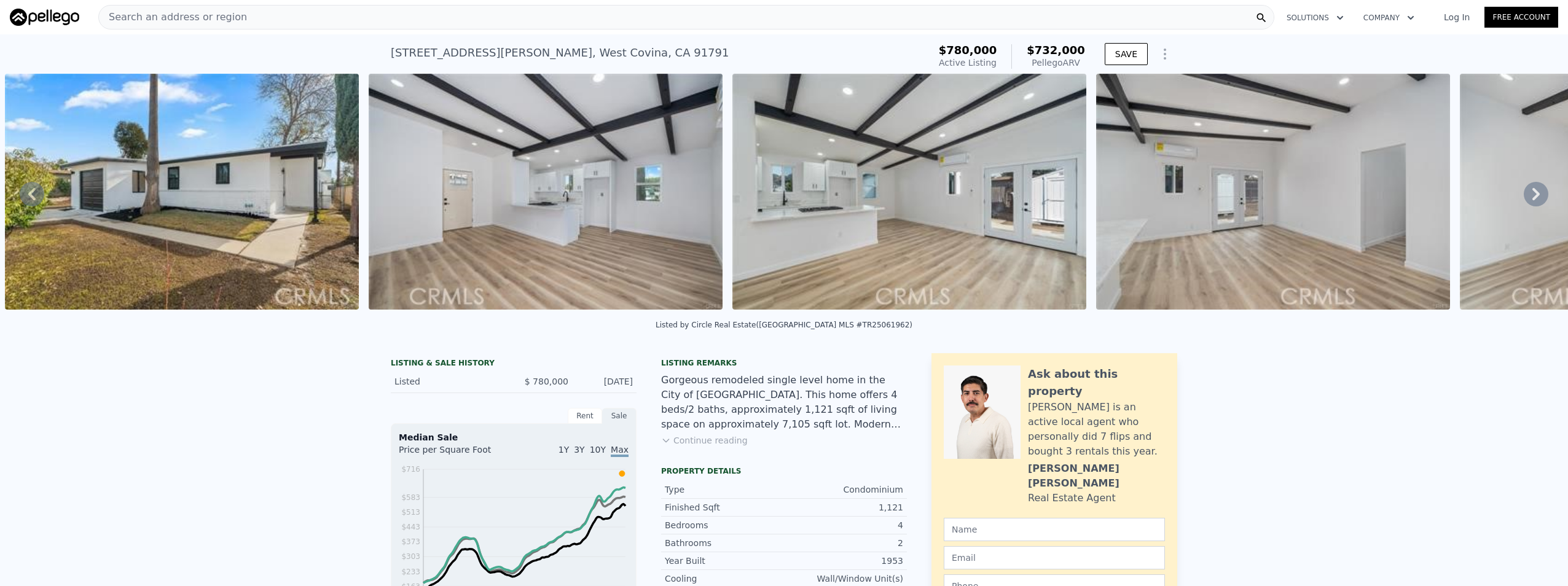
click at [1524, 195] on icon at bounding box center [1536, 194] width 24 height 24
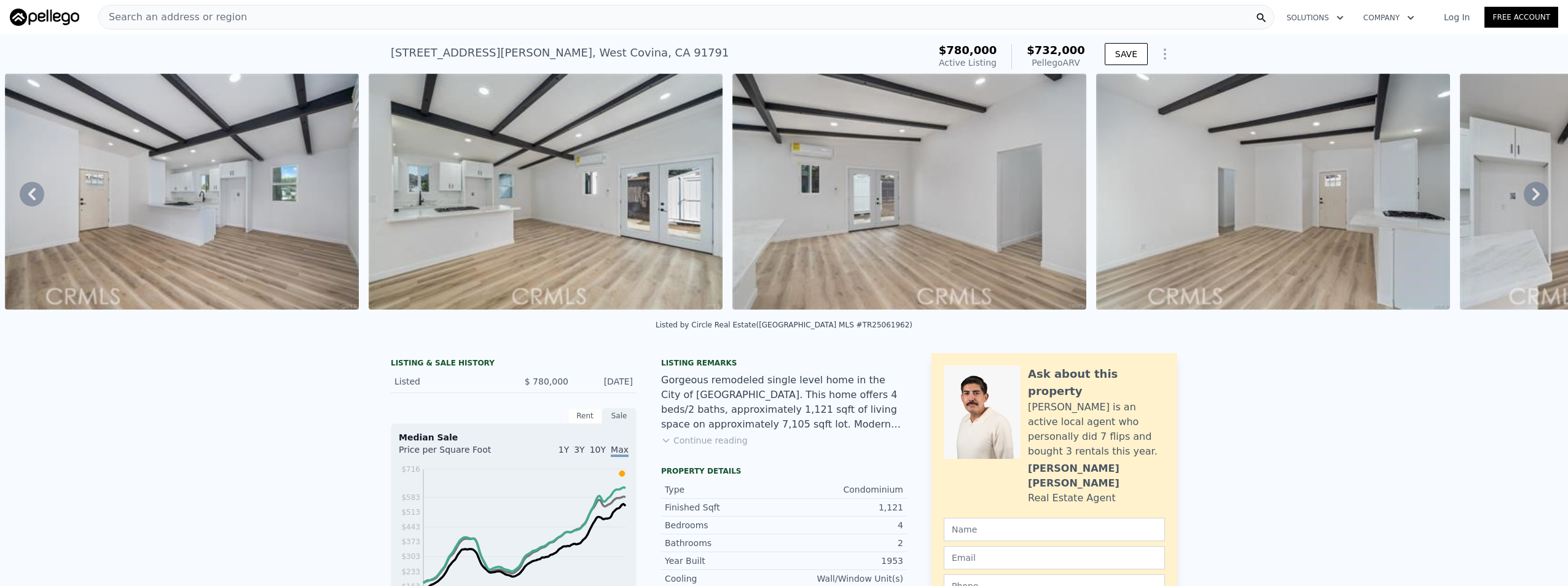
click at [1524, 195] on icon at bounding box center [1536, 194] width 24 height 24
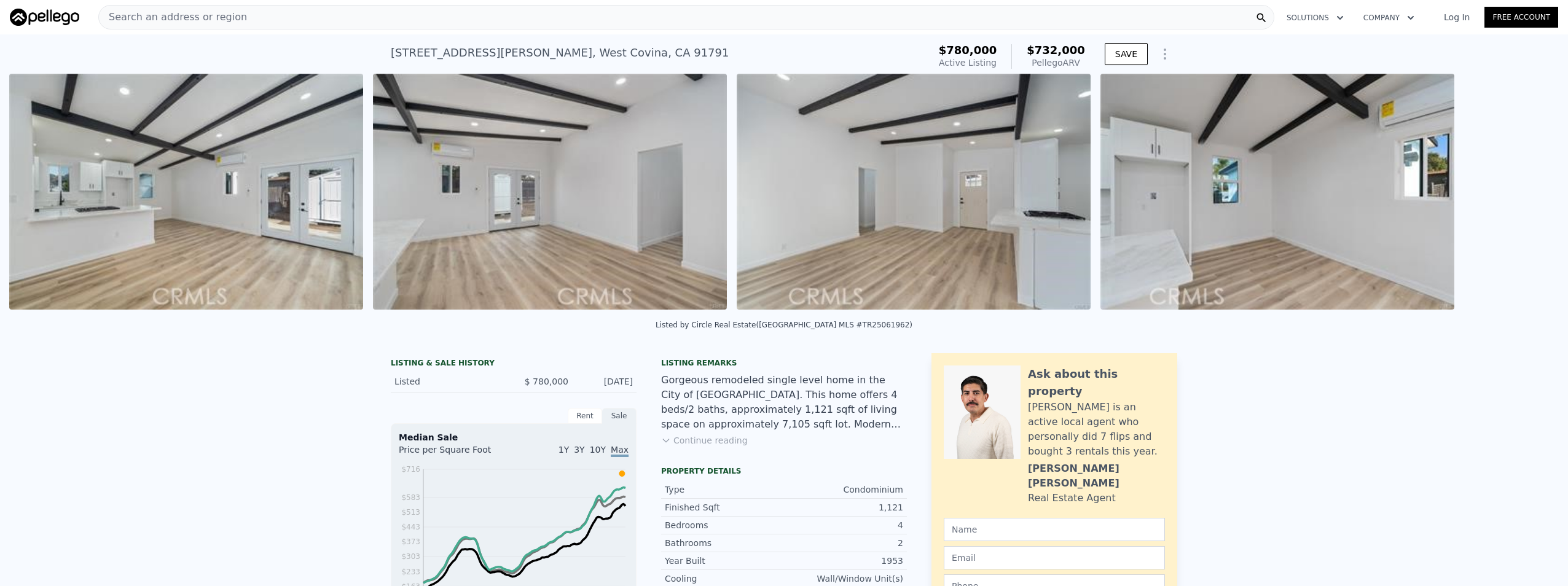
scroll to position [0, 2017]
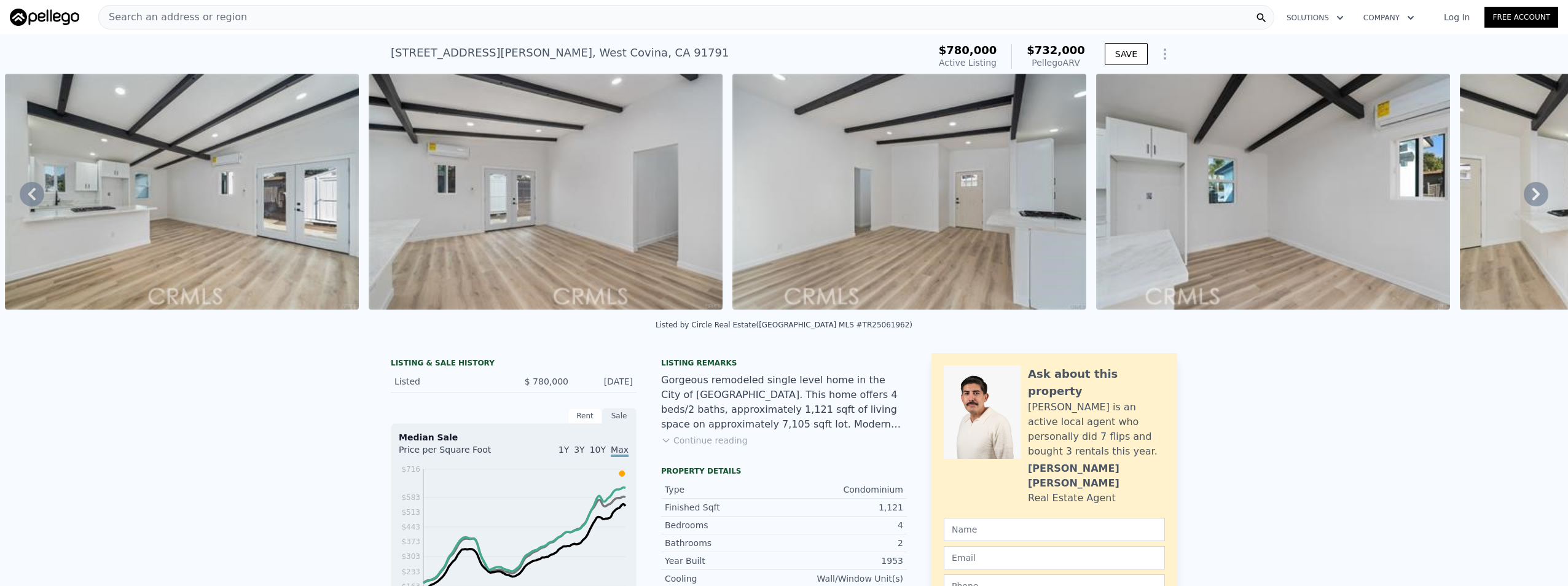
click at [1517, 195] on div "• + − • + − STREET VIEW Loading... SATELLITE VIEW" at bounding box center [784, 194] width 1568 height 240
click at [1532, 197] on icon at bounding box center [1536, 194] width 7 height 13
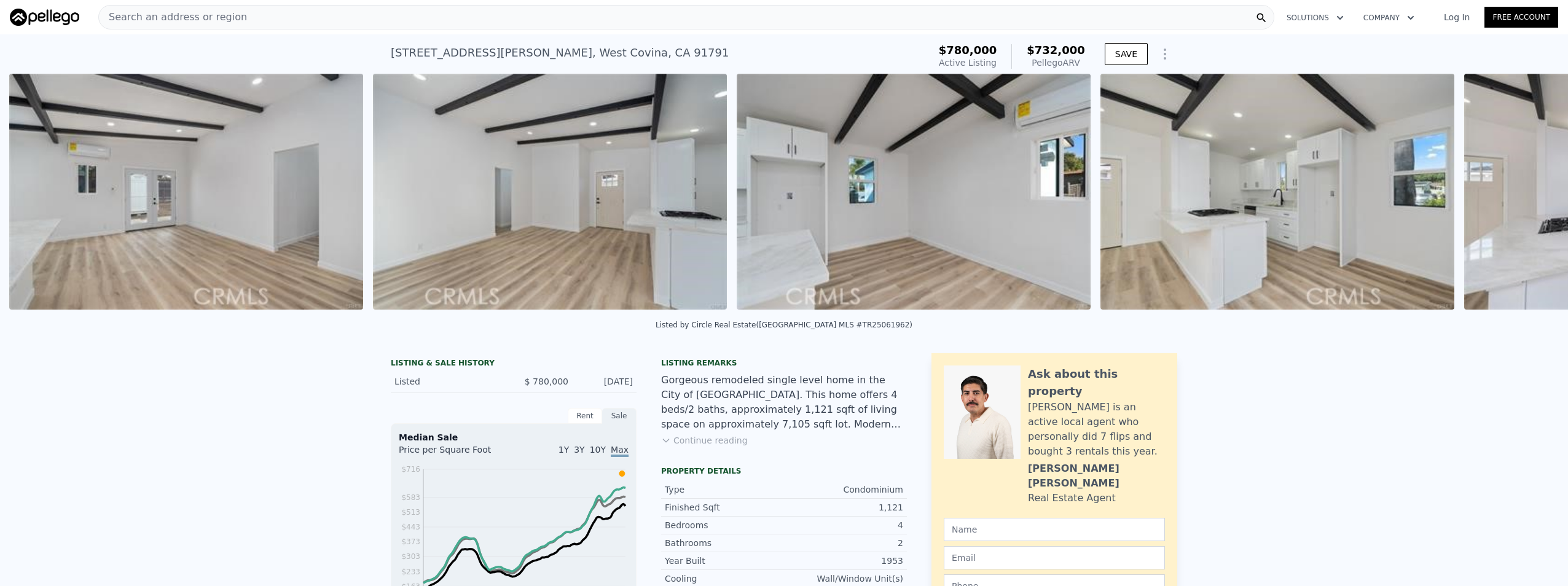
scroll to position [0, 2381]
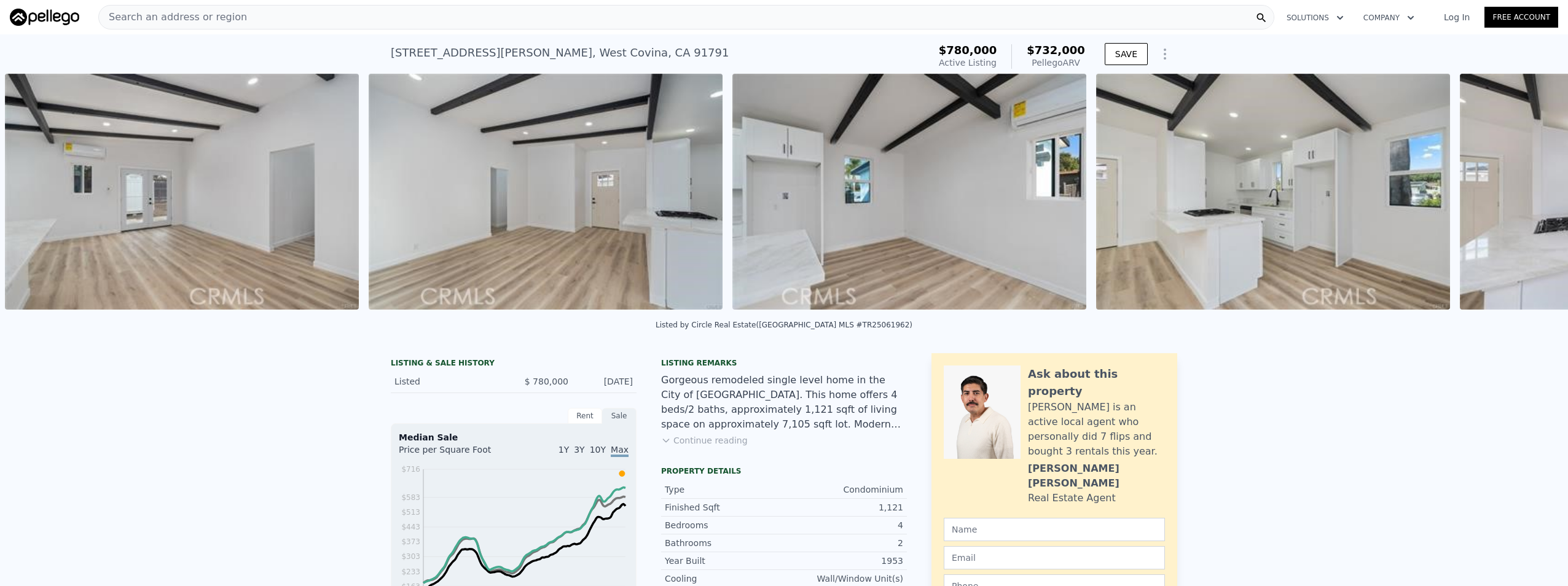
click at [1527, 197] on div "• + − • + − STREET VIEW Loading... SATELLITE VIEW" at bounding box center [784, 194] width 1568 height 240
click at [1532, 197] on icon at bounding box center [1536, 194] width 7 height 13
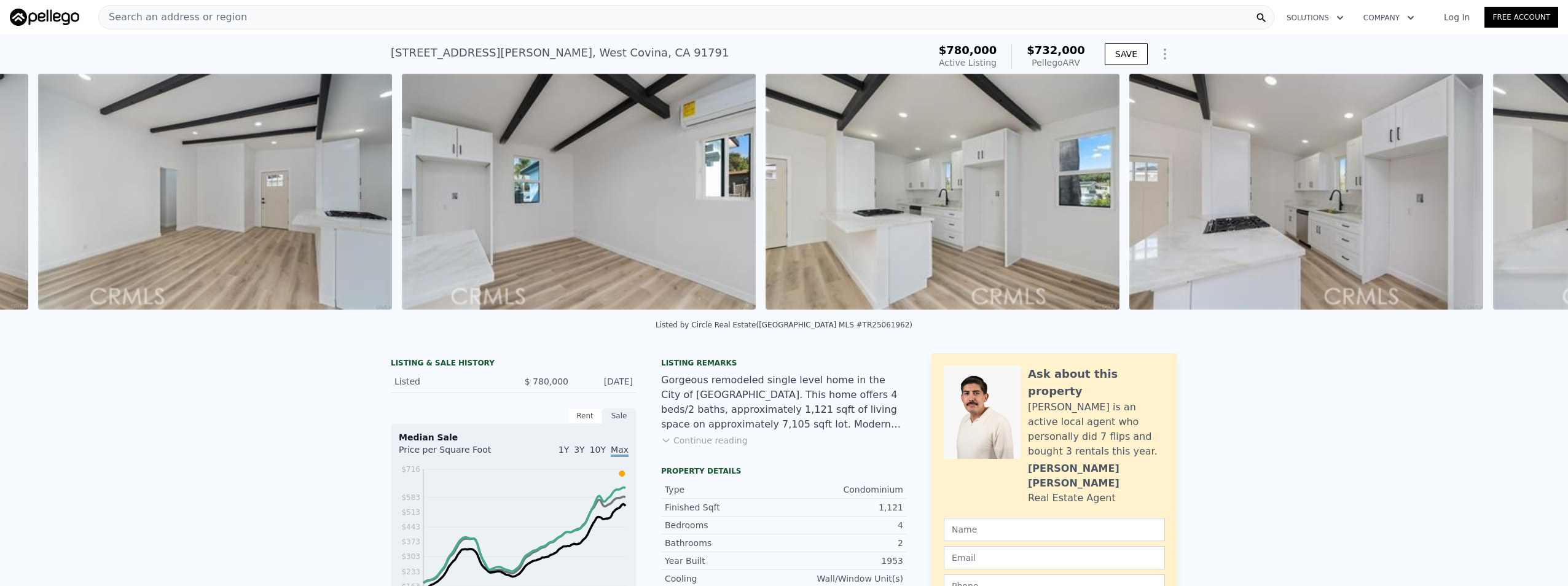
scroll to position [0, 2745]
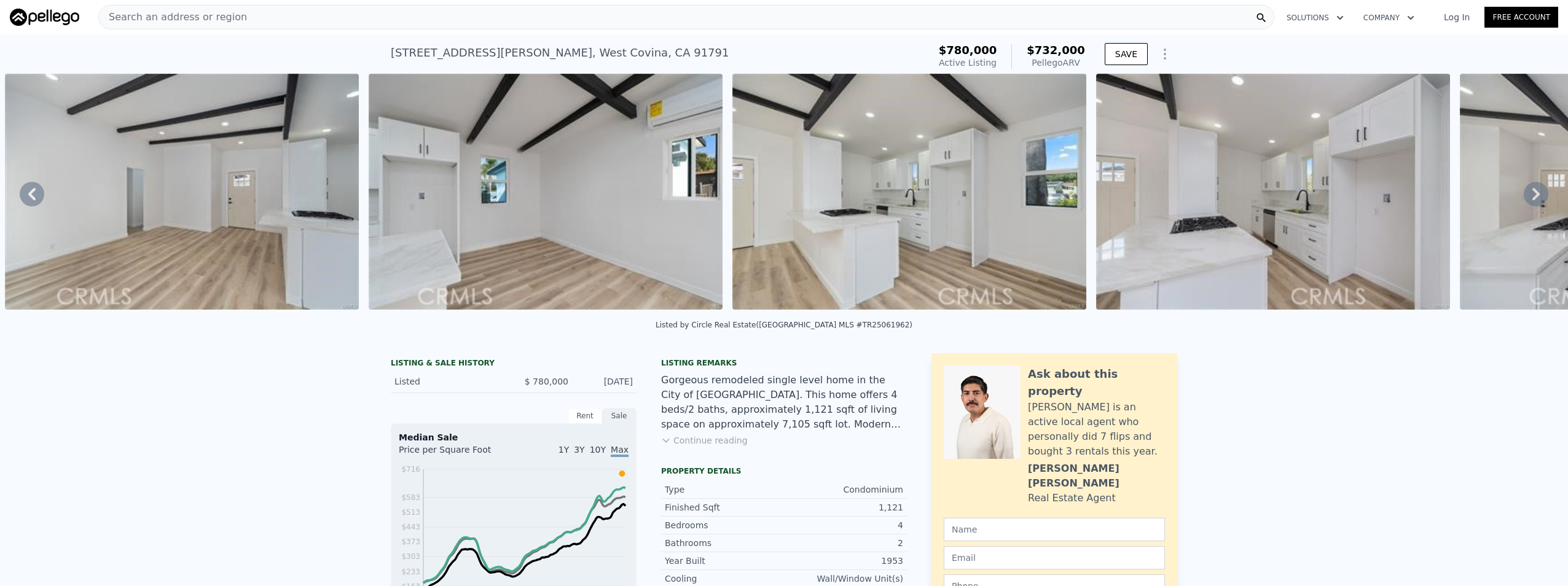
click at [1527, 197] on div "• + − • + − STREET VIEW Loading... SATELLITE VIEW" at bounding box center [784, 194] width 1568 height 240
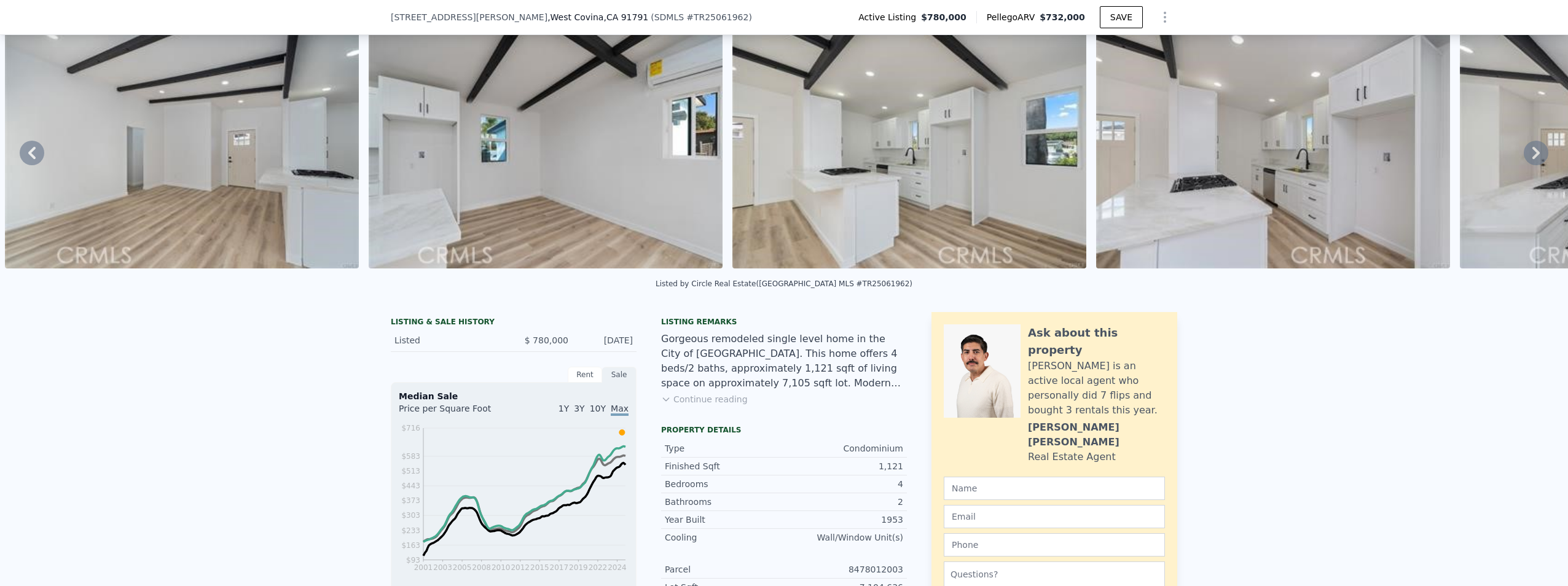
scroll to position [242, 0]
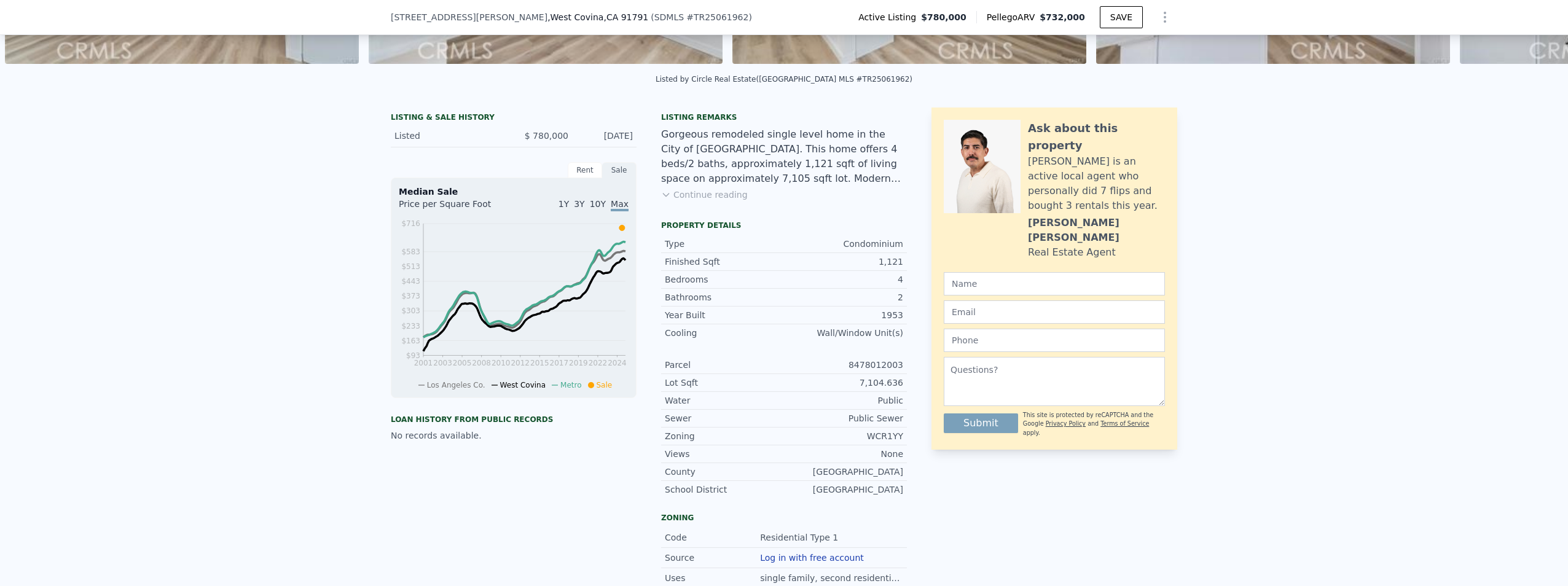
click at [721, 201] on button "Continue reading" at bounding box center [704, 195] width 86 height 13
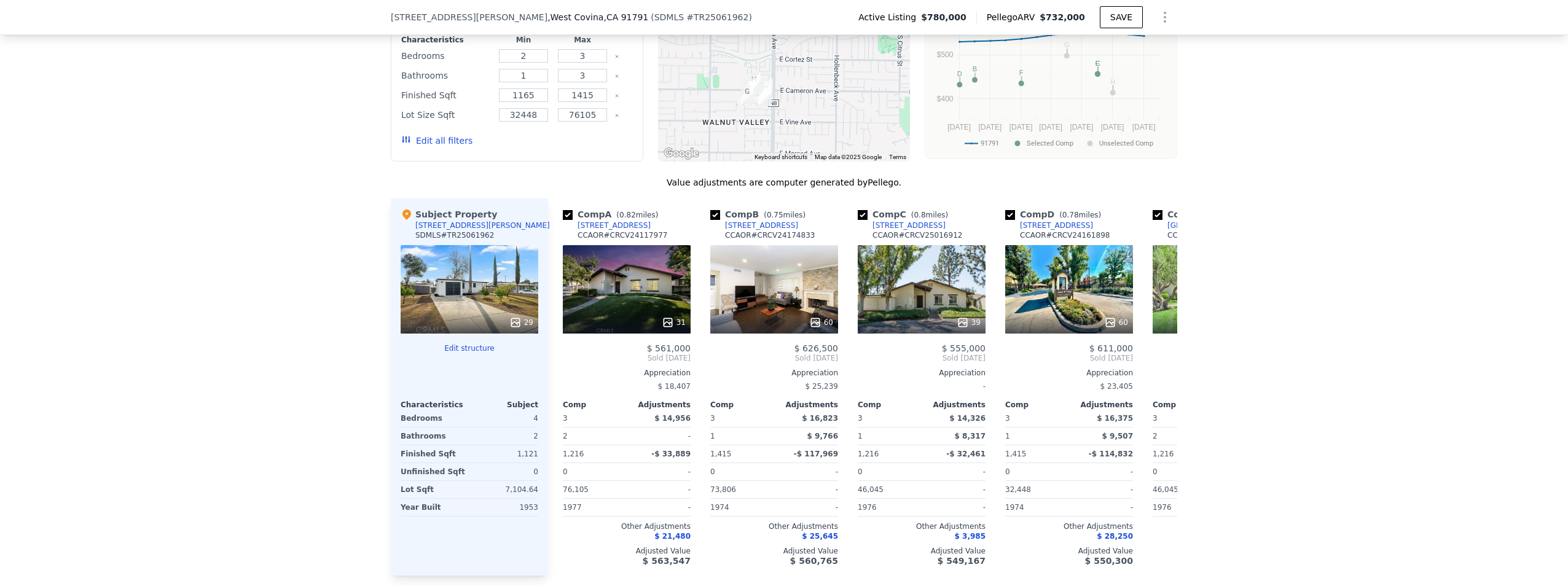
scroll to position [1348, 0]
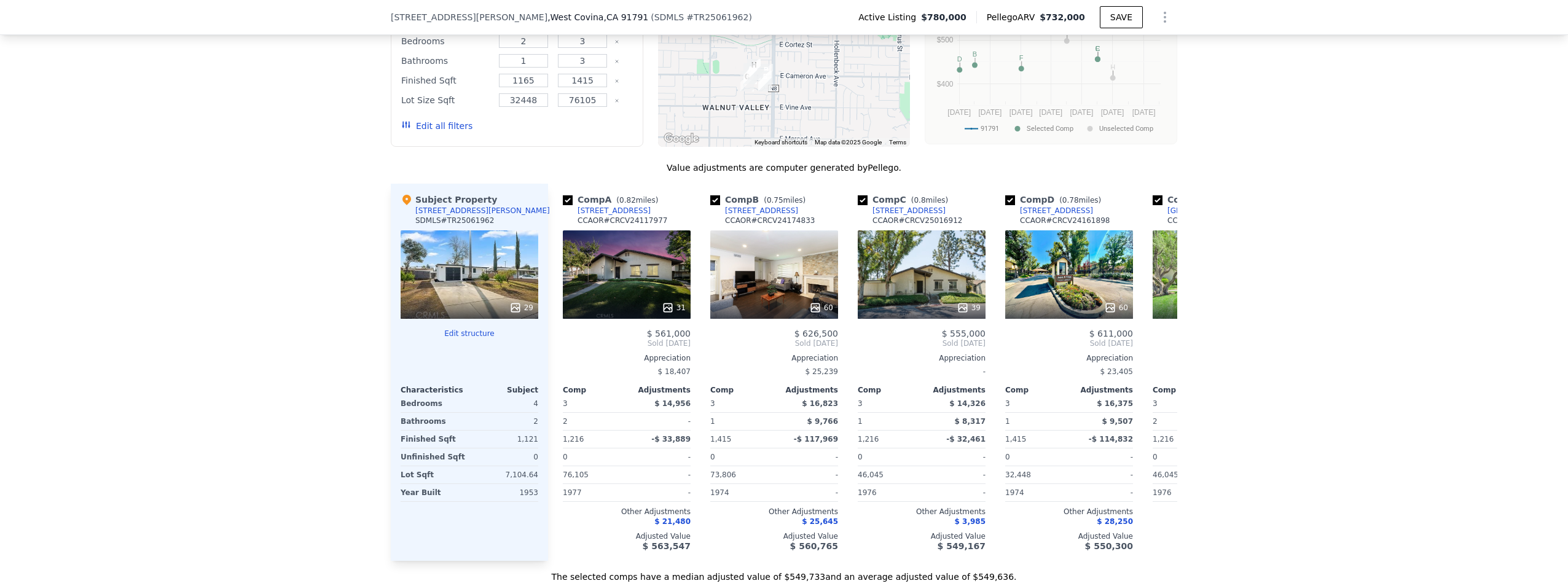
click at [444, 263] on div "29" at bounding box center [469, 275] width 138 height 88
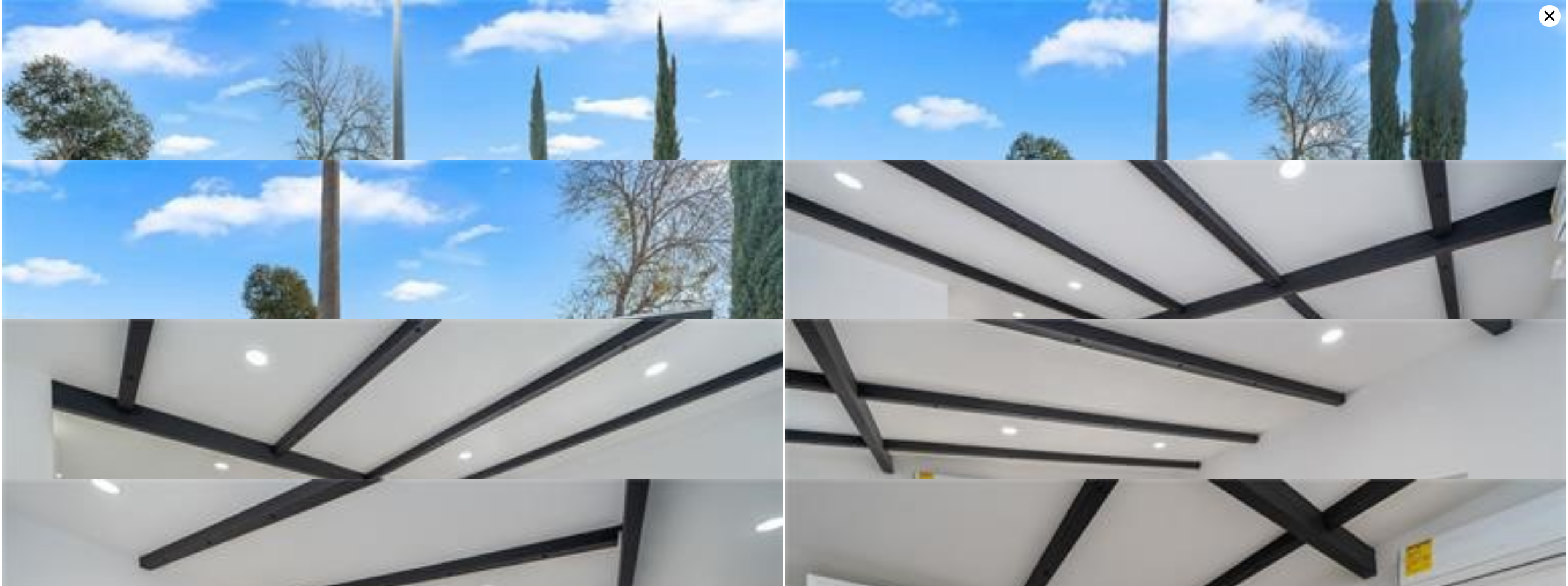
click at [1553, 16] on icon at bounding box center [1550, 16] width 22 height 22
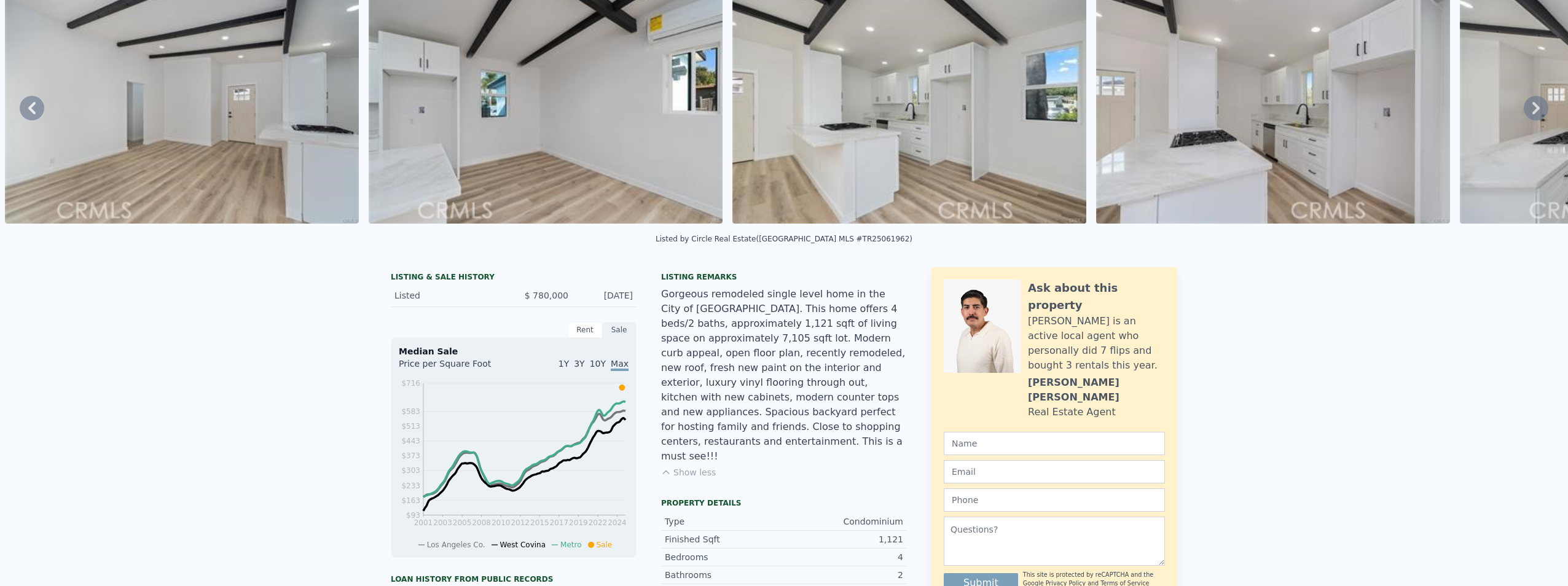
scroll to position [5, 0]
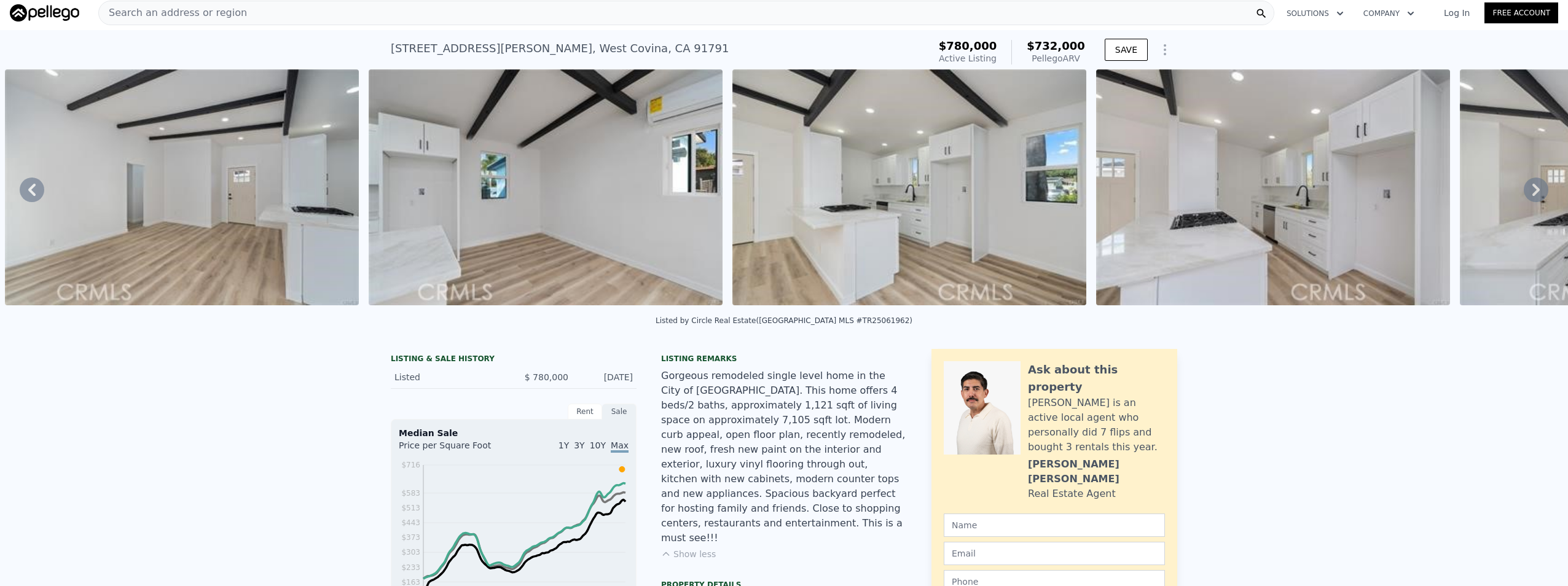
click at [1526, 192] on icon at bounding box center [1536, 189] width 24 height 24
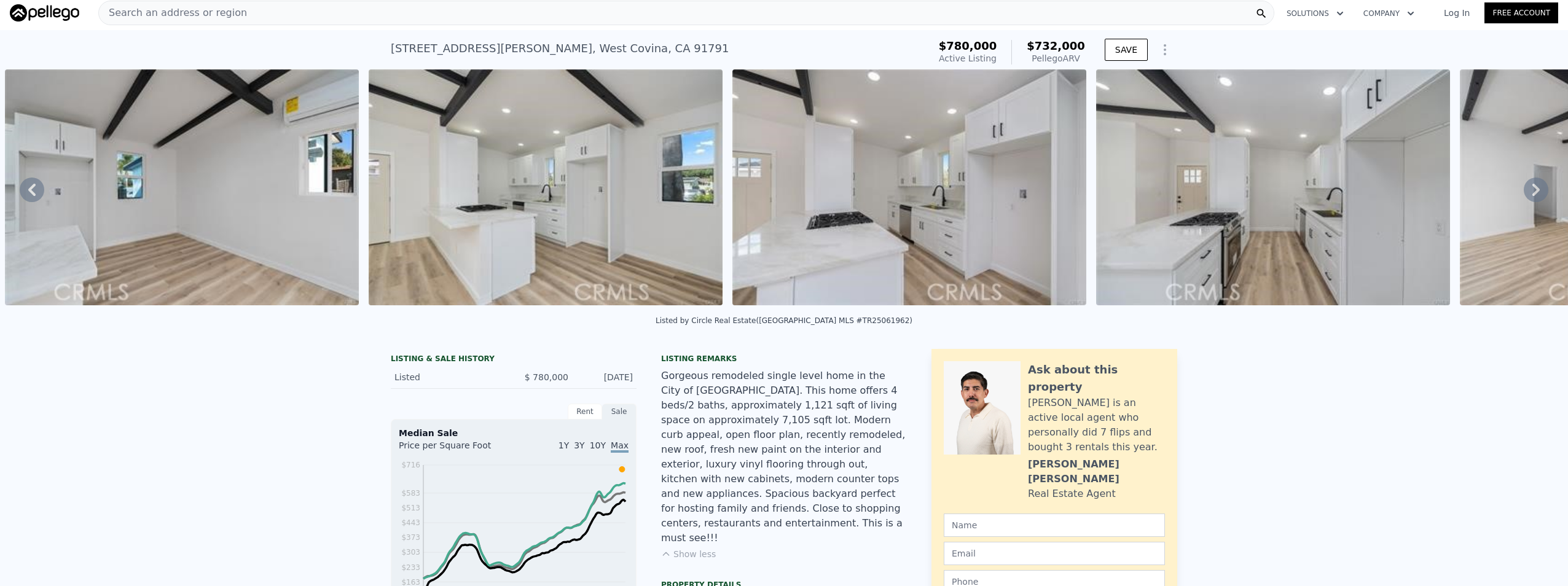
click at [1526, 192] on icon at bounding box center [1536, 189] width 24 height 24
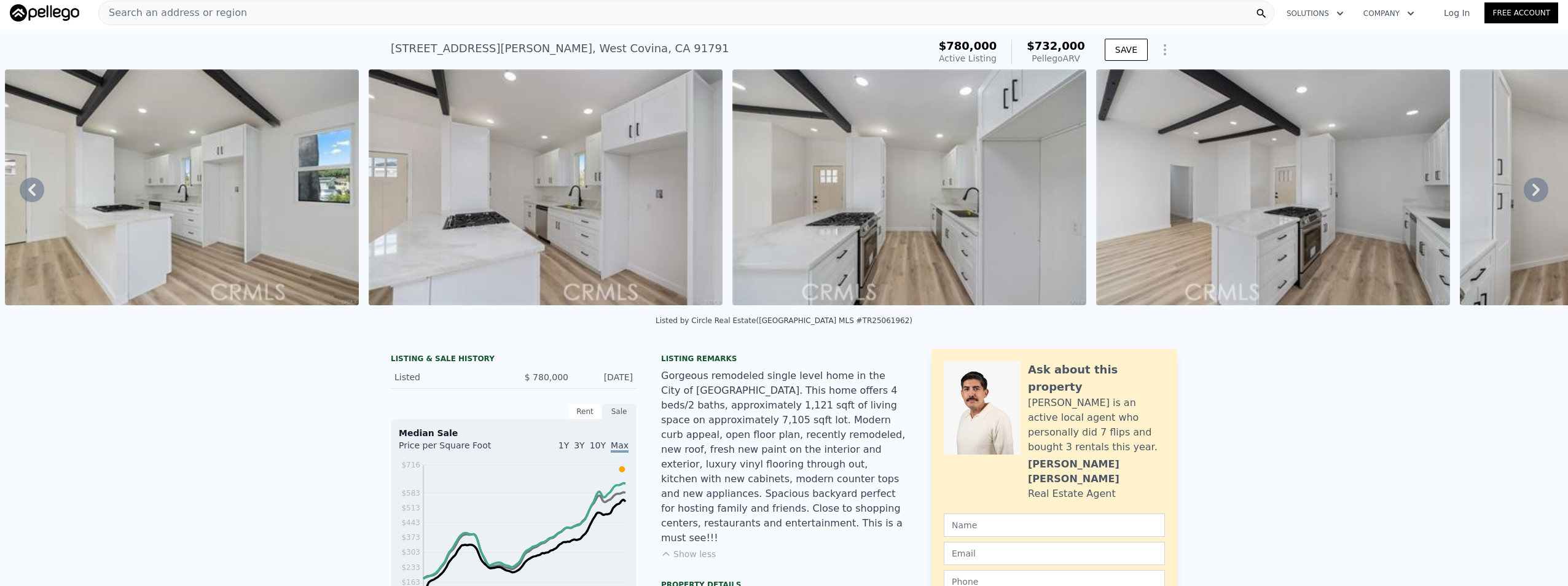
click at [1526, 192] on icon at bounding box center [1536, 189] width 24 height 24
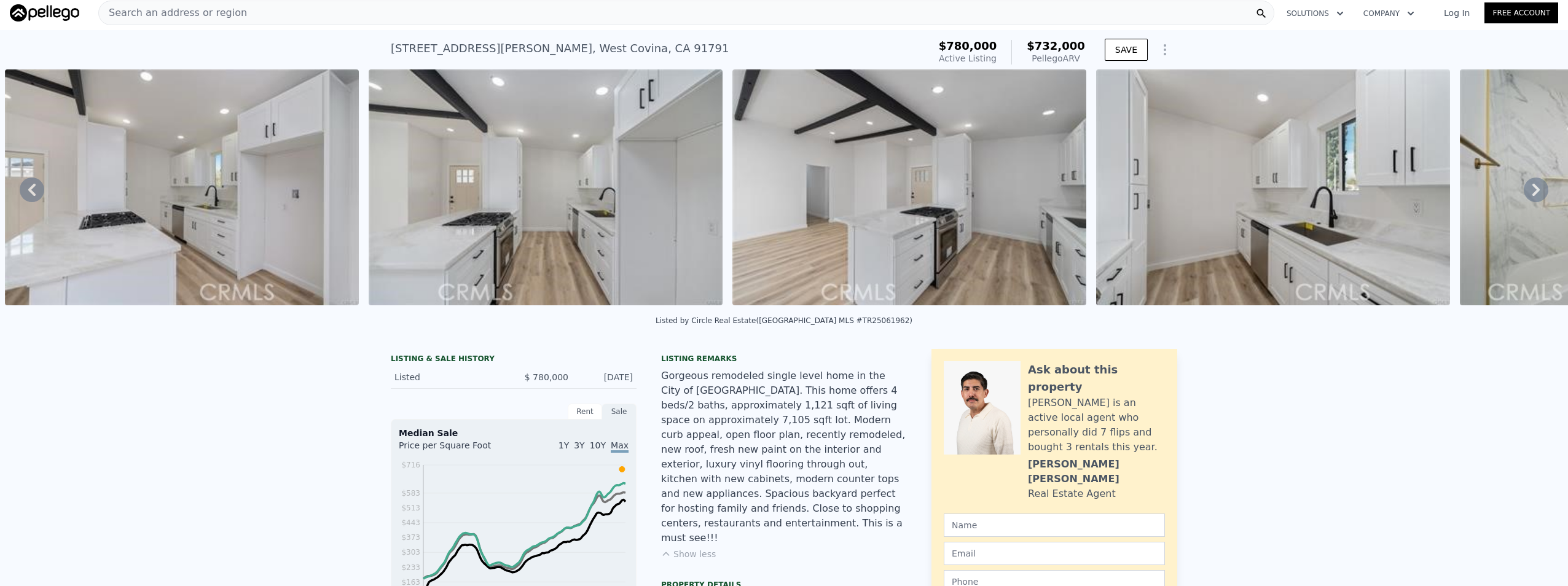
click at [1526, 192] on icon at bounding box center [1536, 189] width 24 height 24
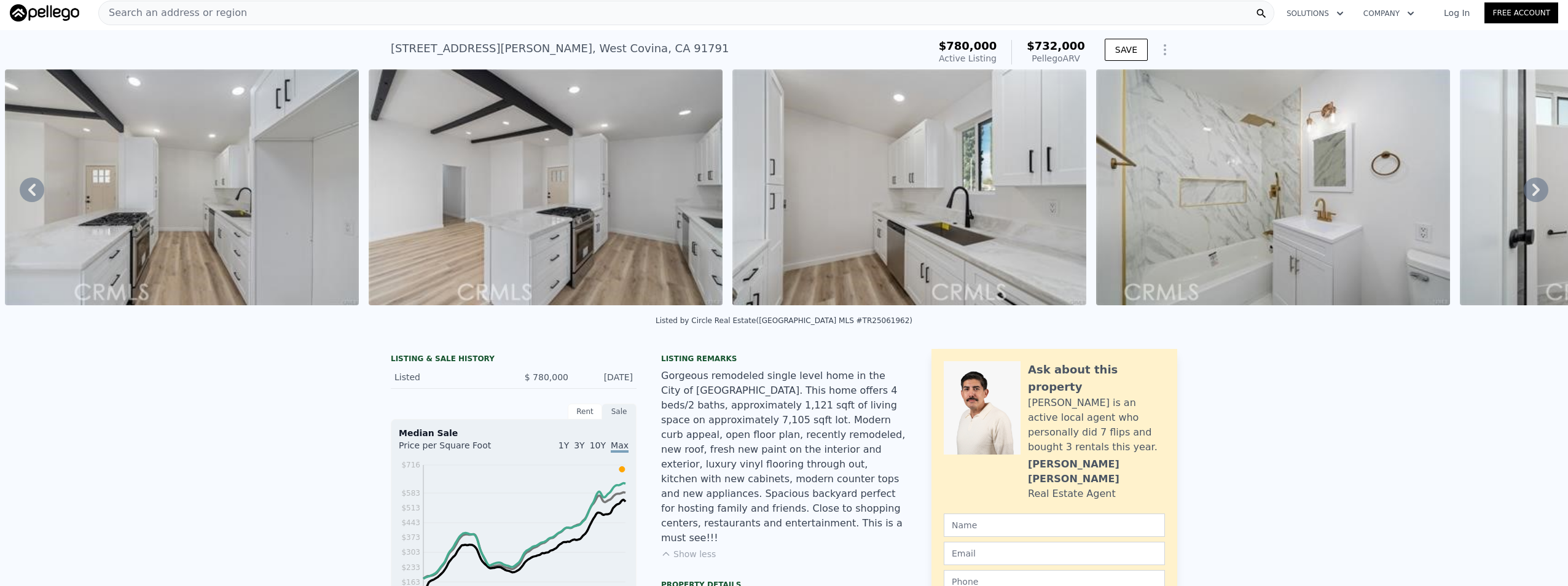
click at [1526, 192] on icon at bounding box center [1536, 189] width 24 height 24
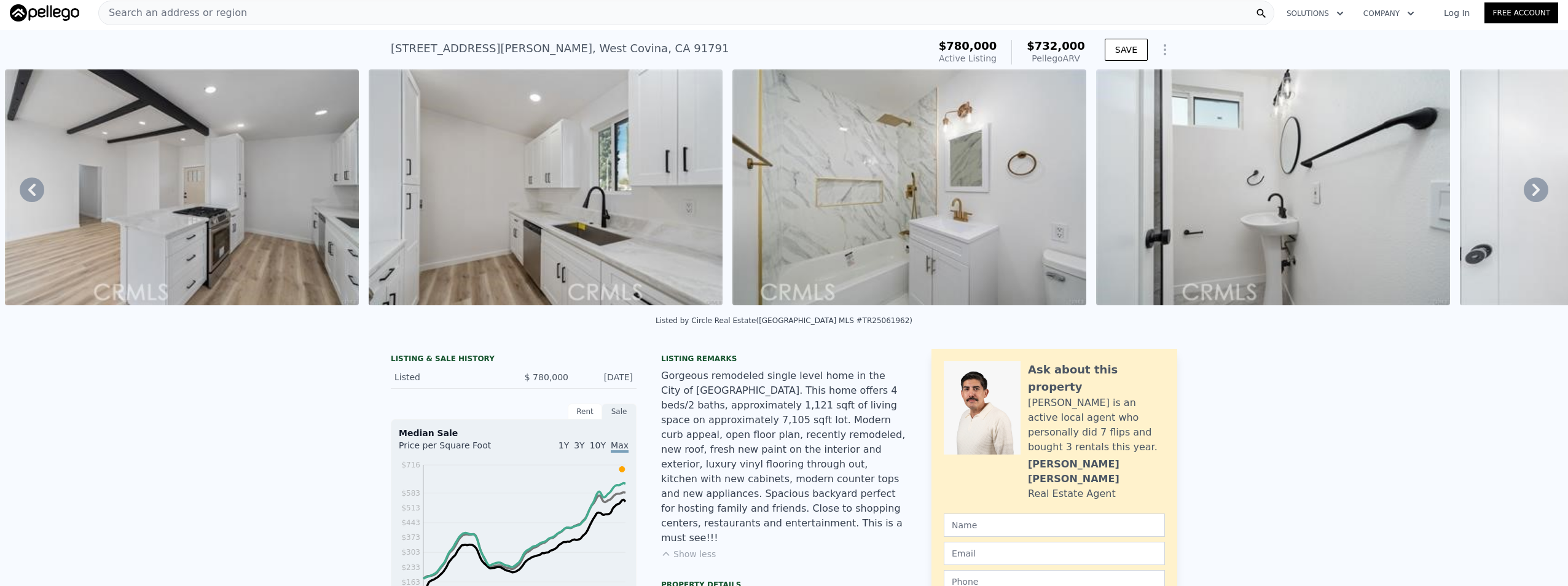
click at [1526, 192] on icon at bounding box center [1536, 189] width 24 height 24
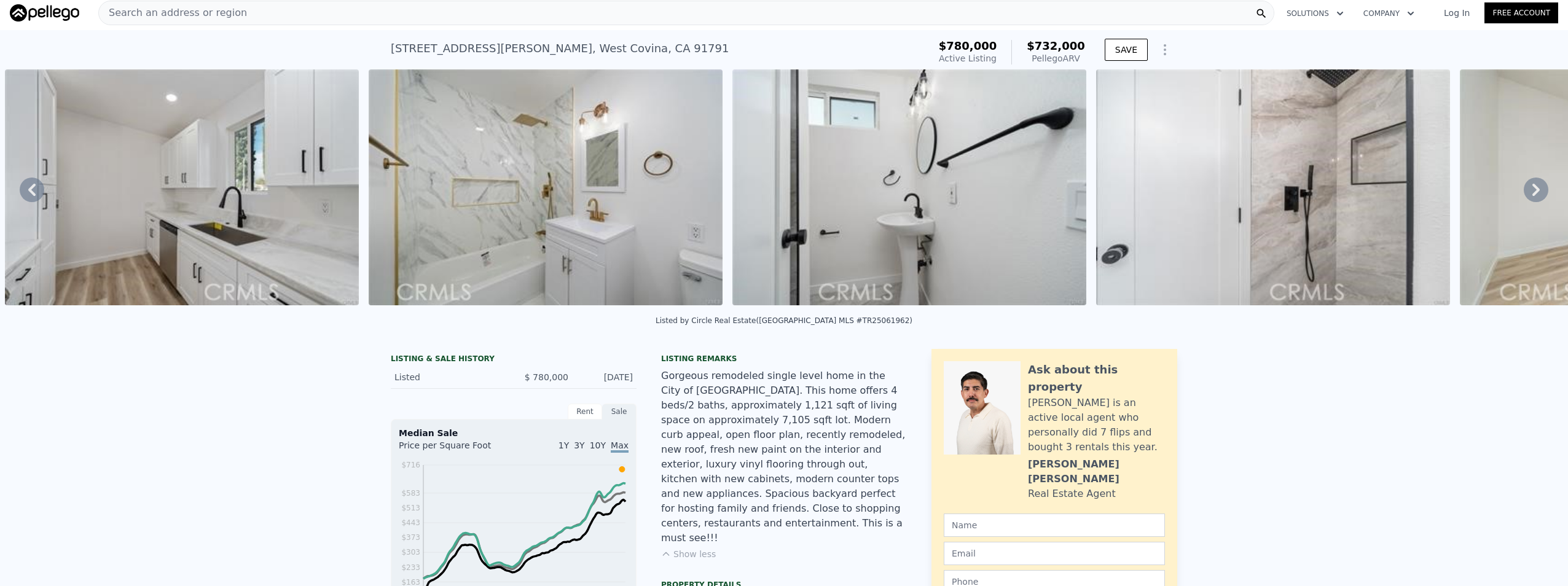
click at [1526, 192] on icon at bounding box center [1536, 189] width 24 height 24
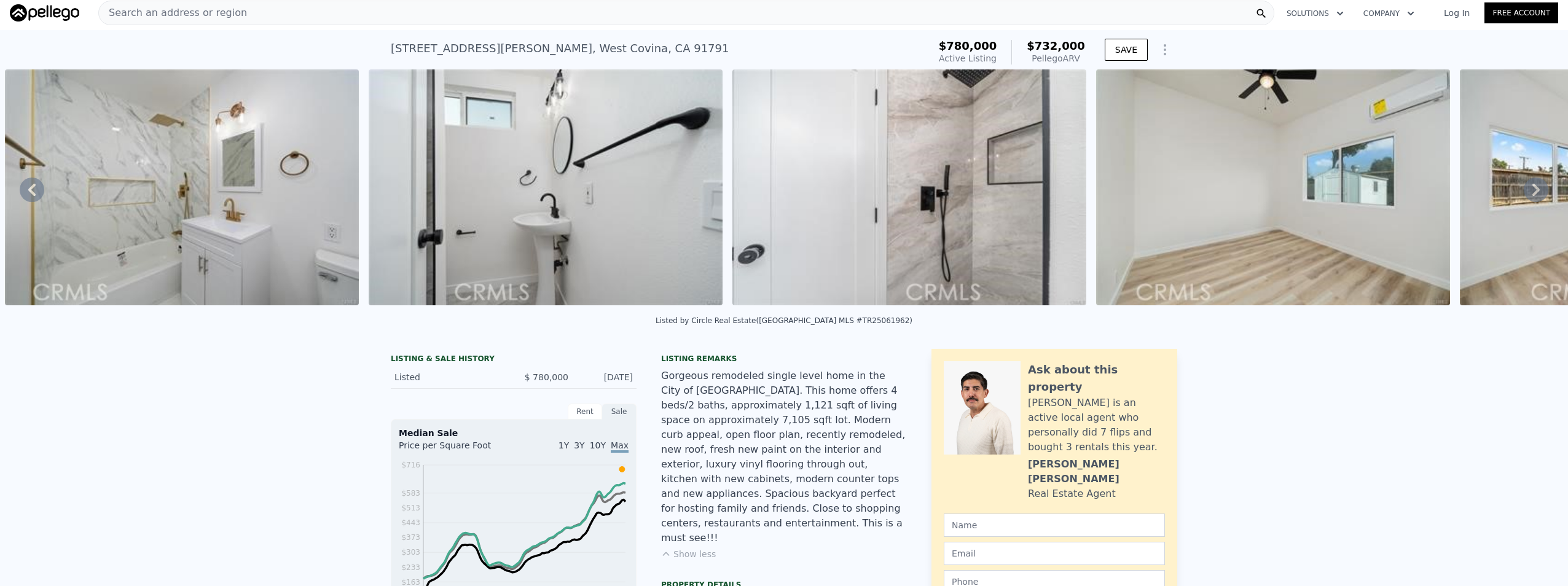
click at [1526, 192] on icon at bounding box center [1536, 189] width 24 height 24
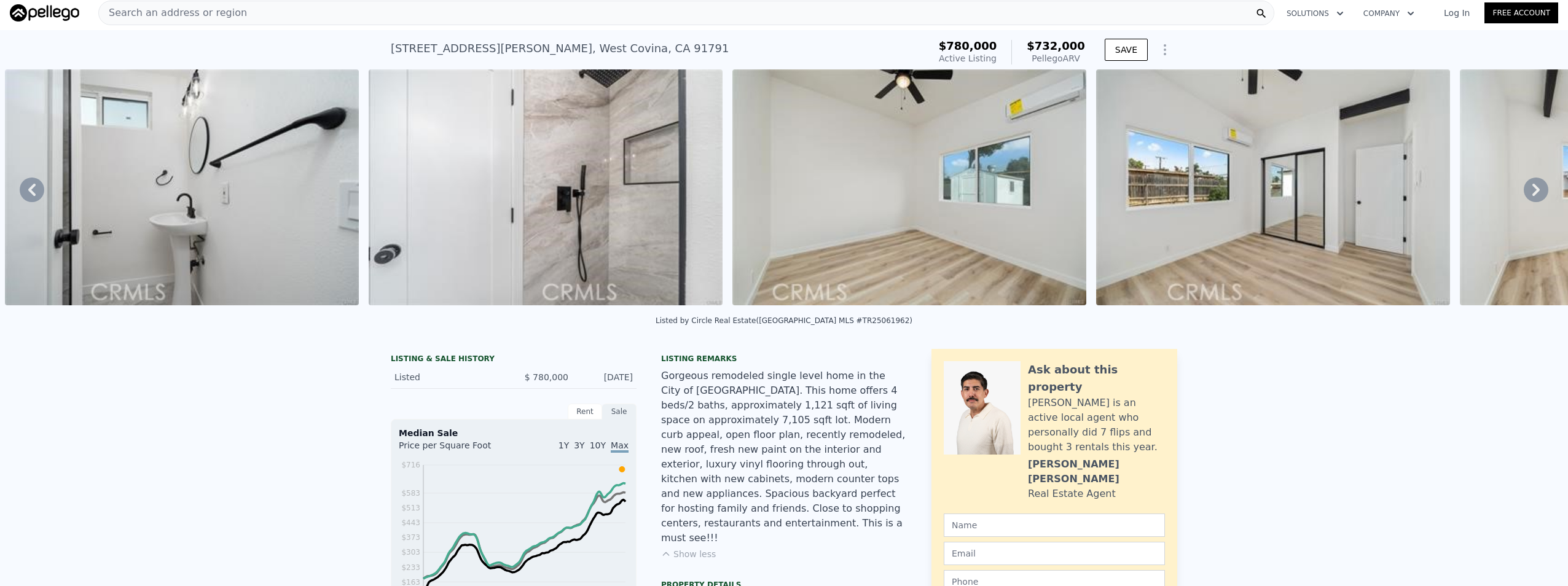
click at [1526, 192] on icon at bounding box center [1536, 189] width 24 height 24
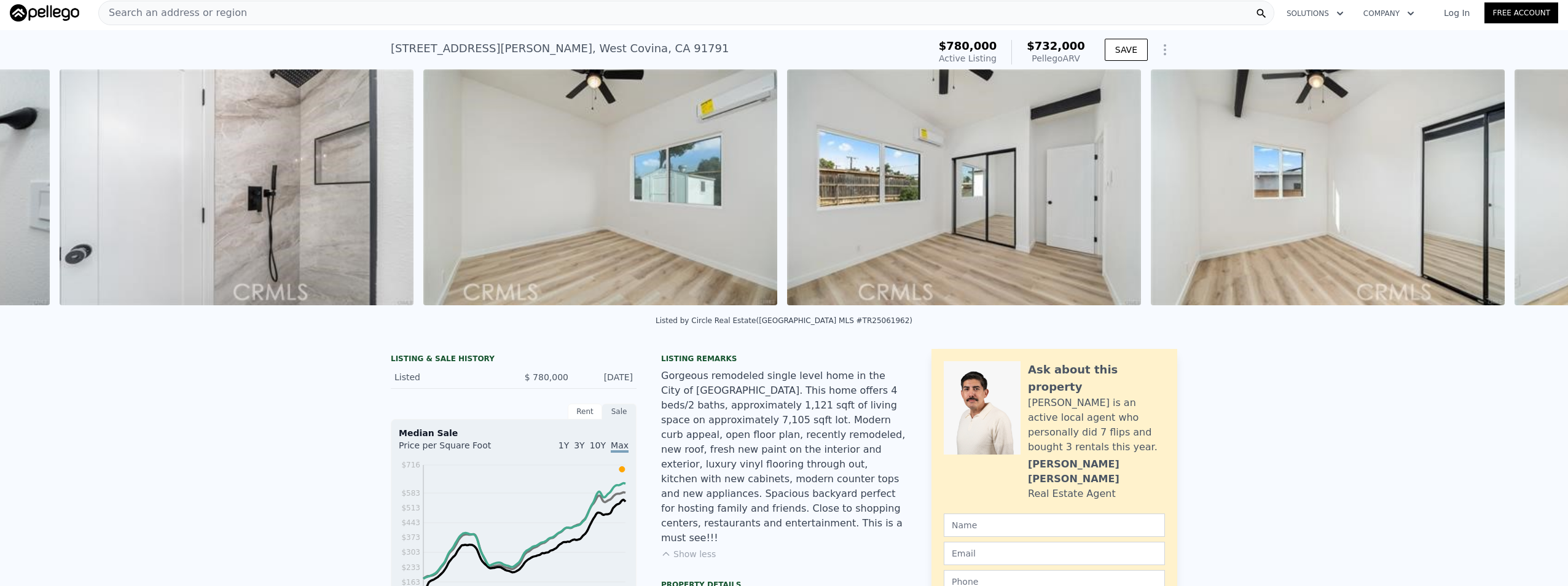
scroll to position [0, 6019]
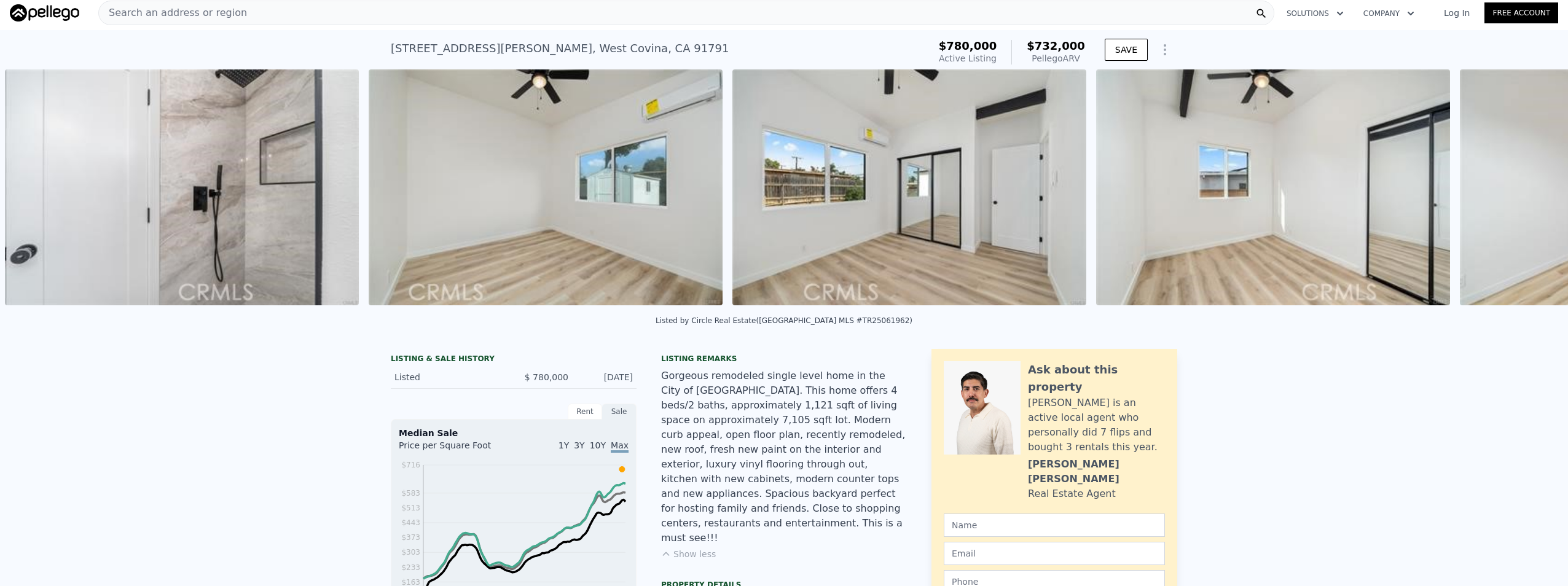
click at [1526, 192] on div "• + − • + − STREET VIEW Loading... SATELLITE VIEW" at bounding box center [784, 189] width 1568 height 240
click at [1526, 192] on icon at bounding box center [1536, 189] width 24 height 24
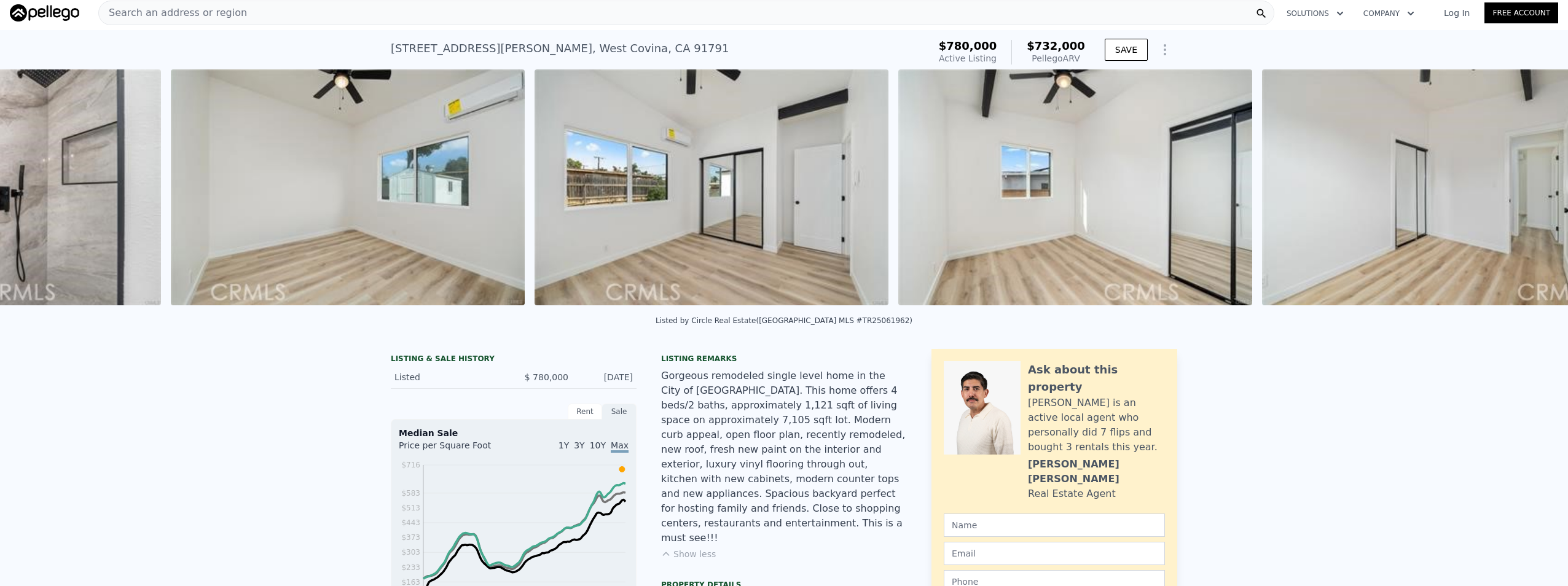
scroll to position [0, 6383]
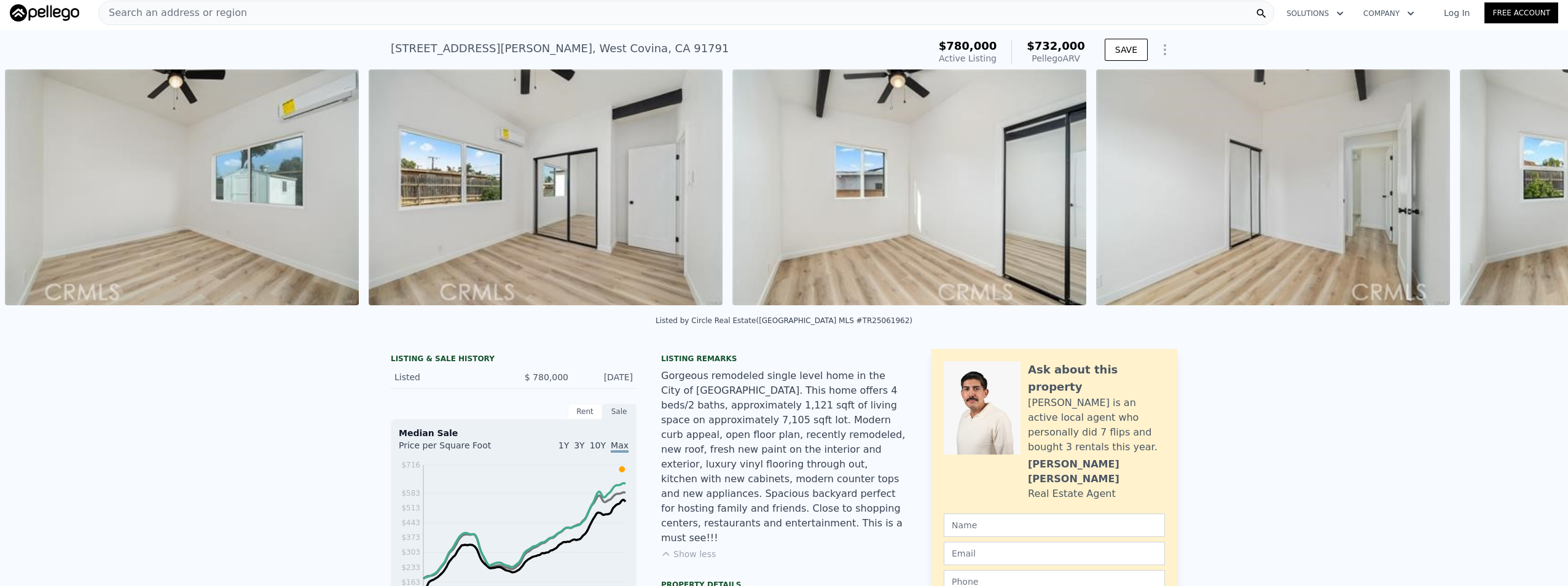
click at [1526, 192] on div "• + − • + − STREET VIEW Loading... SATELLITE VIEW" at bounding box center [784, 189] width 1568 height 240
click at [1532, 196] on icon at bounding box center [1536, 189] width 7 height 13
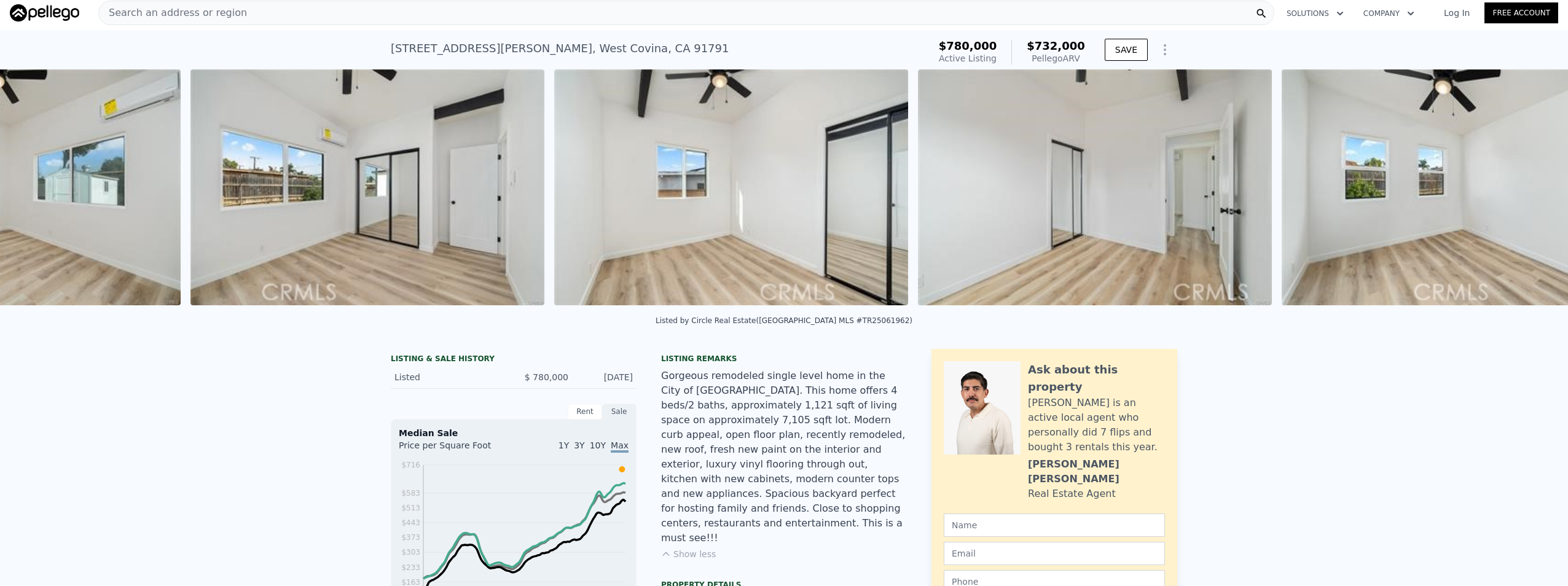
scroll to position [0, 6746]
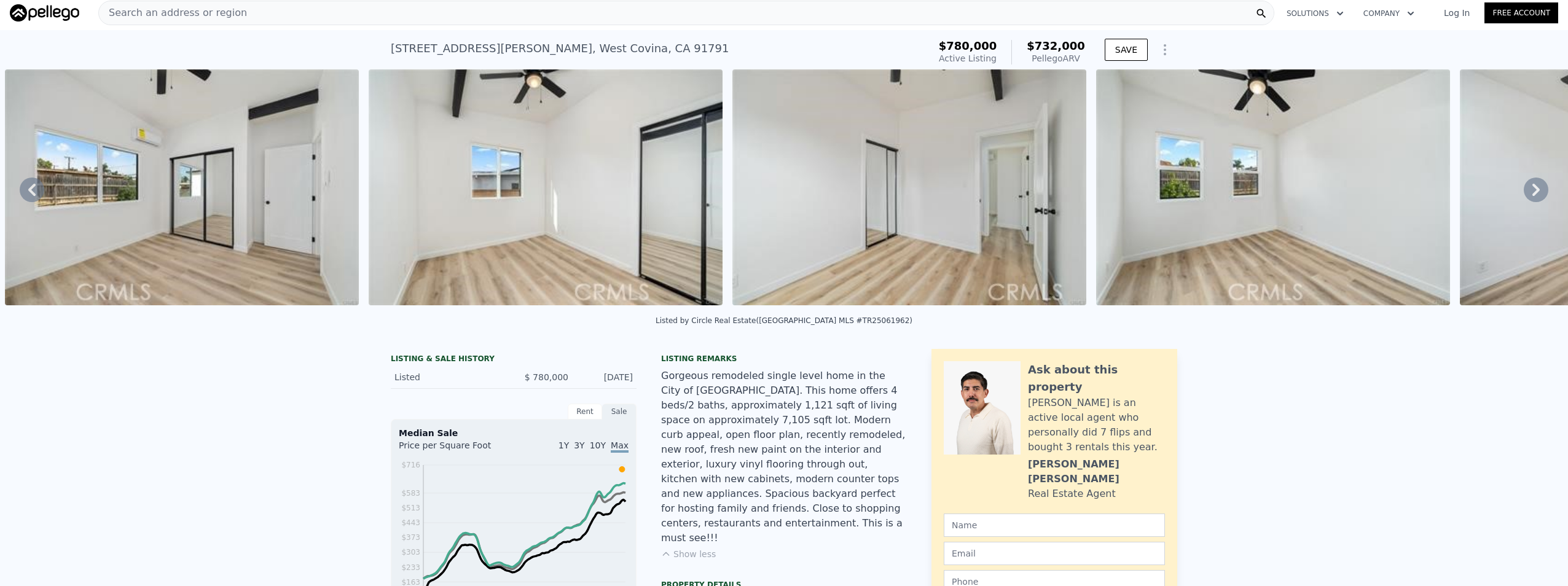
click at [1532, 196] on icon at bounding box center [1536, 189] width 7 height 13
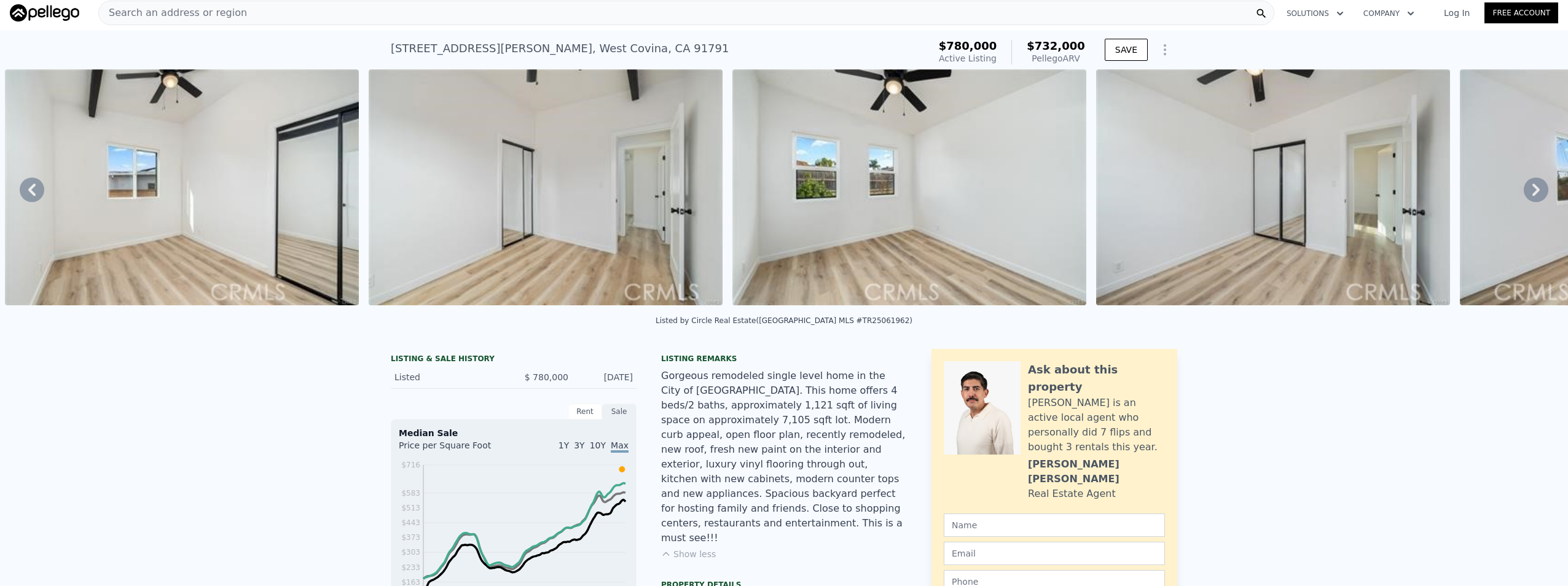
click at [1532, 196] on icon at bounding box center [1536, 189] width 7 height 13
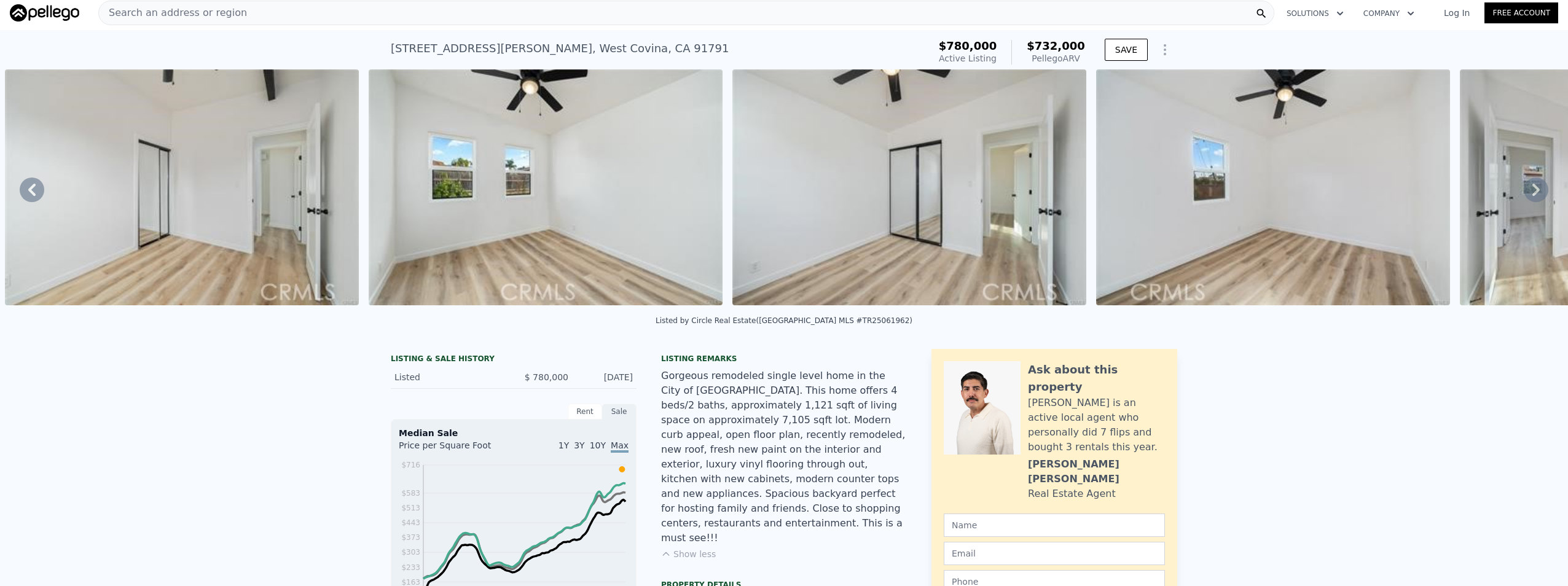
click at [1532, 196] on icon at bounding box center [1536, 189] width 7 height 13
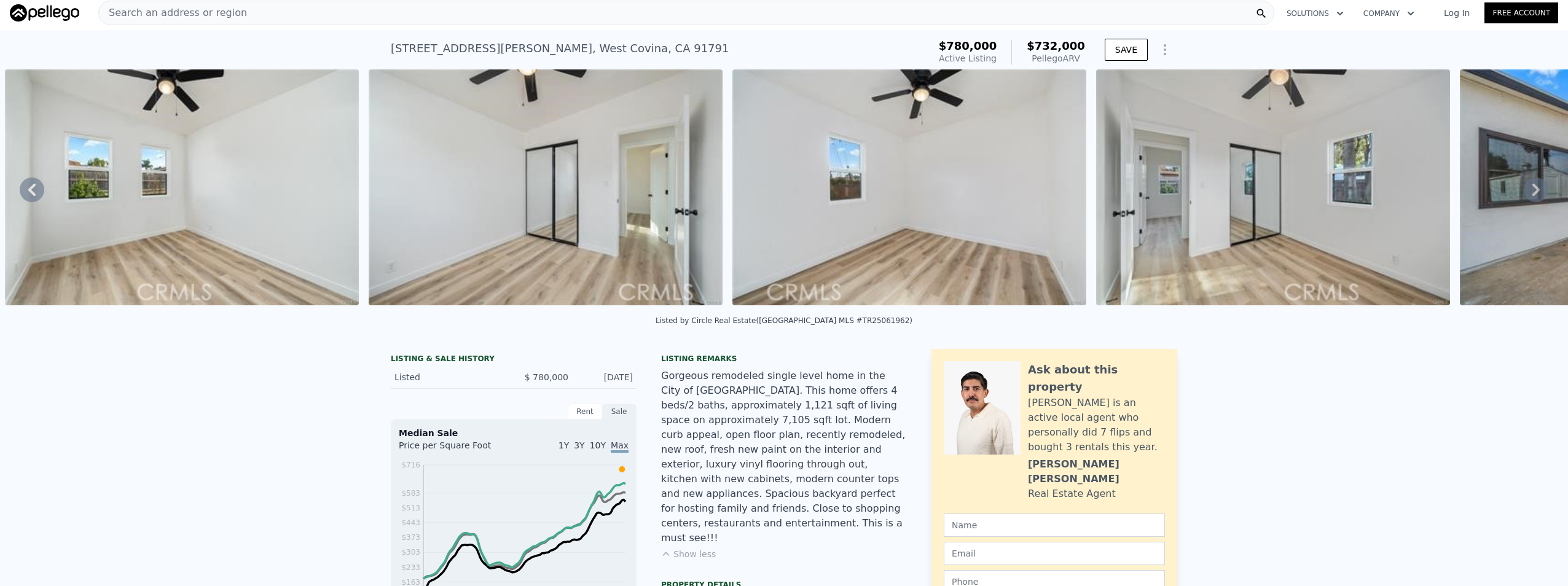
click at [1532, 196] on icon at bounding box center [1536, 189] width 7 height 13
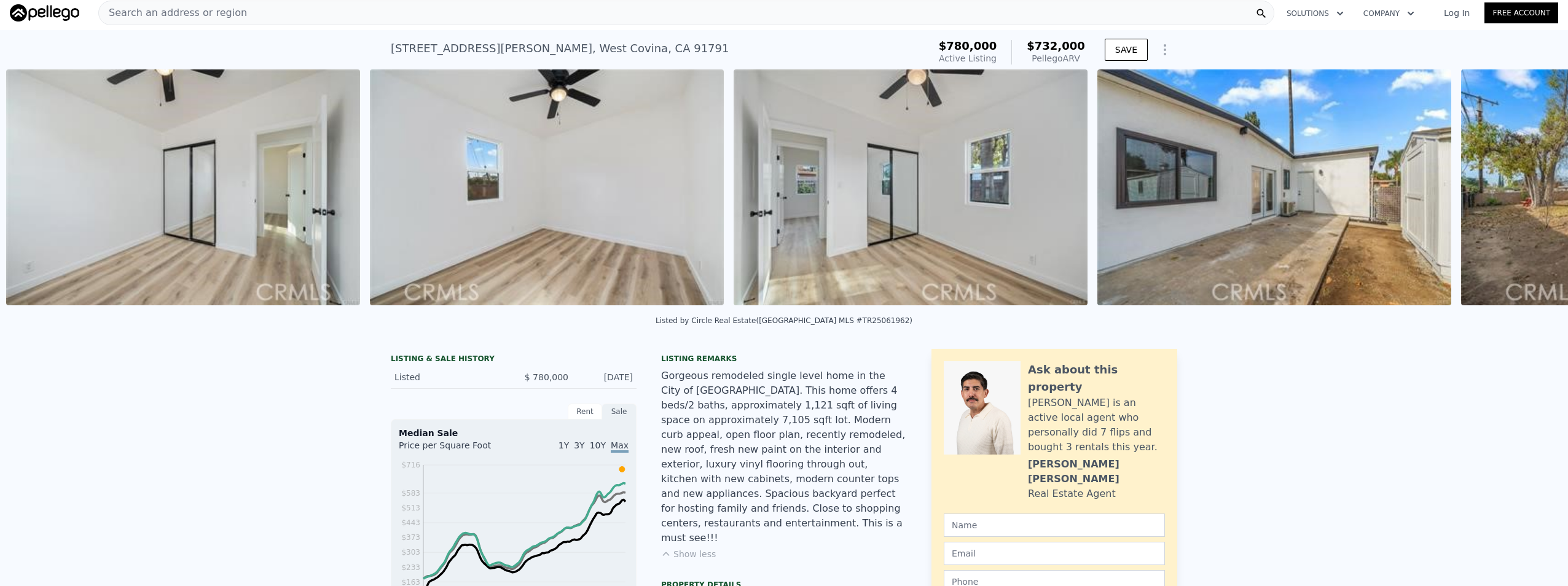
scroll to position [0, 8202]
click at [1532, 196] on icon at bounding box center [1536, 189] width 7 height 13
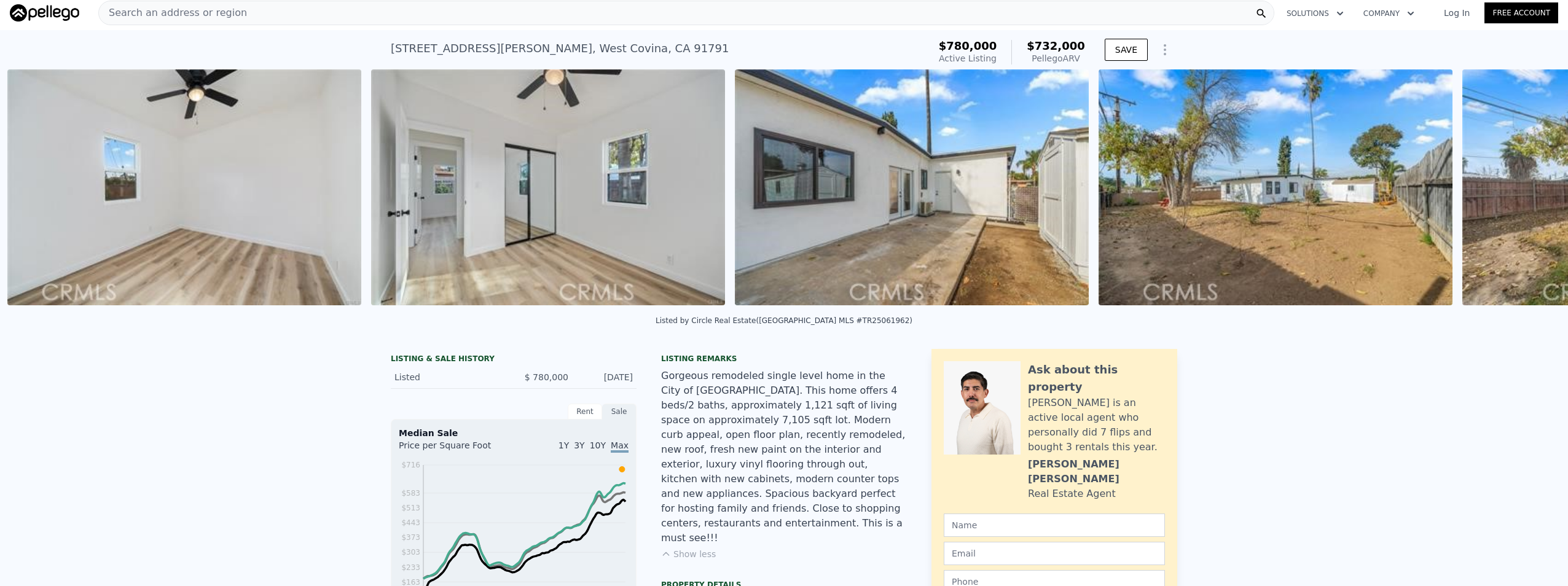
scroll to position [0, 8565]
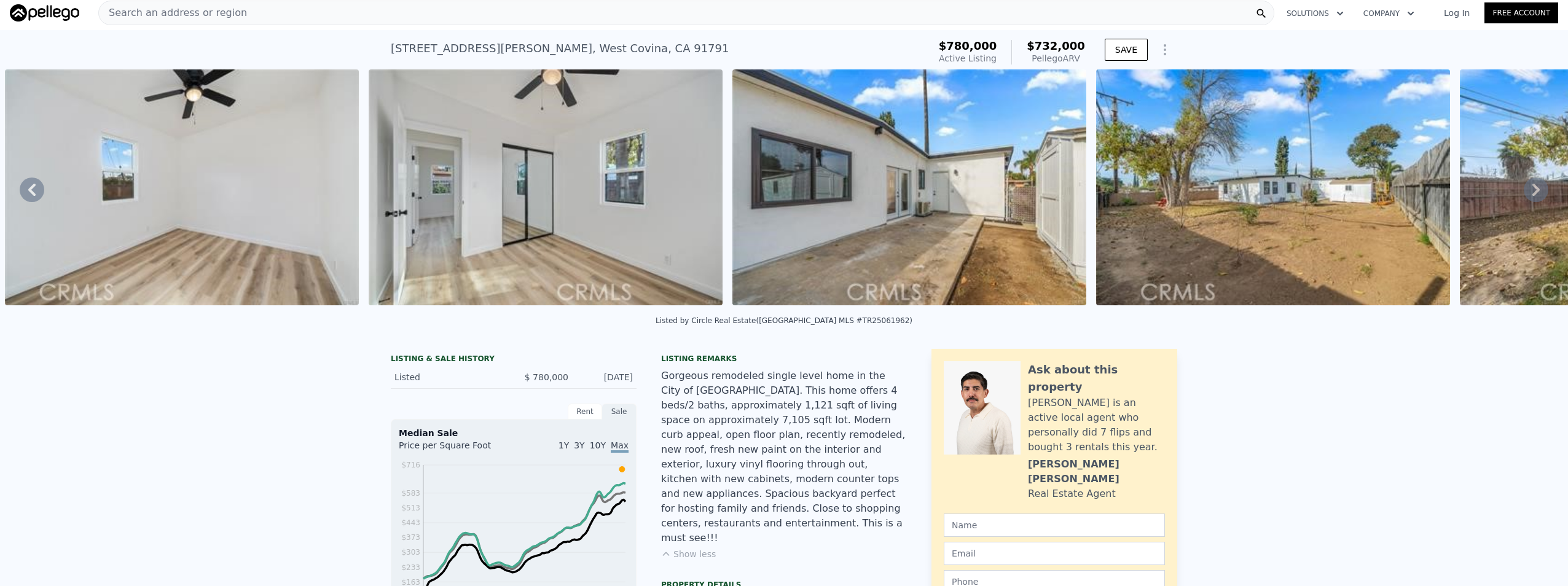
click at [1532, 196] on icon at bounding box center [1536, 189] width 7 height 13
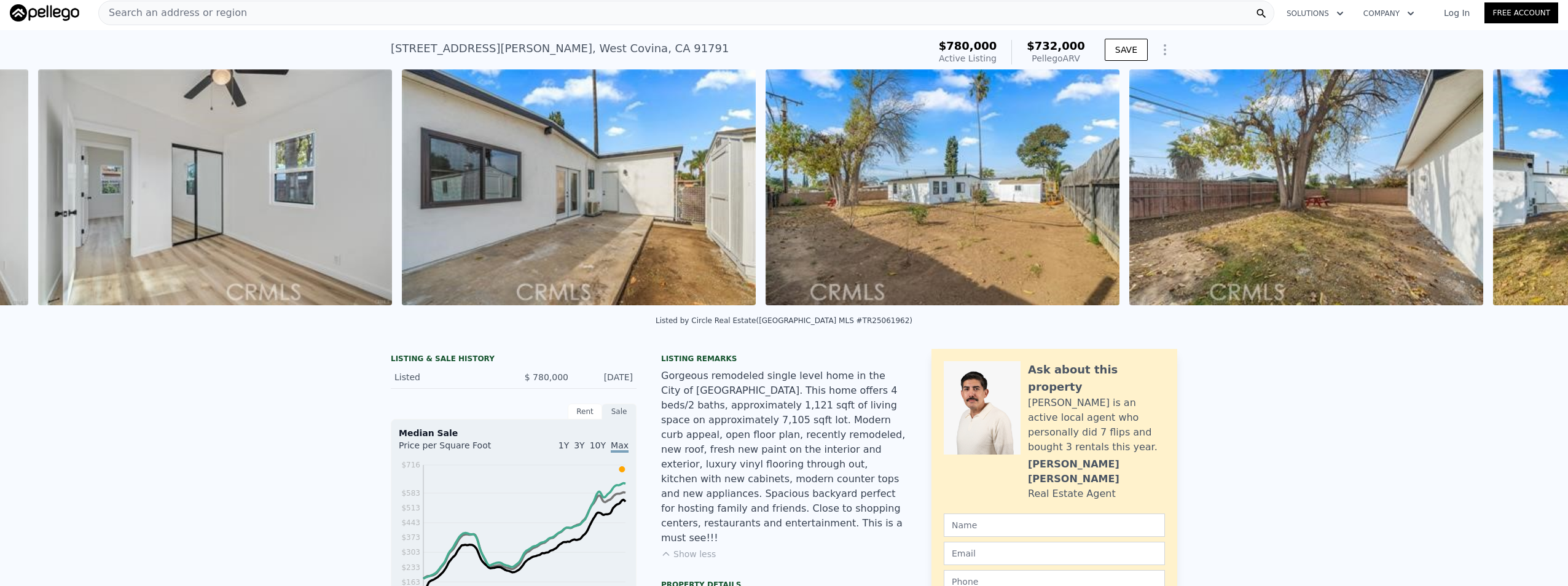
scroll to position [0, 8929]
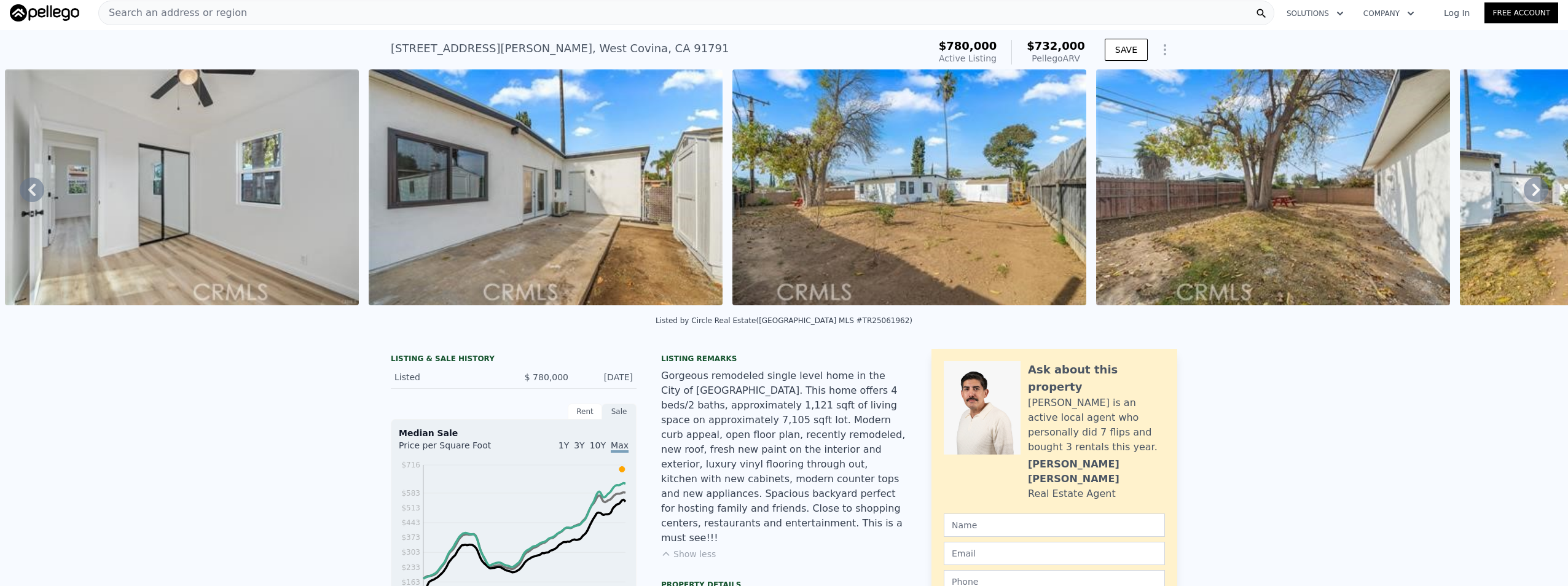
click at [1532, 196] on icon at bounding box center [1536, 189] width 7 height 13
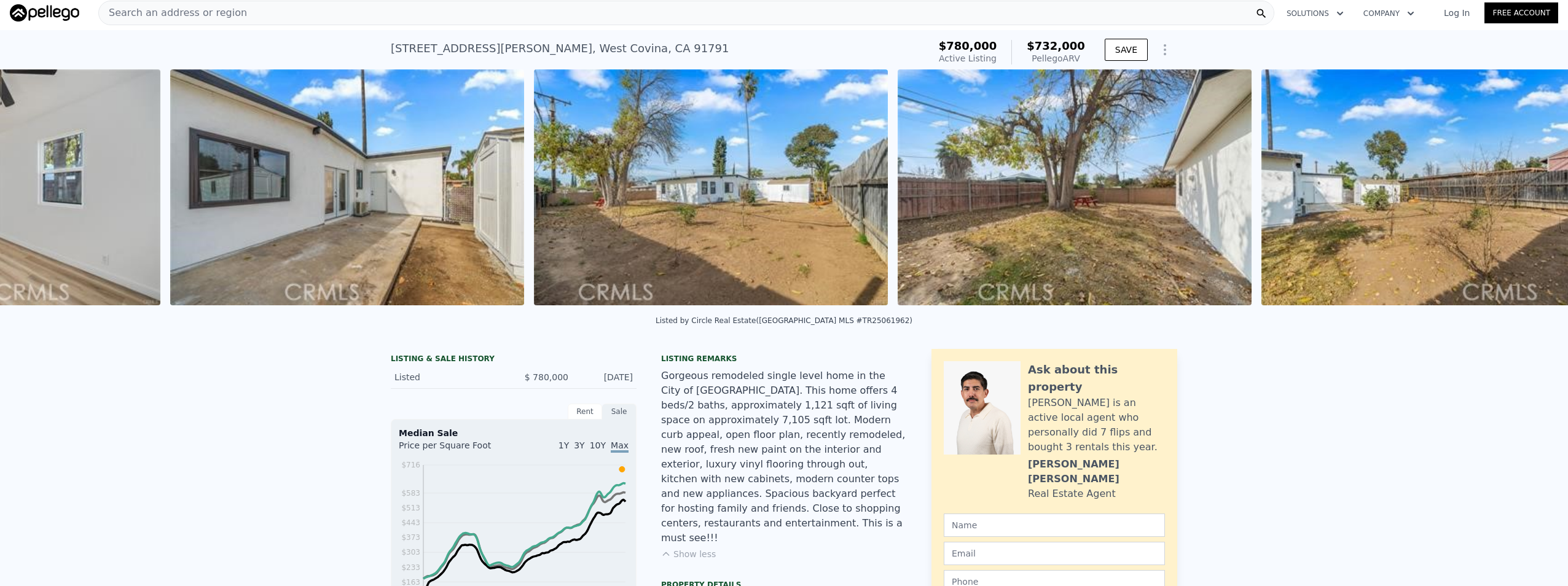
scroll to position [0, 9293]
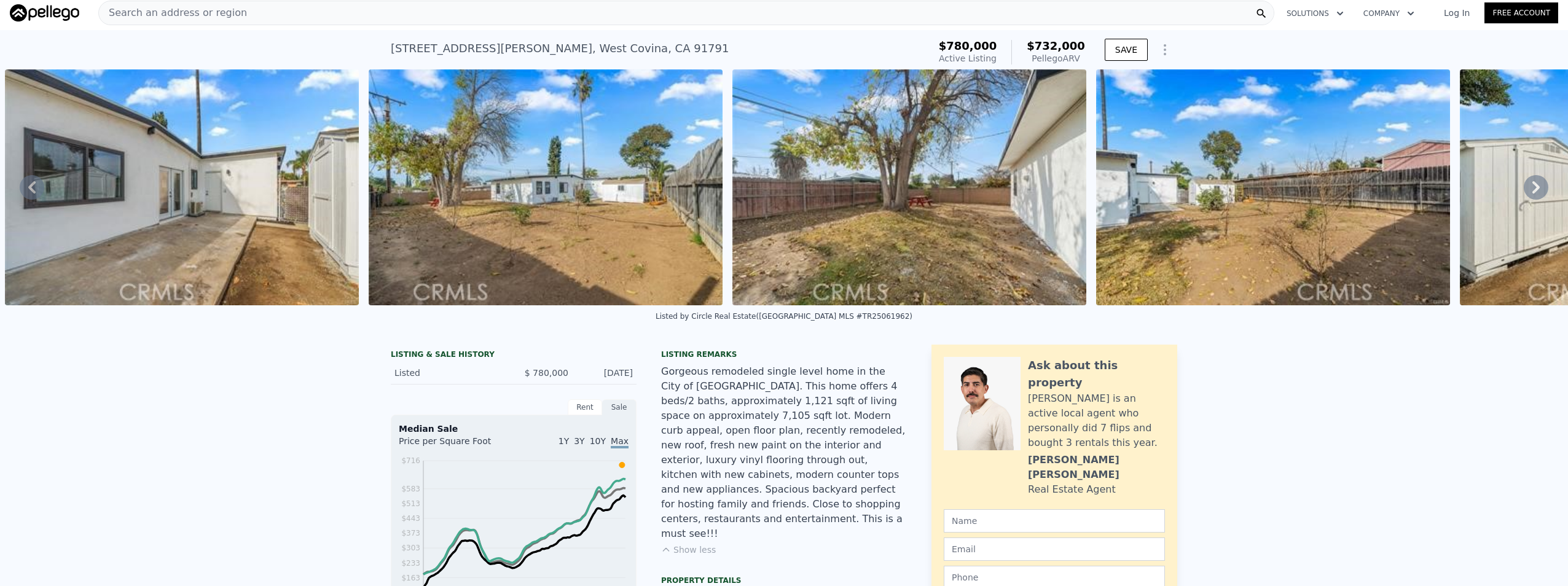
click at [1525, 200] on icon at bounding box center [1536, 187] width 24 height 24
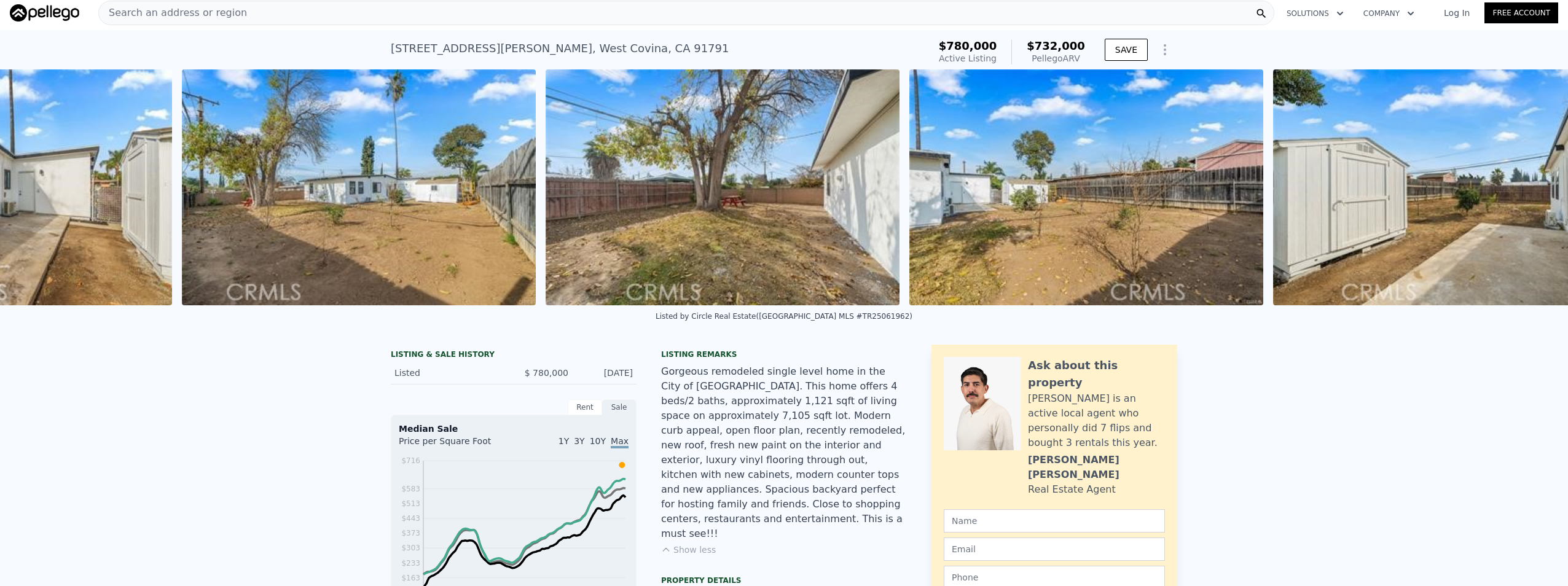
scroll to position [0, 9553]
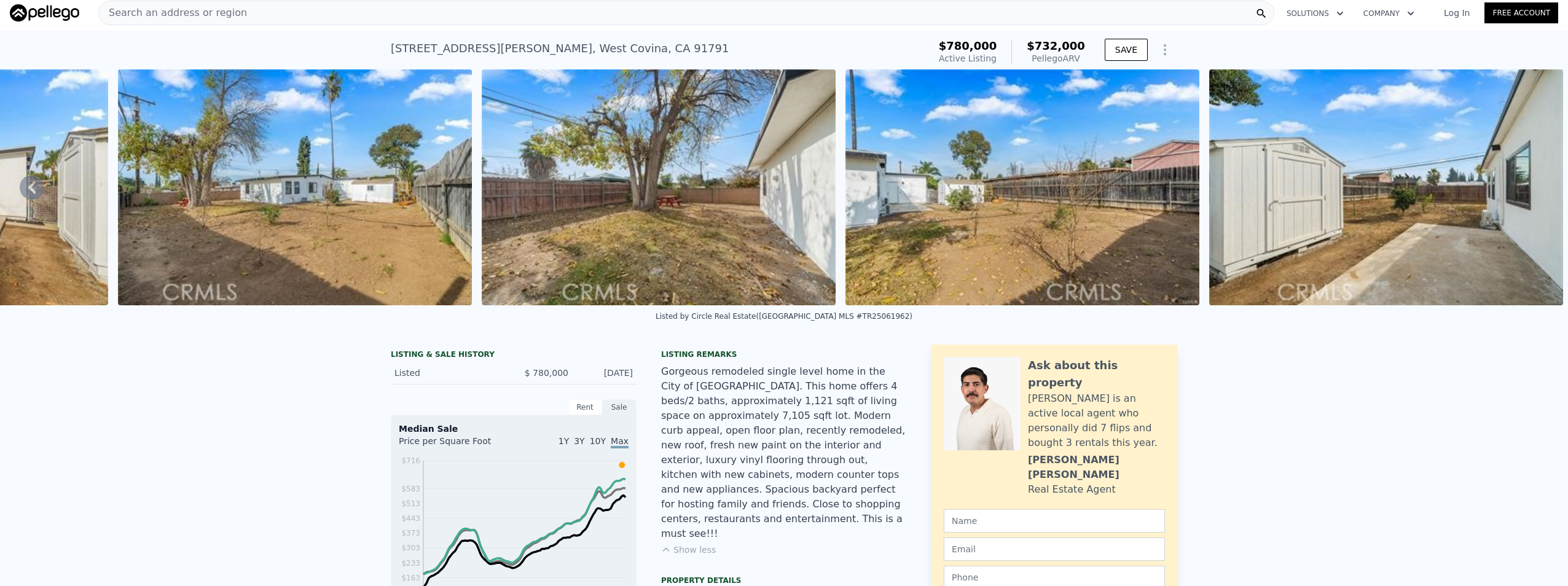
click at [1525, 200] on img at bounding box center [1386, 187] width 354 height 236
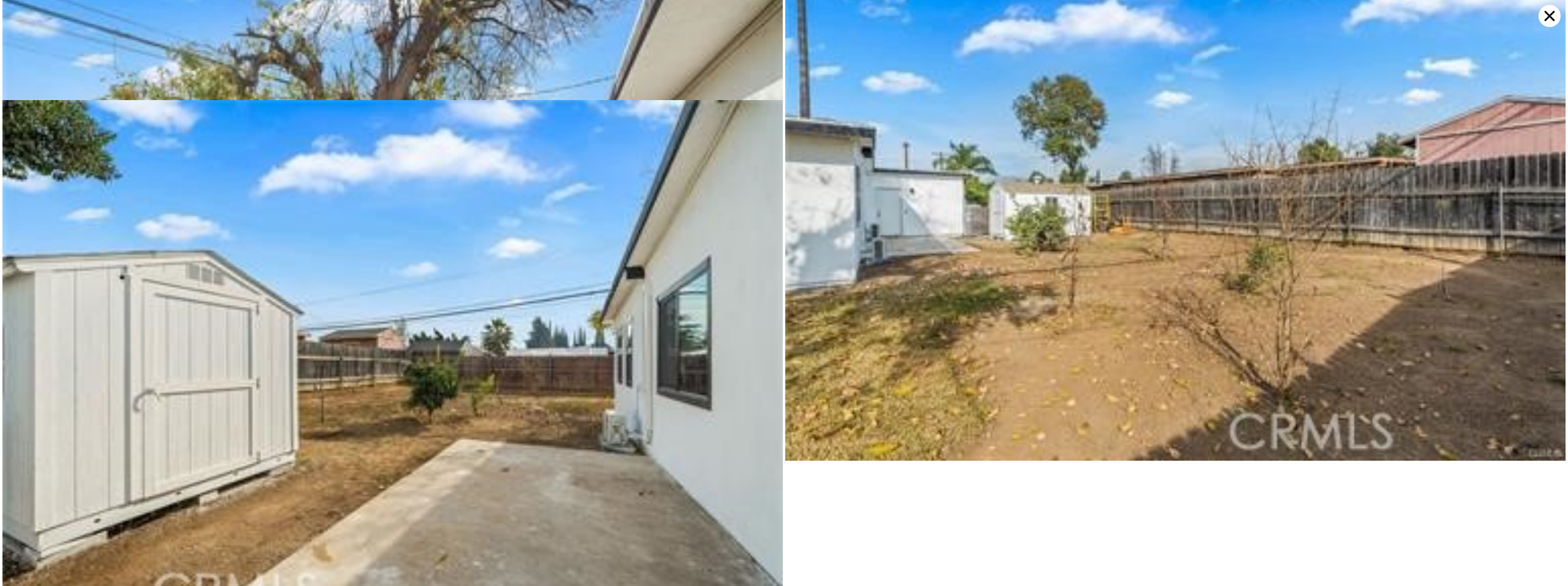
scroll to position [2168, 0]
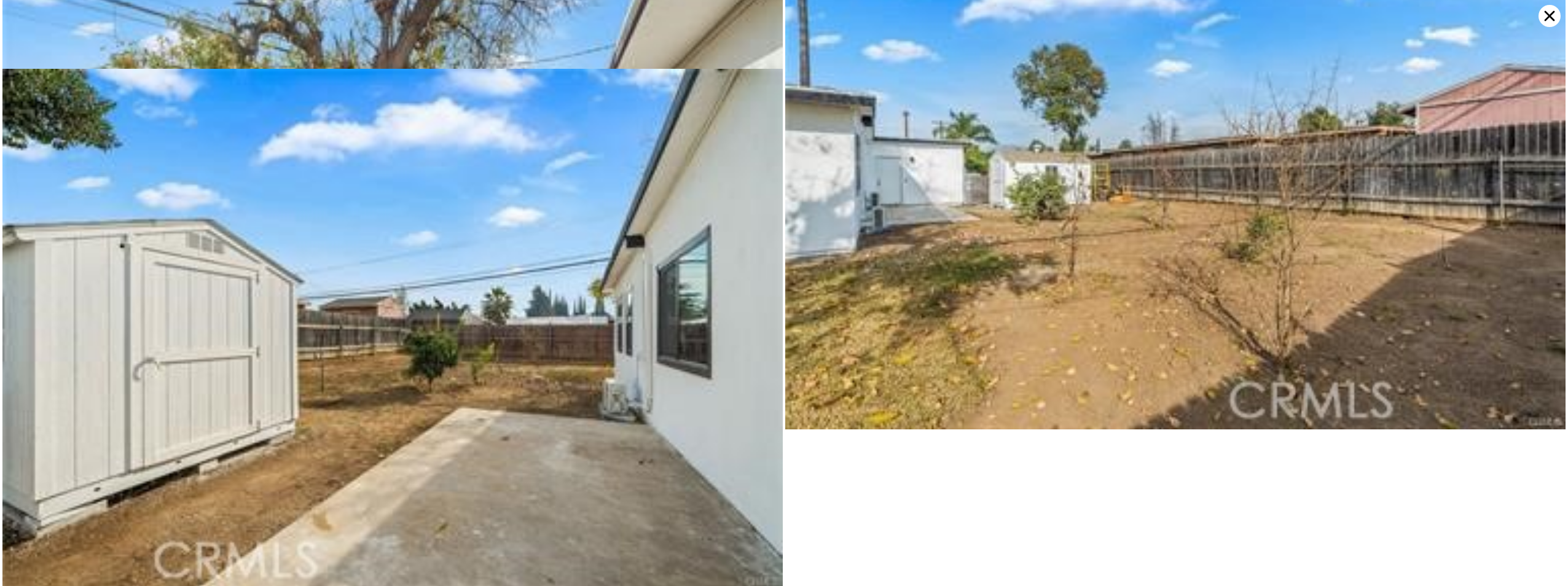
click at [1552, 11] on icon at bounding box center [1550, 16] width 22 height 22
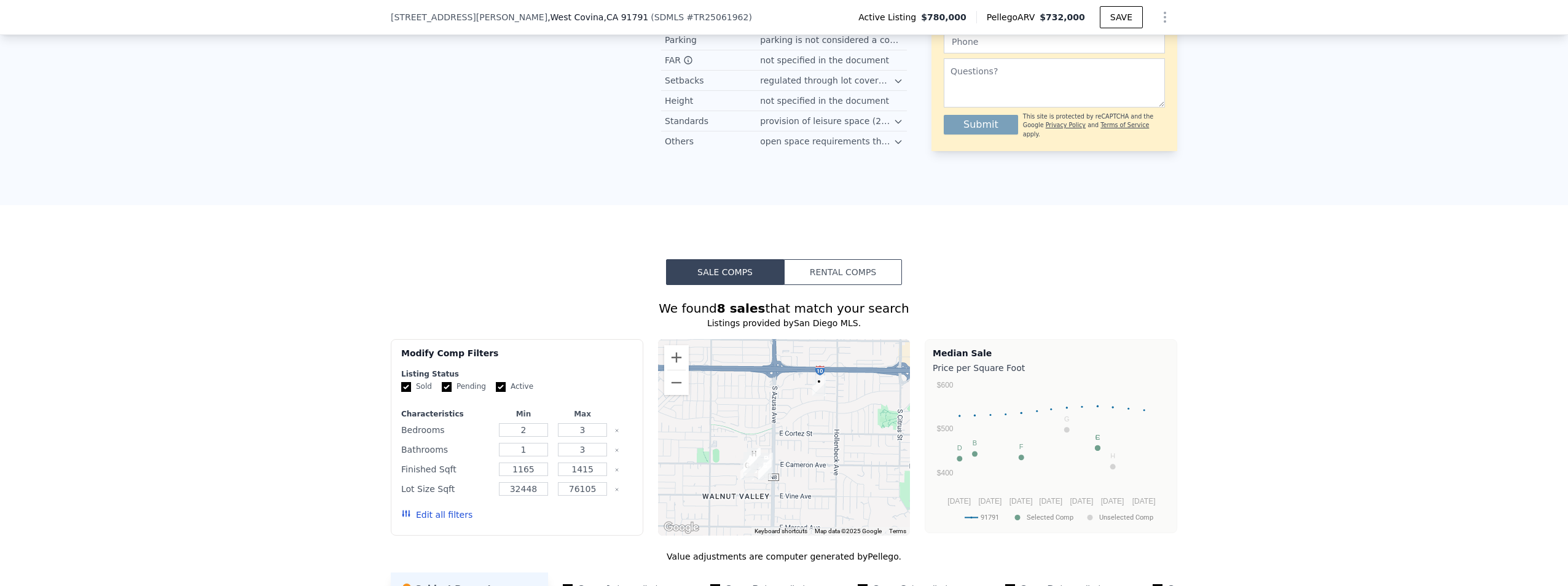
scroll to position [983, 0]
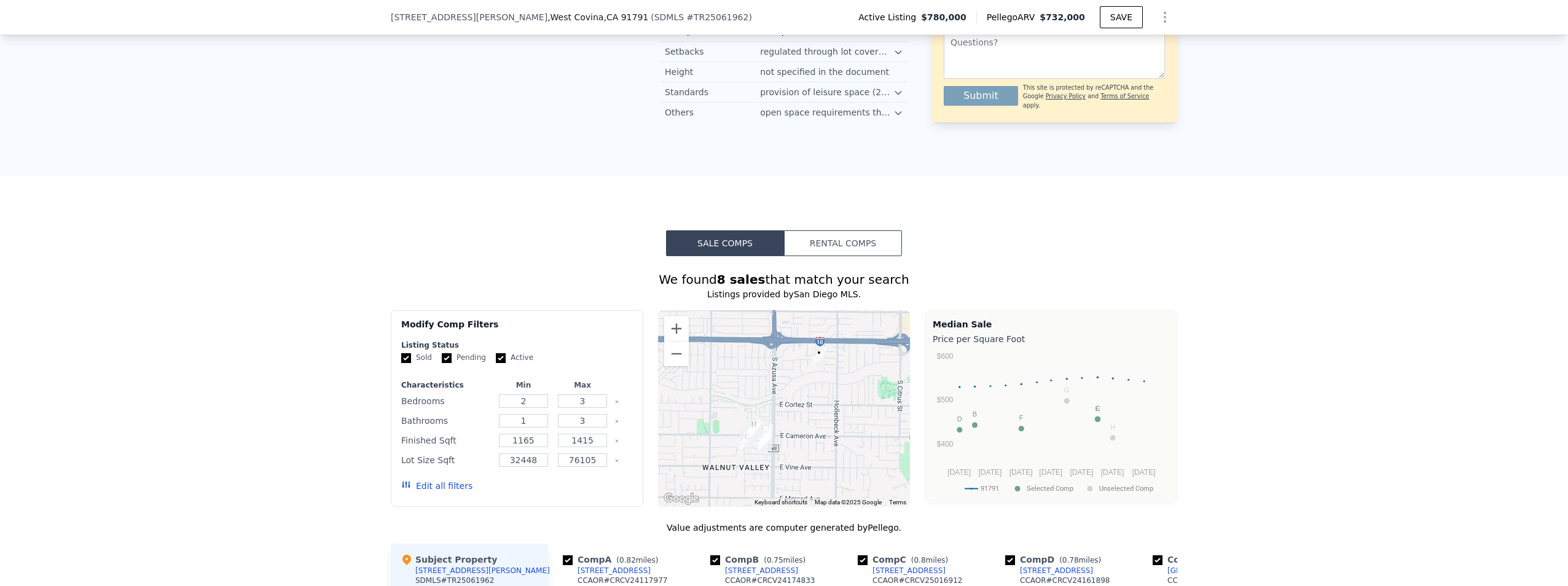
click at [873, 239] on button "Rental Comps" at bounding box center [843, 243] width 118 height 26
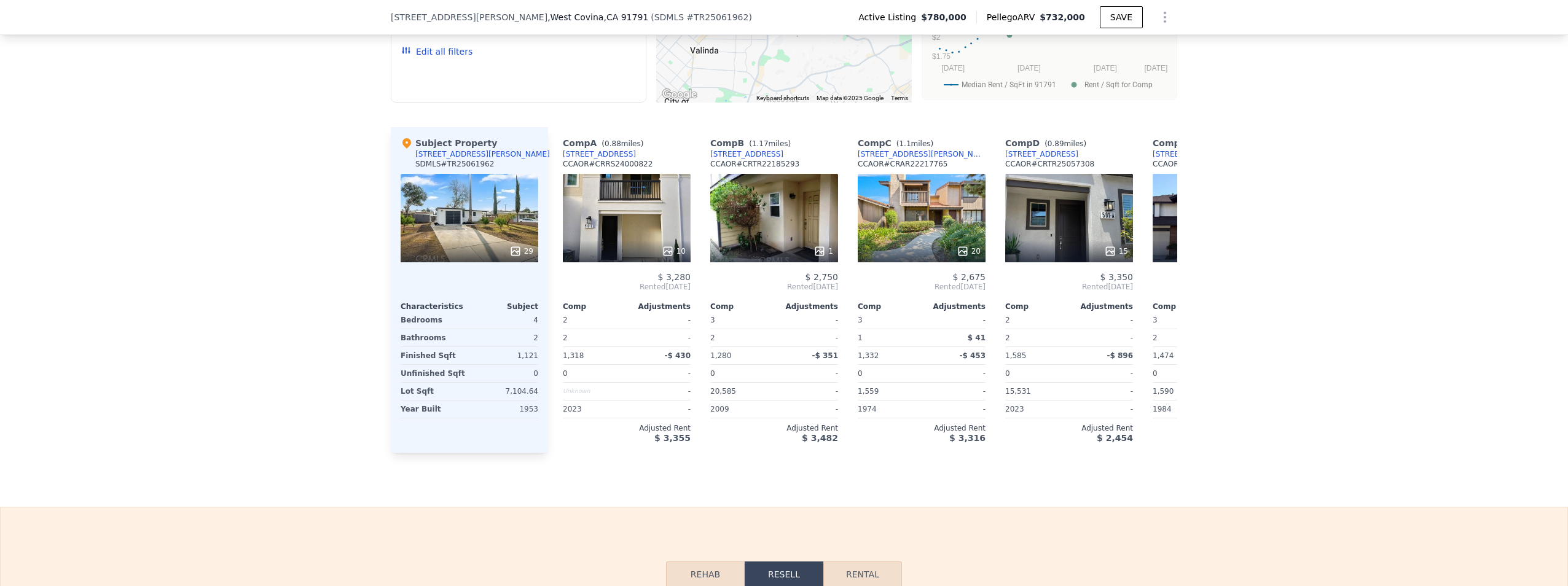
scroll to position [1414, 0]
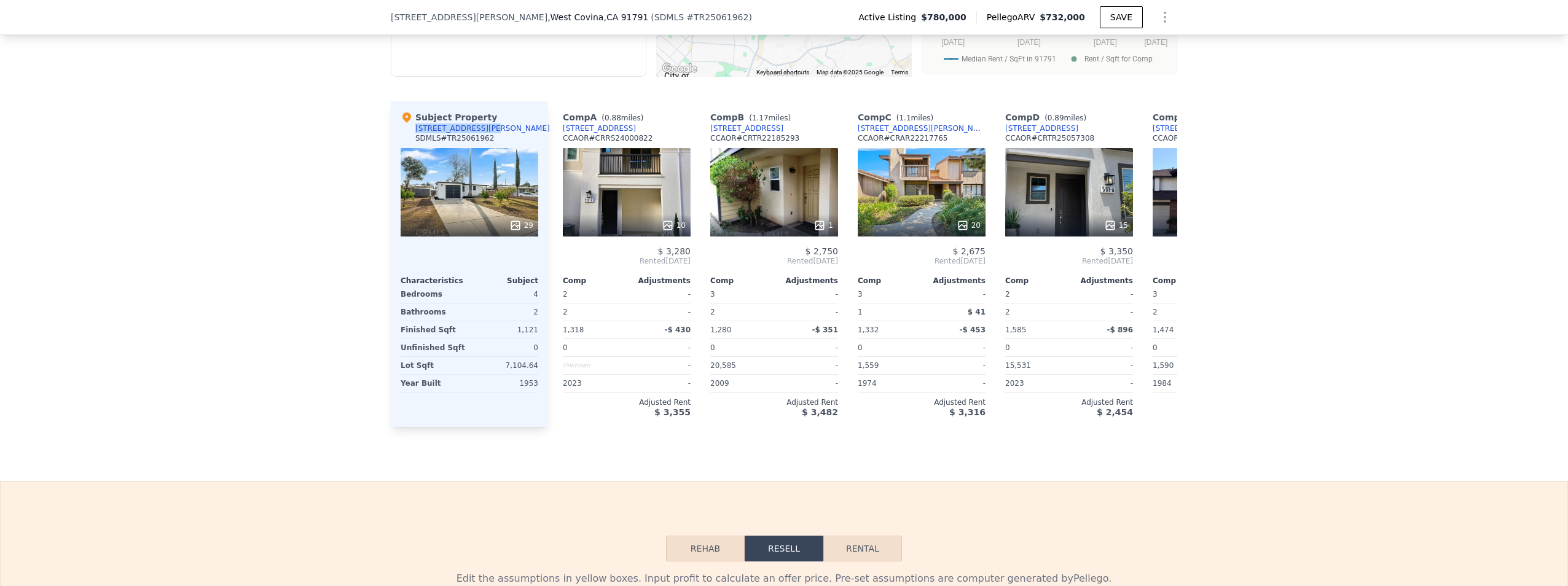
drag, startPoint x: 486, startPoint y: 121, endPoint x: 407, endPoint y: 119, distance: 79.0
click at [407, 119] on div "Subject Property [STREET_ADDRESS][PERSON_NAME] SDMLS # TR25061962" at bounding box center [469, 130] width 138 height 37
drag, startPoint x: 407, startPoint y: 119, endPoint x: 432, endPoint y: 122, distance: 25.2
copy div "[STREET_ADDRESS][PERSON_NAME]"
click at [477, 188] on div "29" at bounding box center [469, 192] width 138 height 88
